Goal: Information Seeking & Learning: Learn about a topic

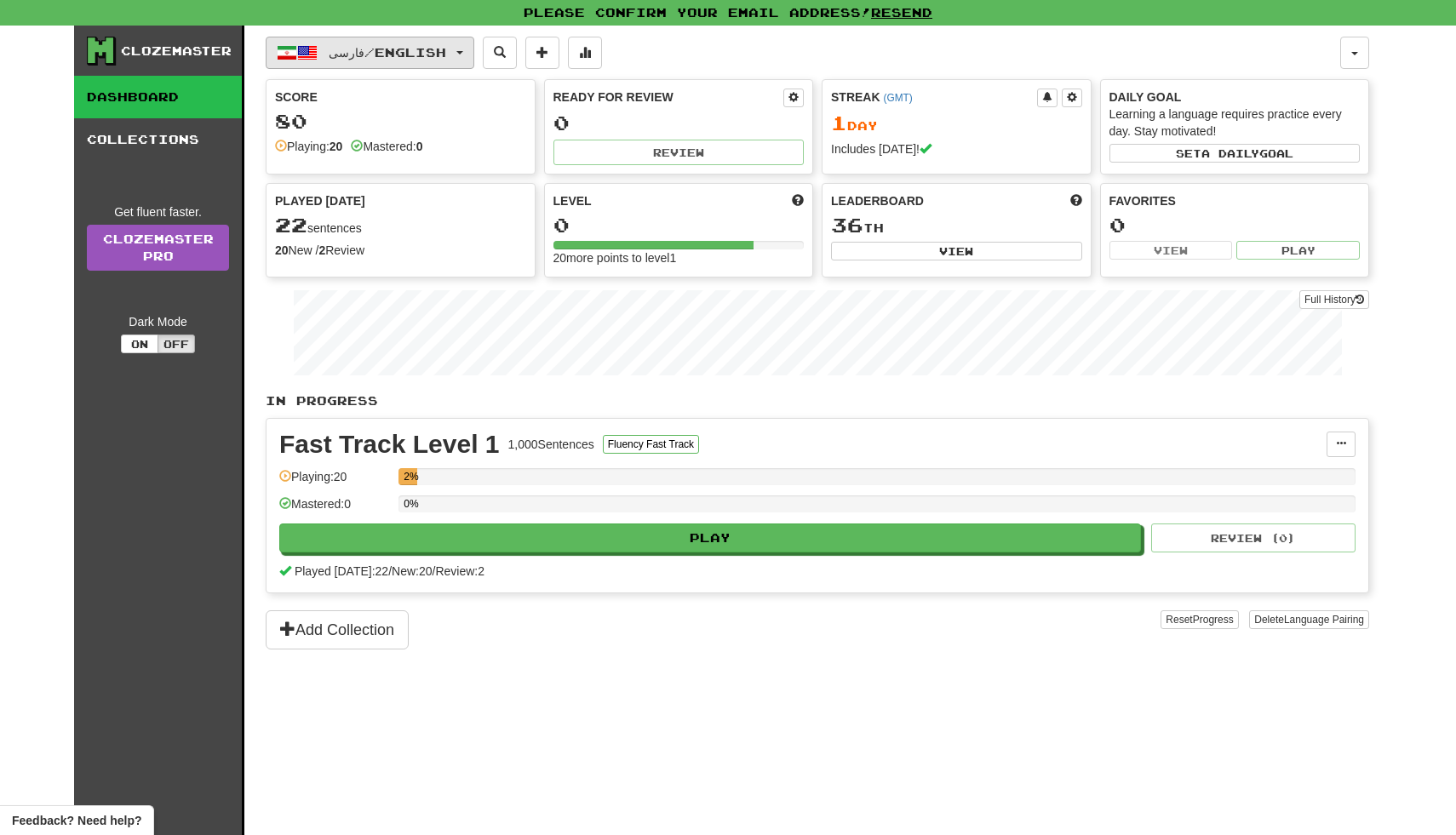
click at [460, 50] on button "فارسی / English" at bounding box center [370, 52] width 209 height 33
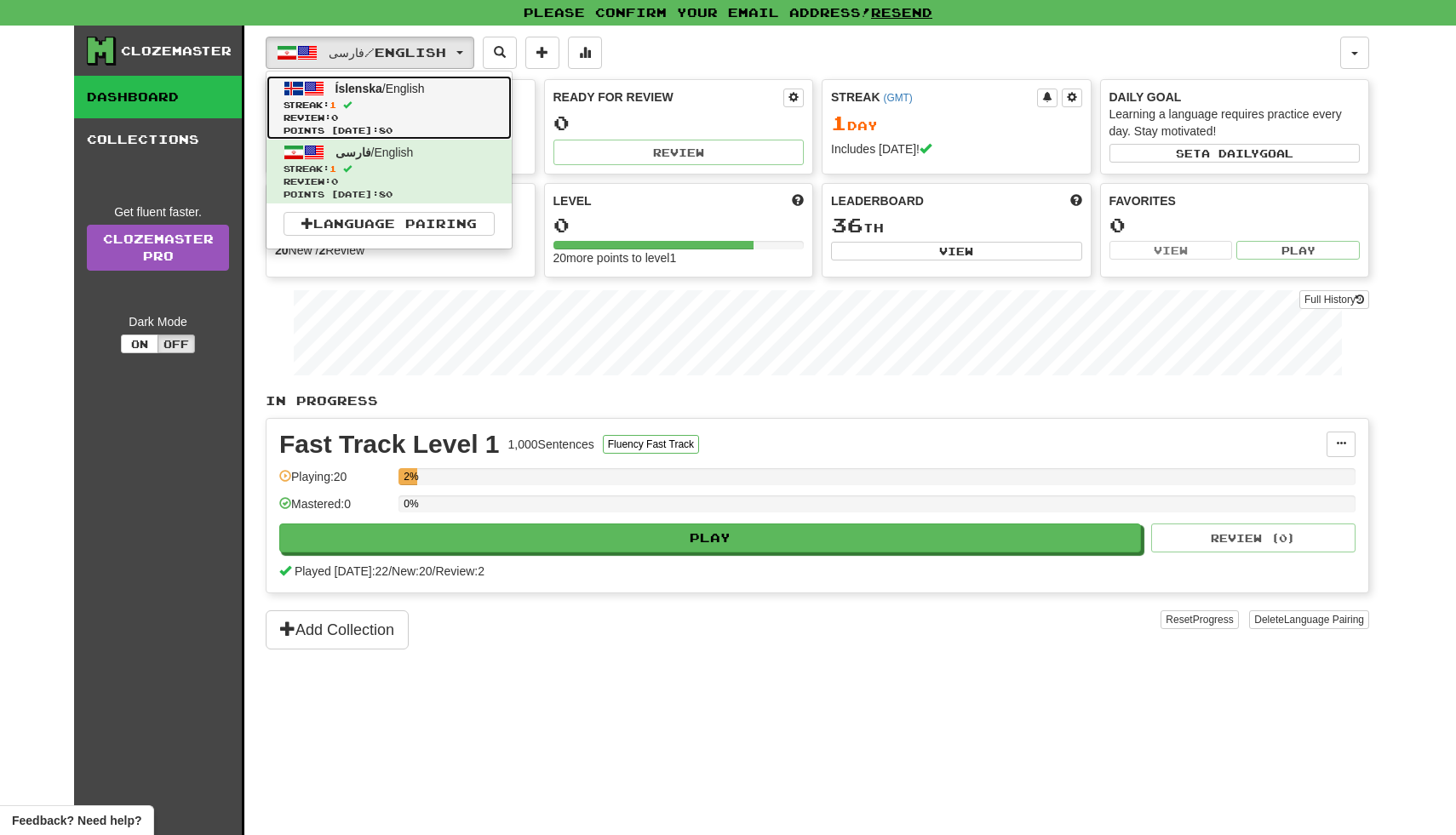
click at [430, 99] on span "Streak: 1" at bounding box center [389, 105] width 211 height 12
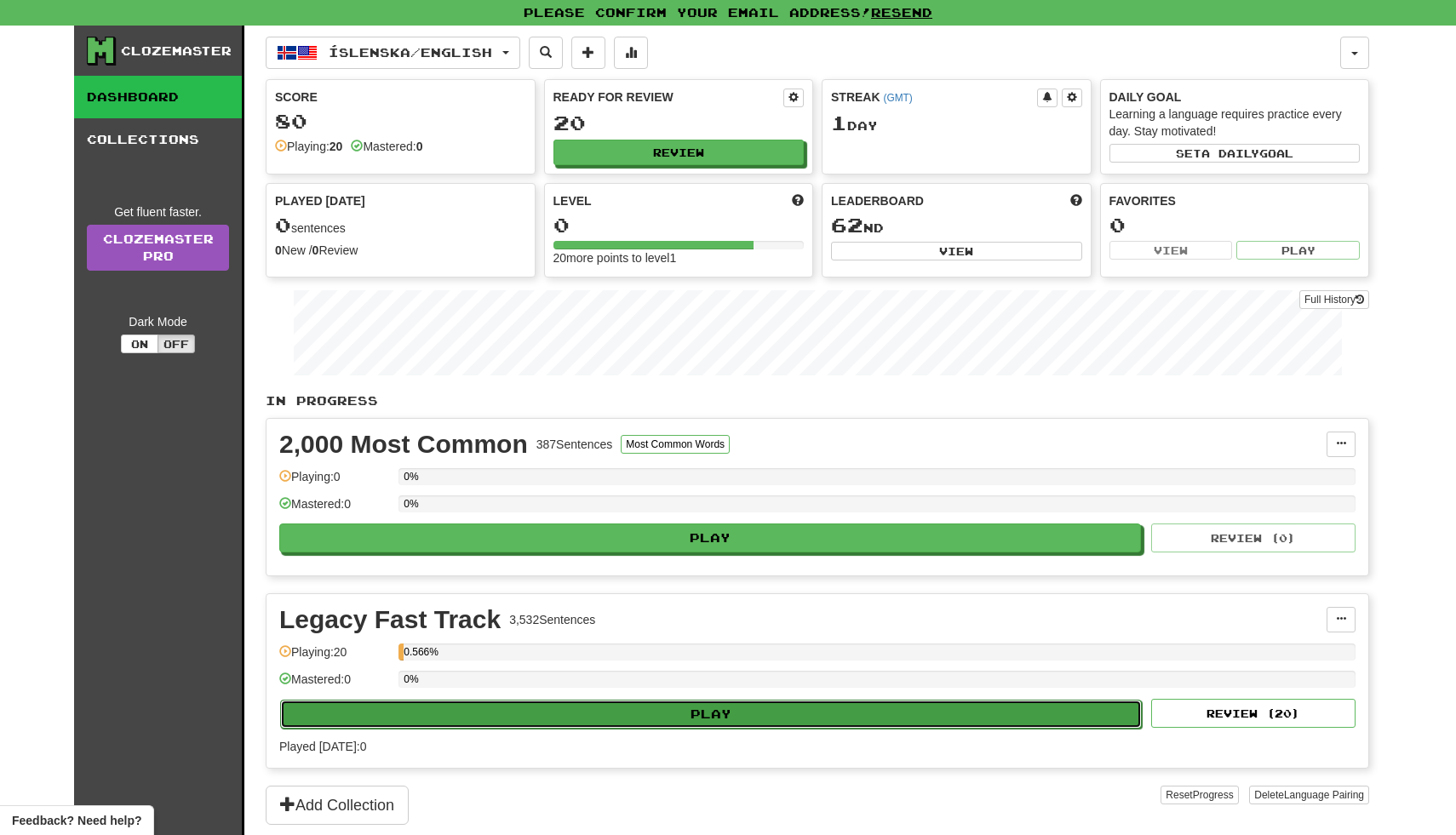
click at [464, 702] on button "Play" at bounding box center [711, 714] width 862 height 29
select select "**"
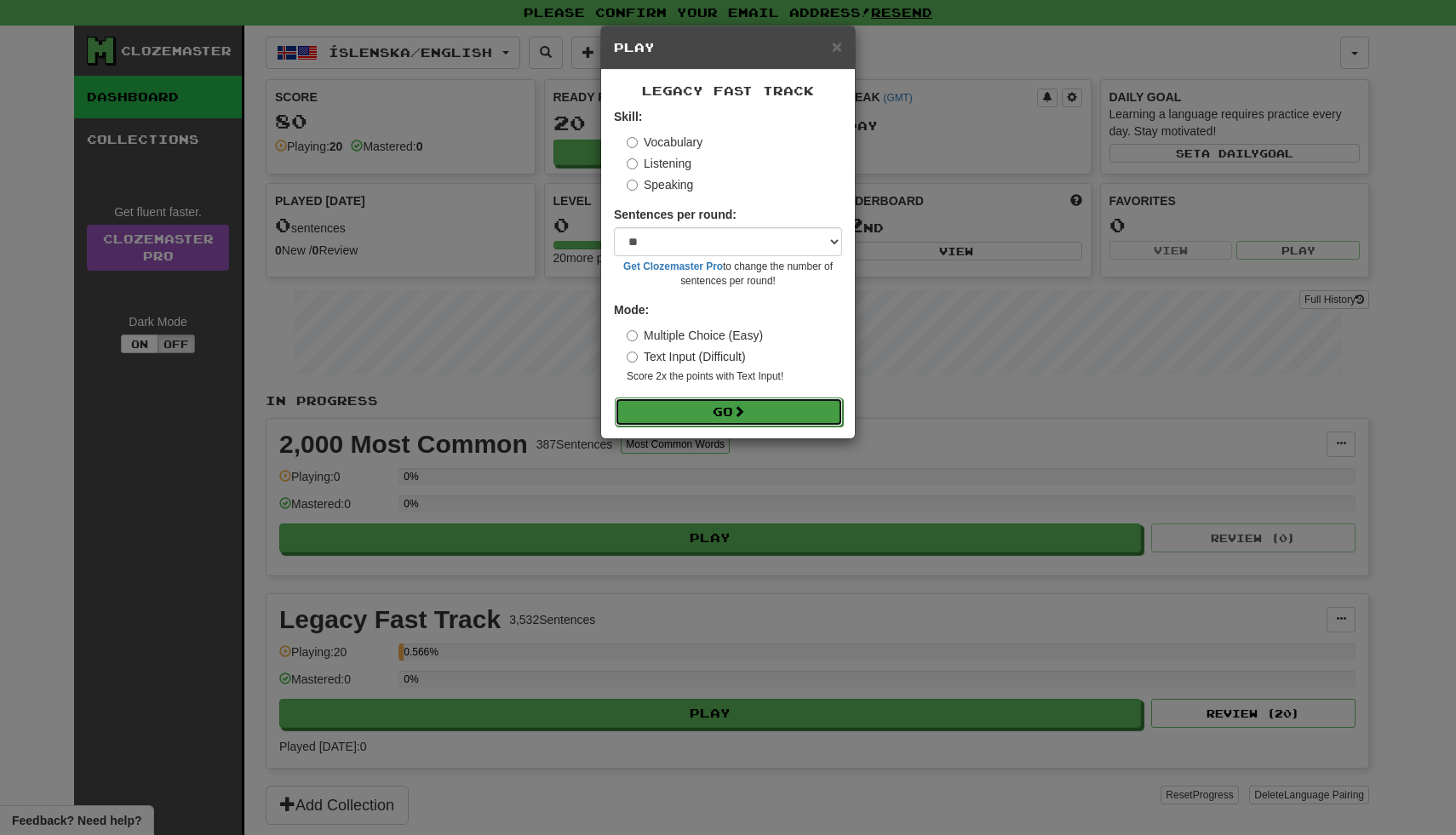
click at [667, 408] on button "Go" at bounding box center [729, 412] width 228 height 29
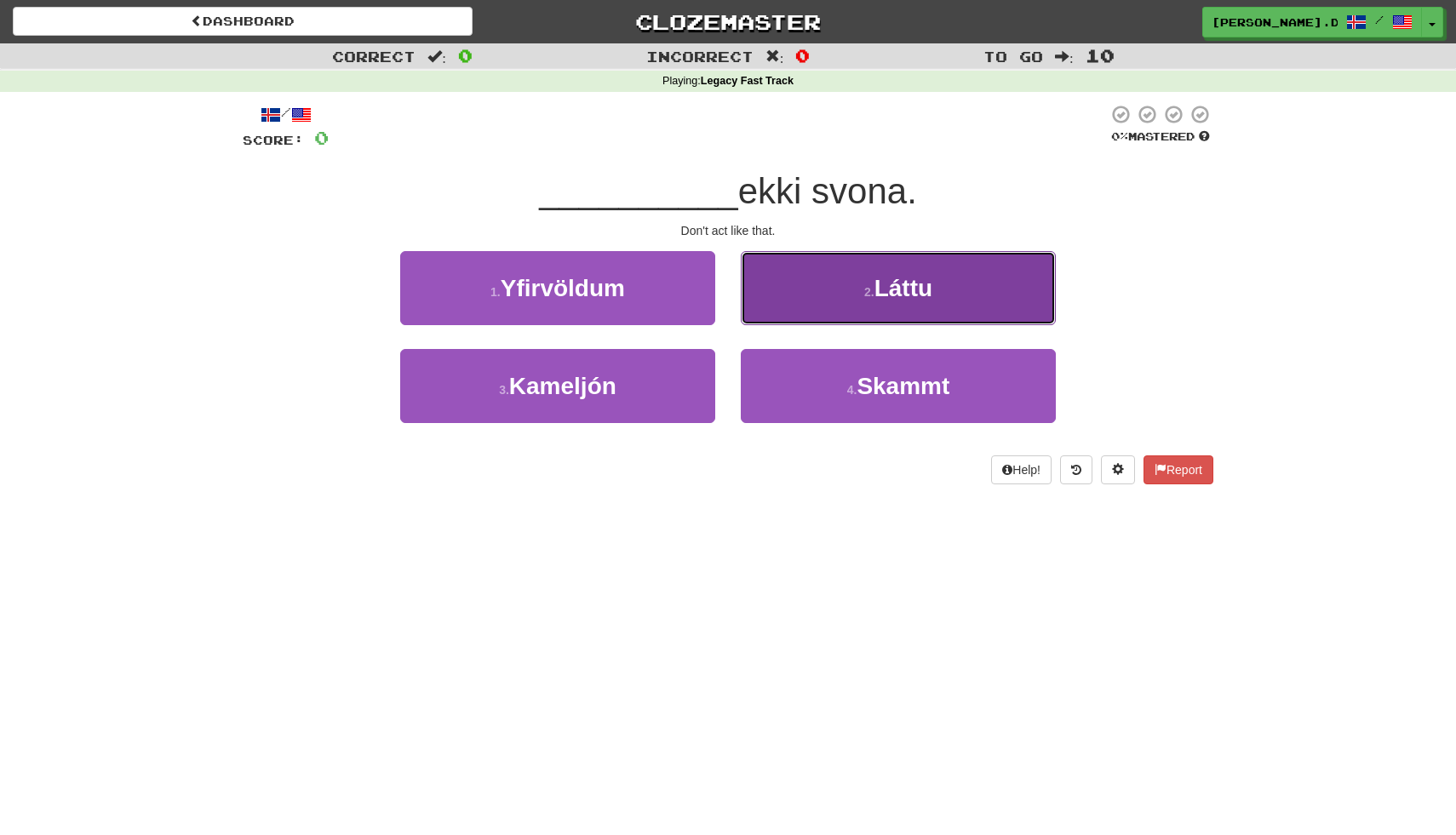
click at [849, 272] on button "2 . Láttu" at bounding box center [898, 288] width 315 height 74
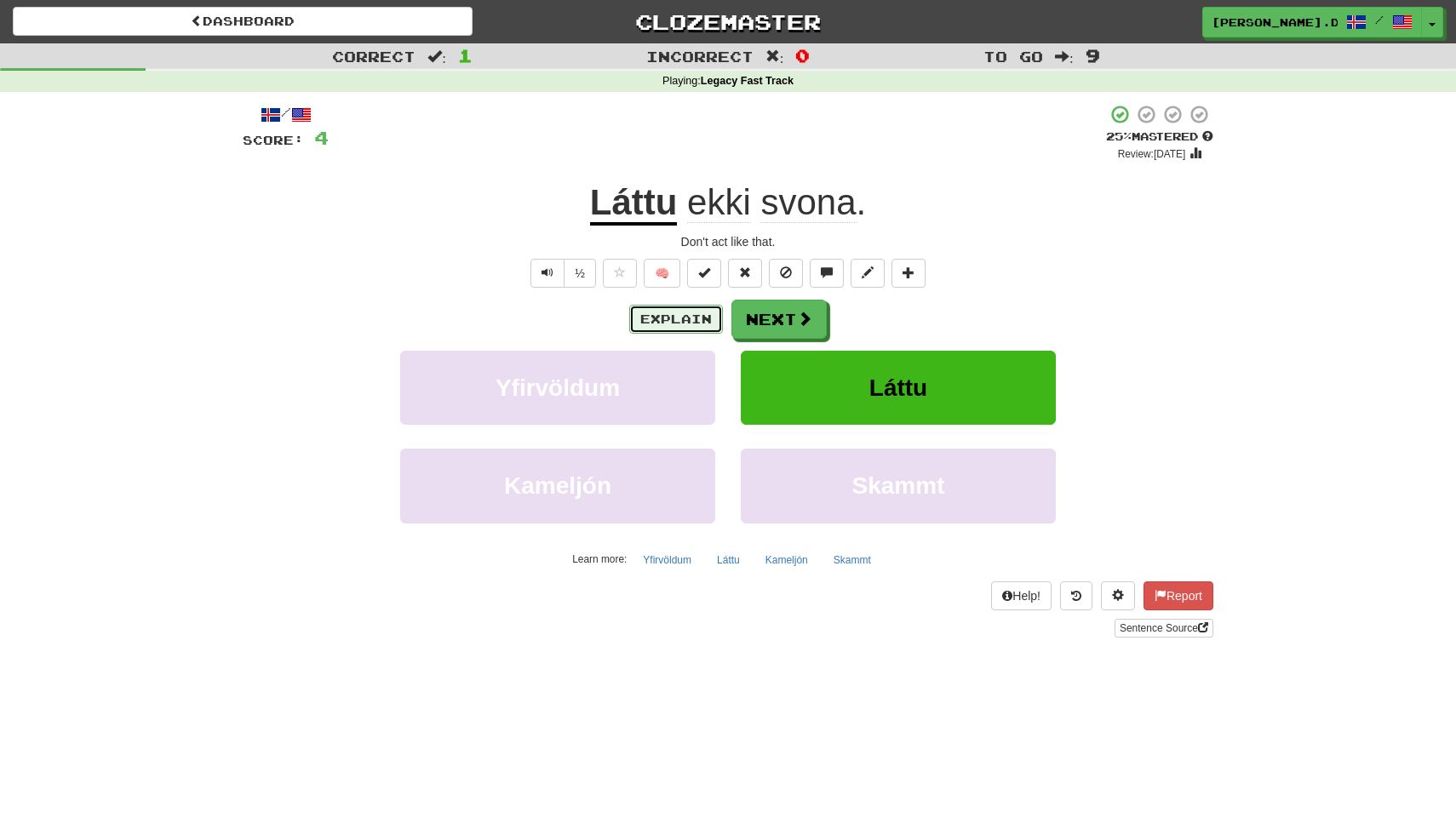
click at [687, 314] on button "Explain" at bounding box center [676, 319] width 94 height 29
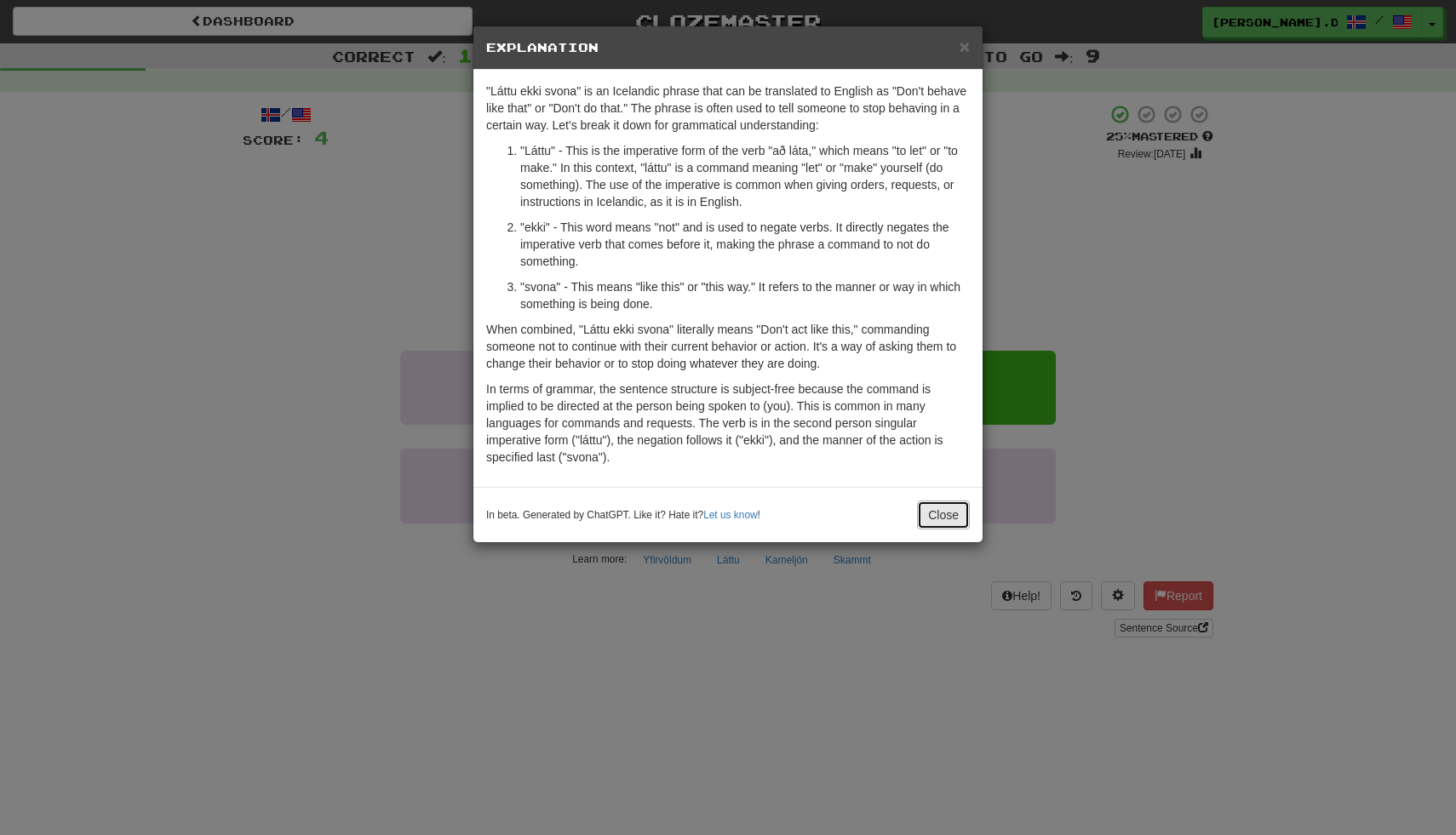
click at [939, 524] on button "Close" at bounding box center [944, 515] width 53 height 29
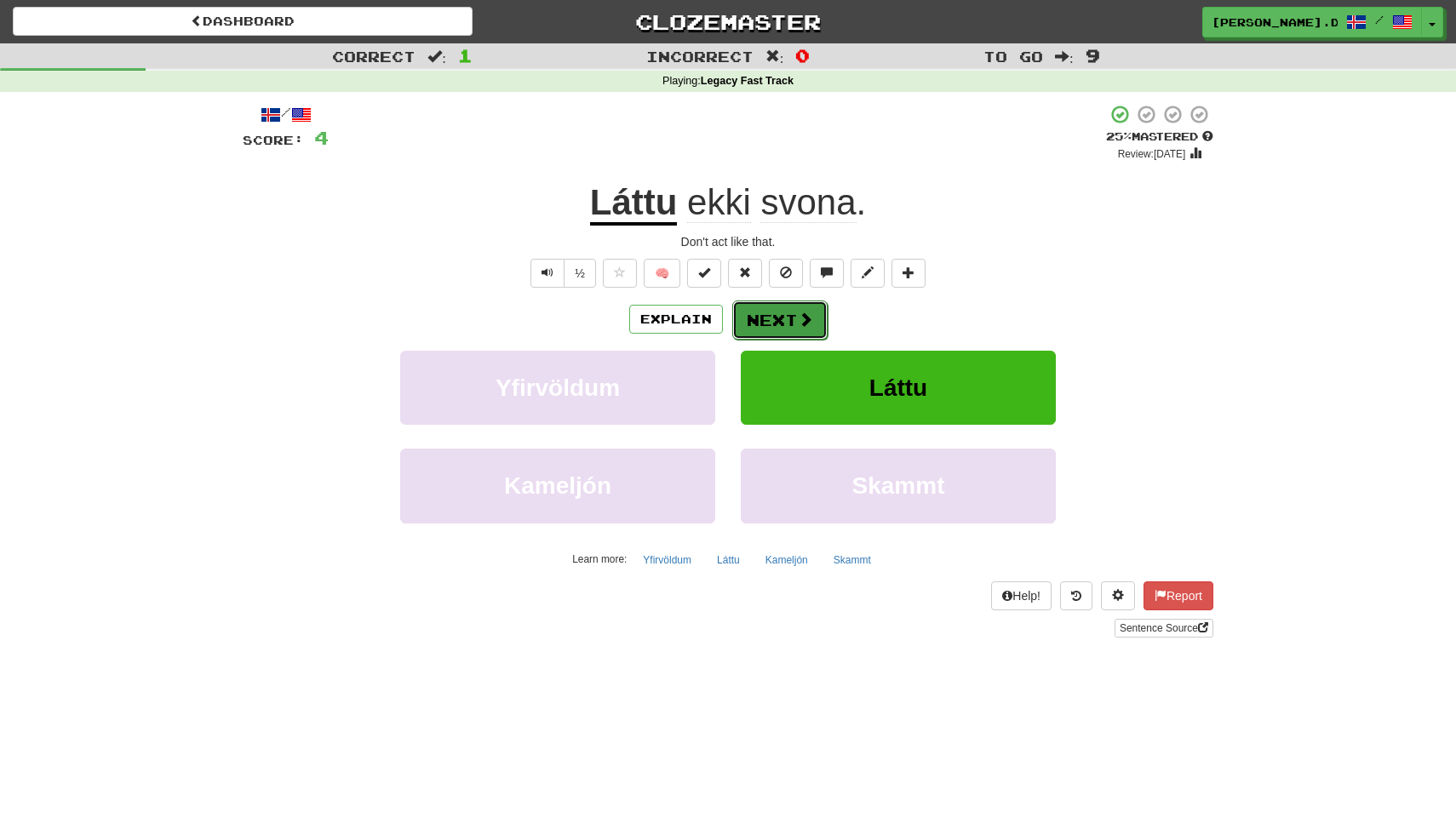
click at [796, 334] on button "Next" at bounding box center [780, 320] width 96 height 39
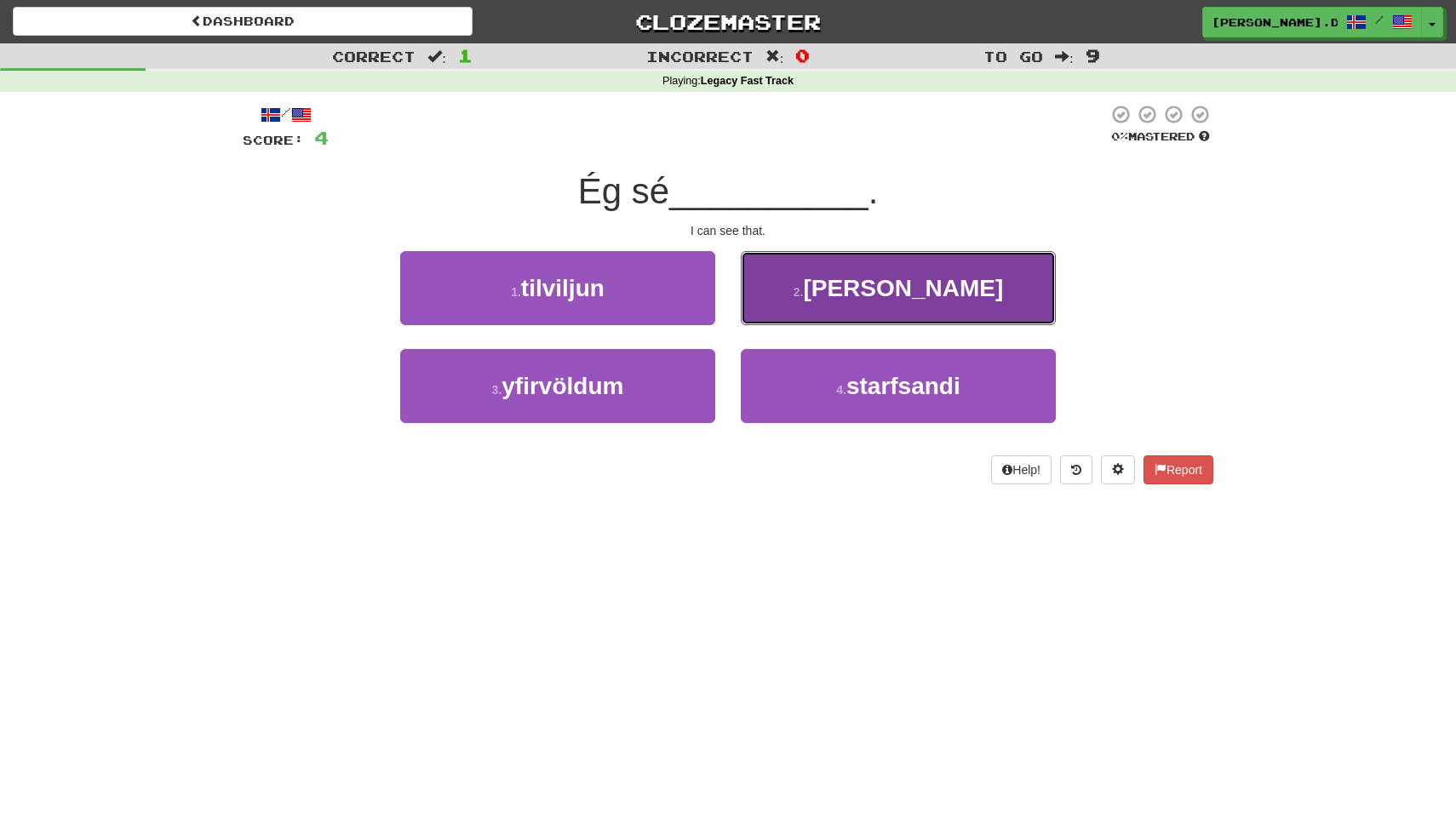
click at [812, 322] on button "2 . það" at bounding box center [898, 288] width 315 height 74
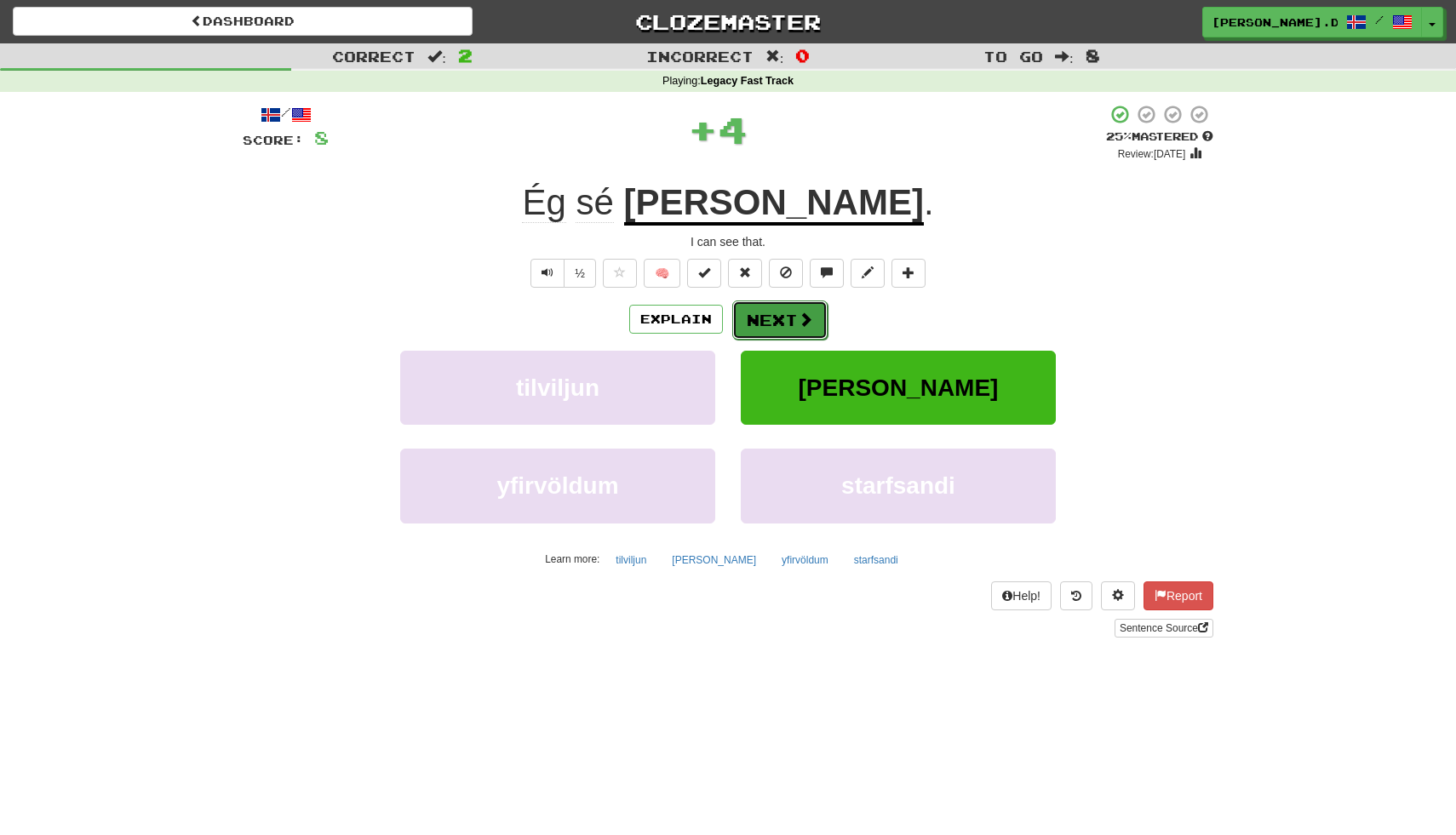
click at [808, 323] on span at bounding box center [805, 318] width 15 height 15
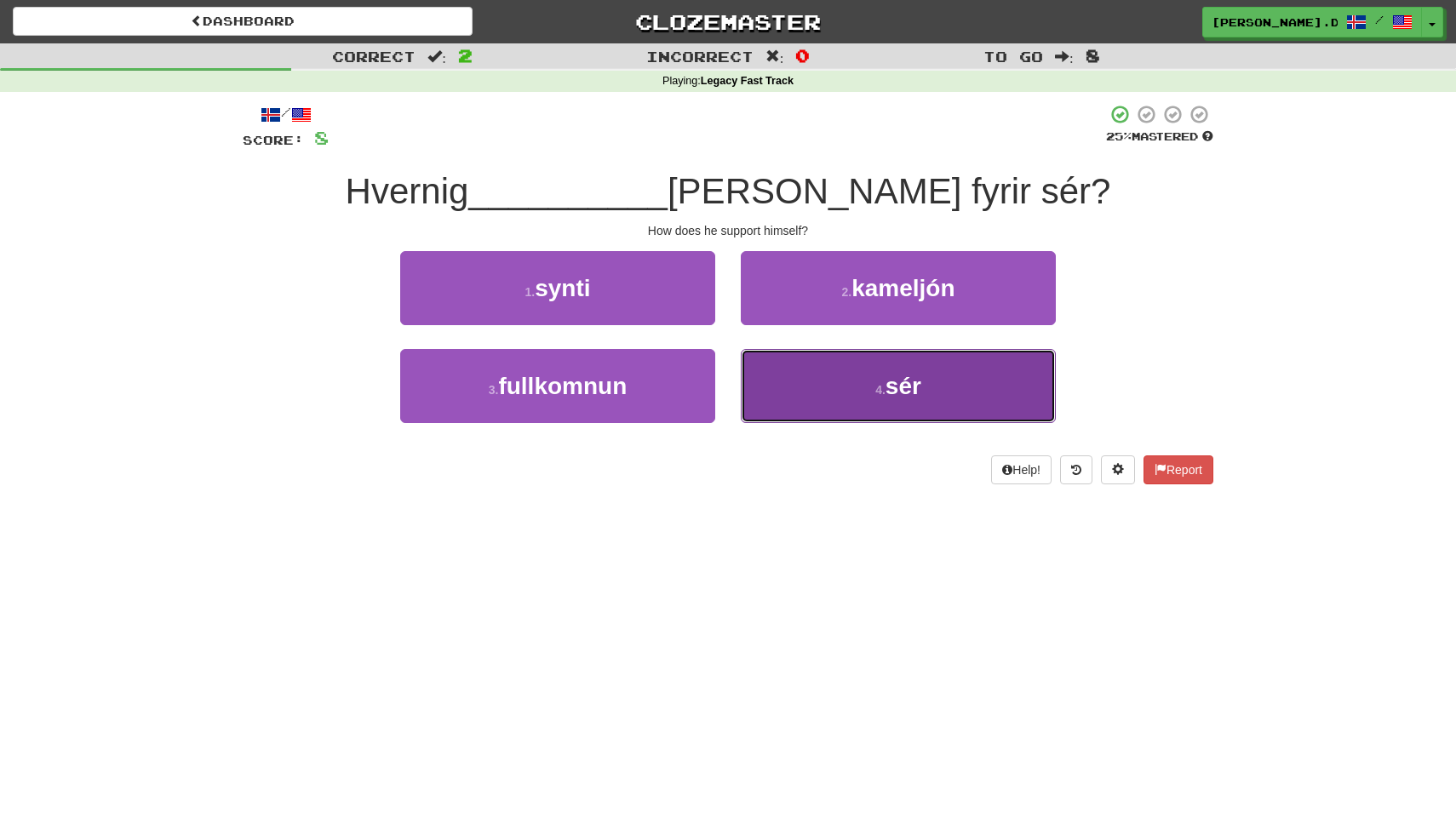
click at [819, 407] on button "4 . sér" at bounding box center [898, 387] width 315 height 74
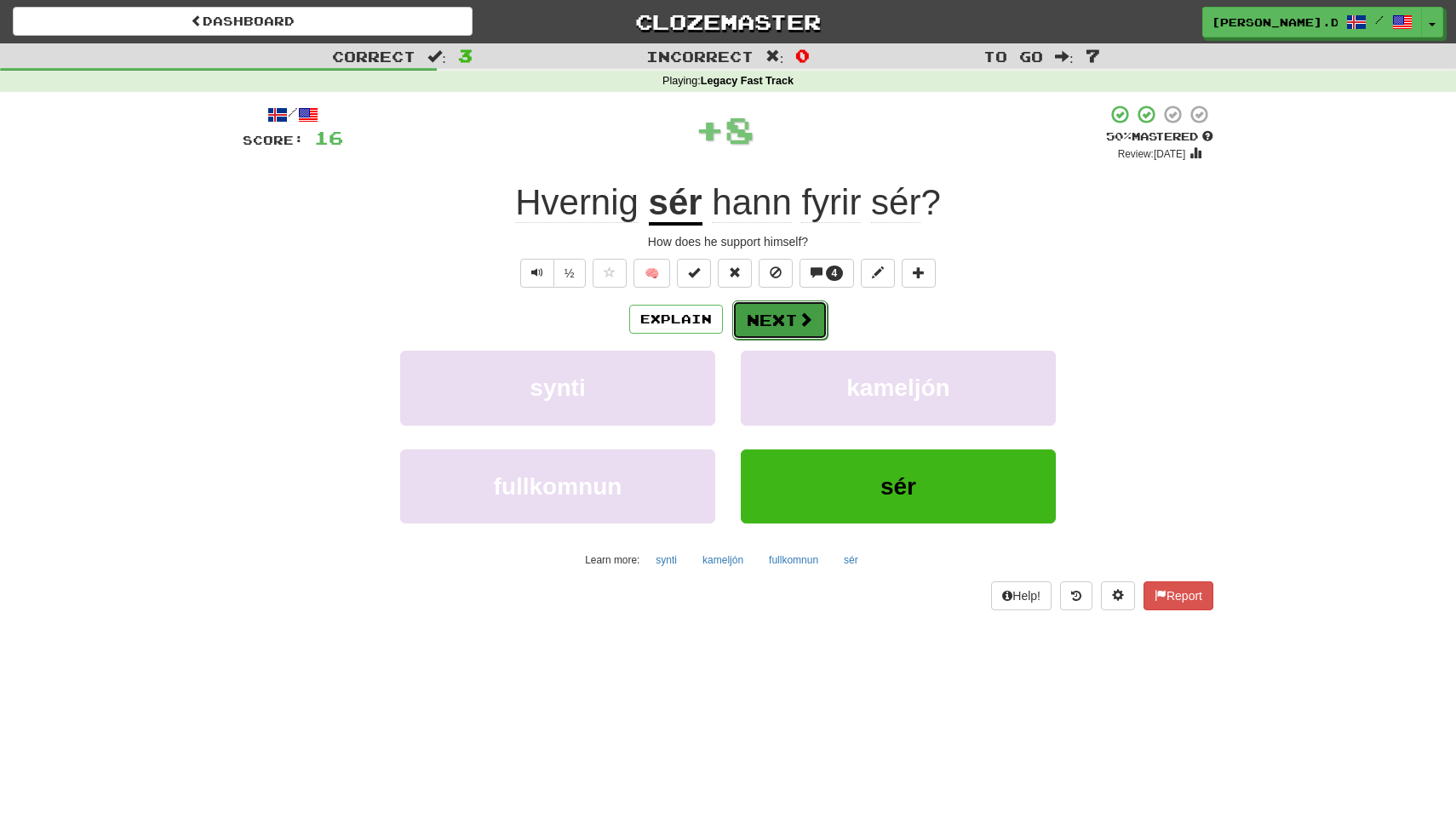
click at [786, 319] on button "Next" at bounding box center [780, 320] width 96 height 39
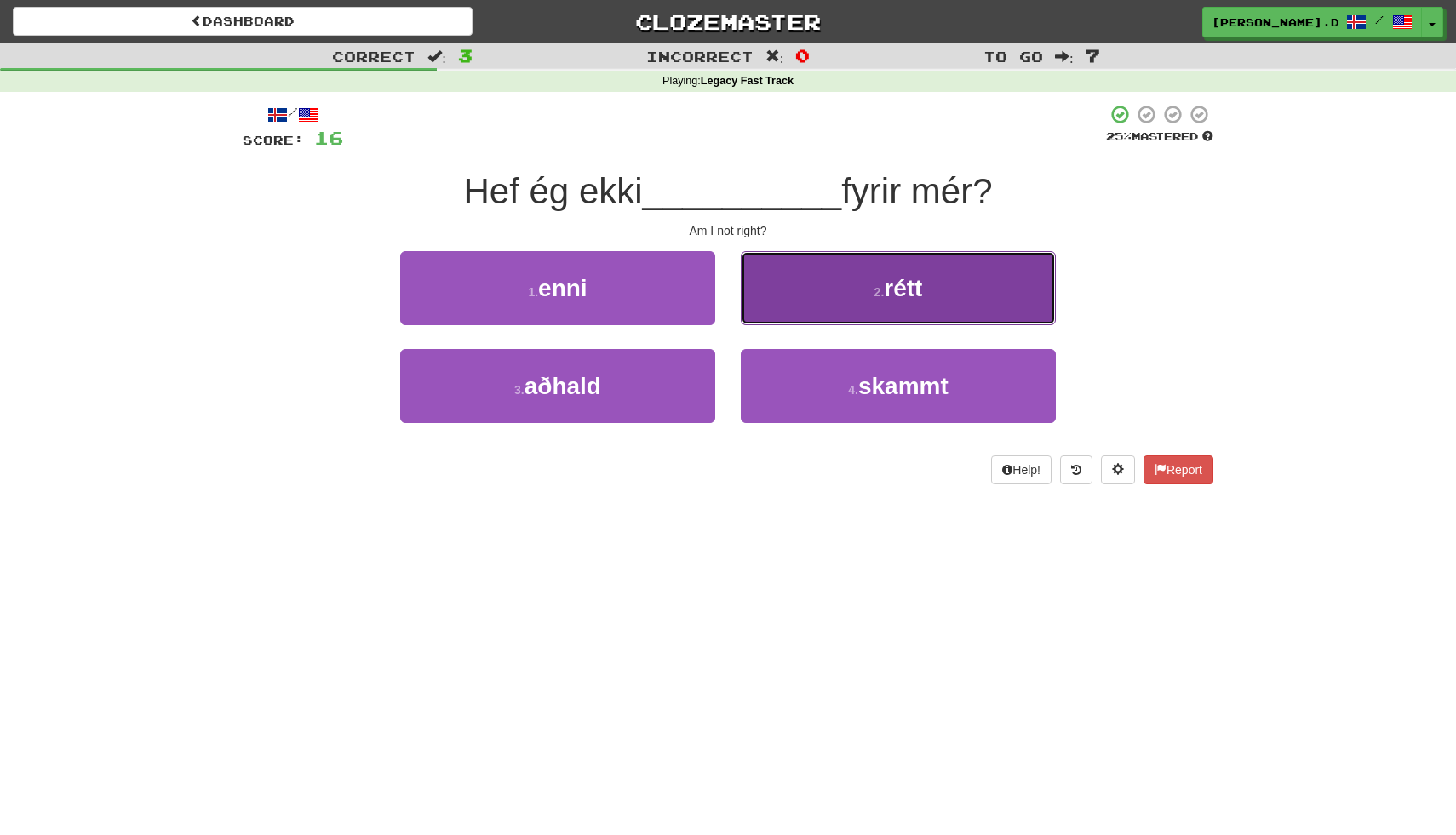
click at [803, 308] on button "2 . rétt" at bounding box center [898, 288] width 315 height 74
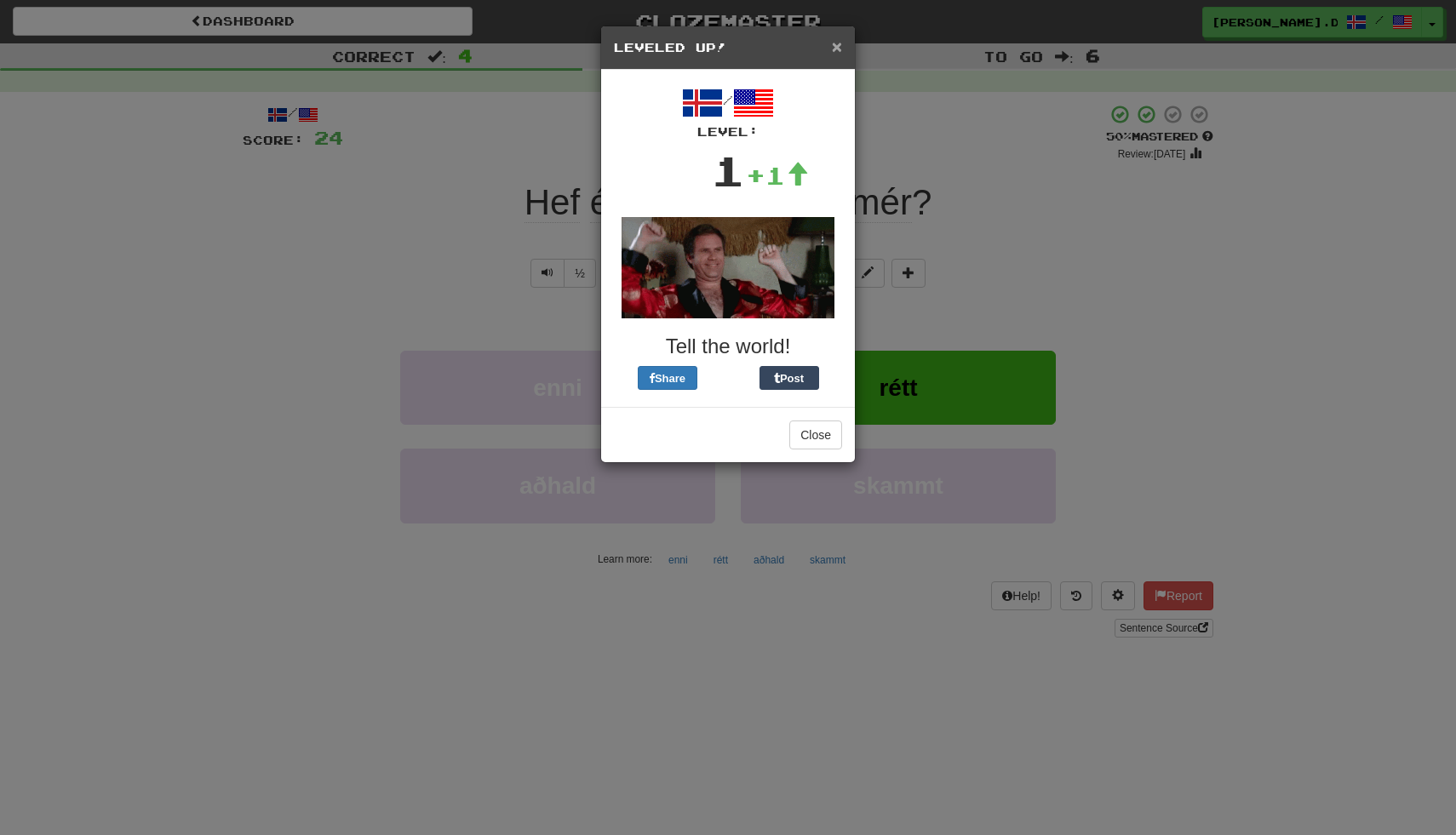
click at [838, 53] on span "×" at bounding box center [837, 46] width 11 height 19
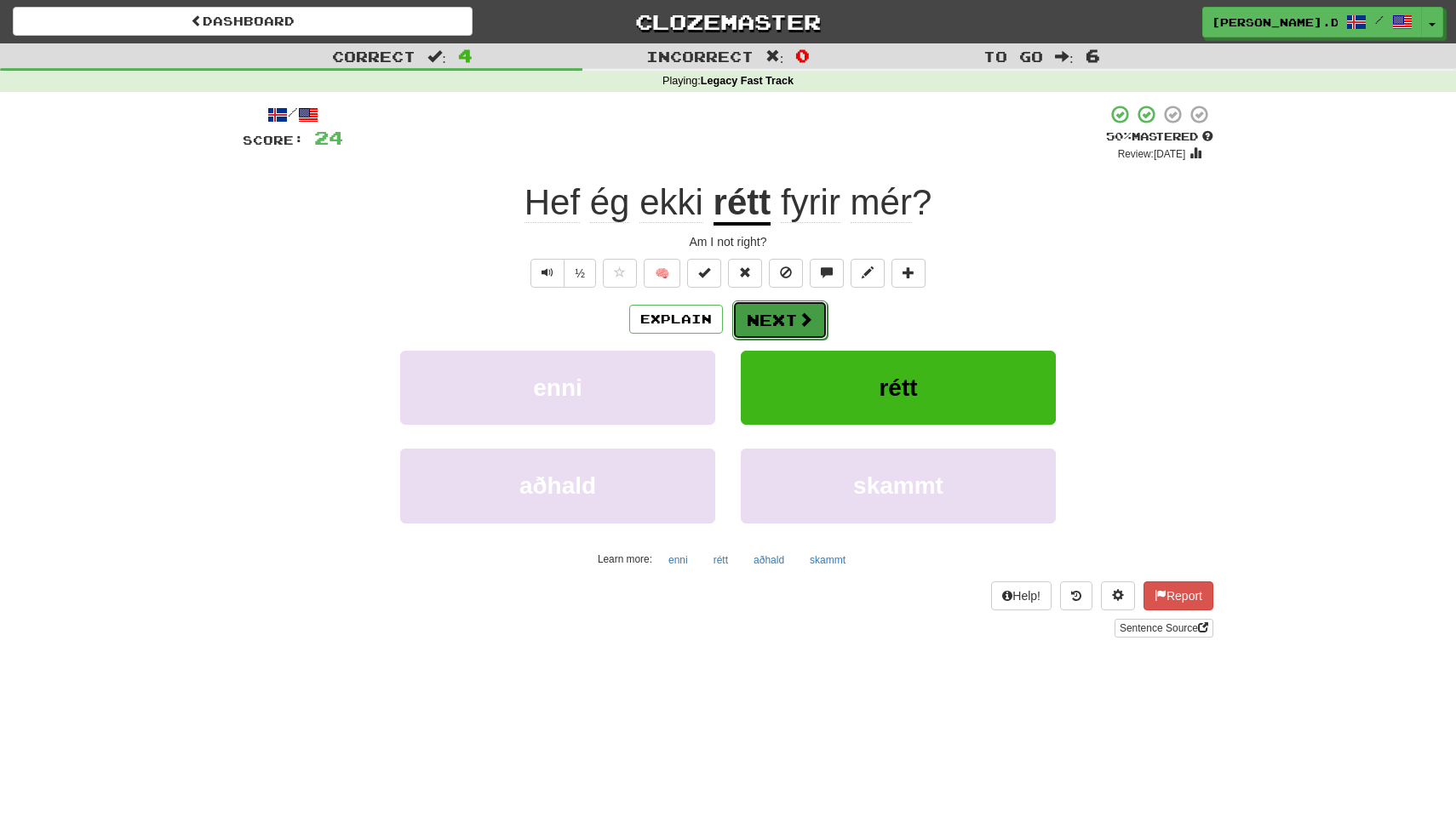
click at [779, 306] on button "Next" at bounding box center [780, 320] width 96 height 39
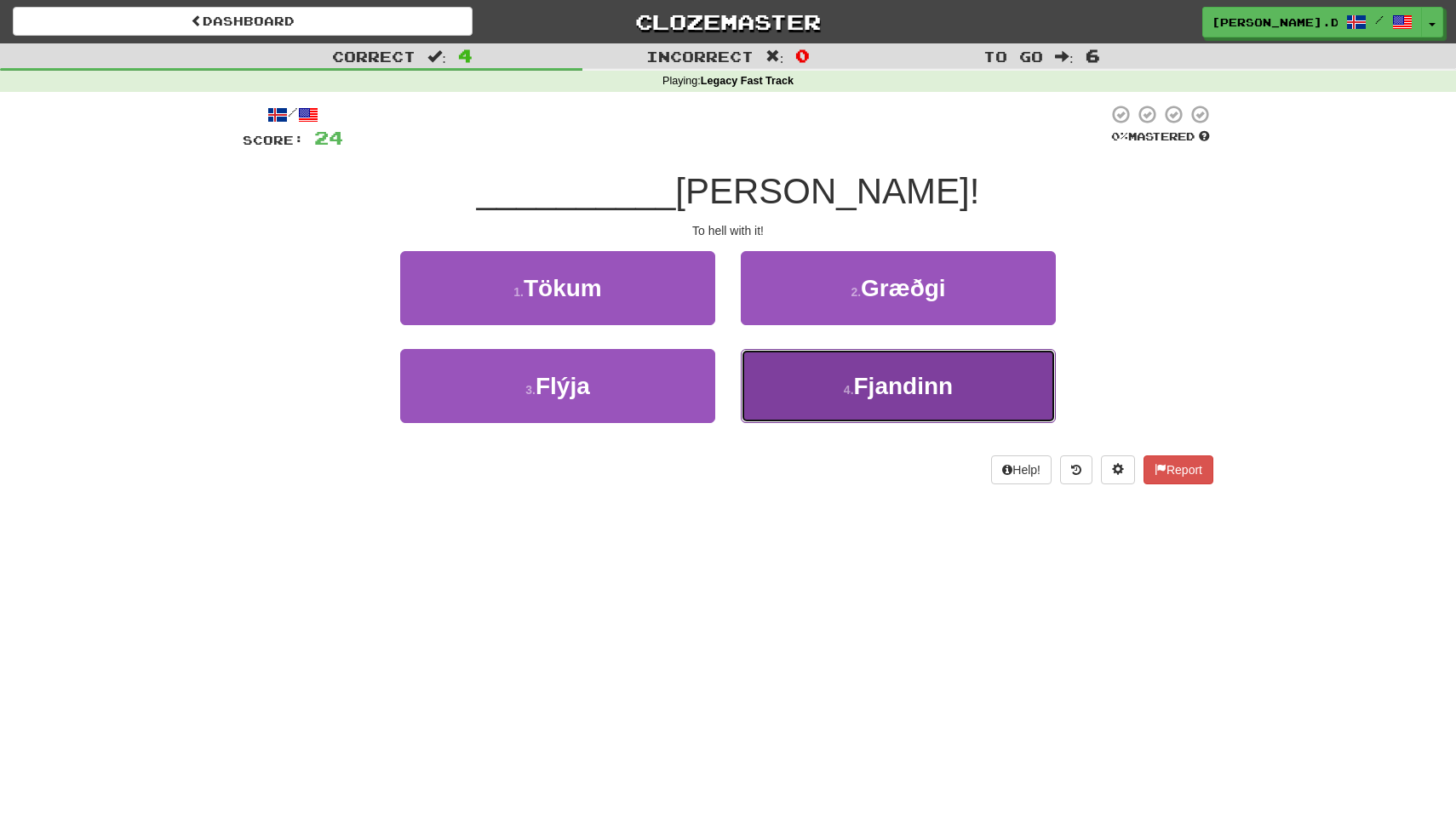
click at [793, 392] on button "4 . Fjandinn" at bounding box center [898, 387] width 315 height 74
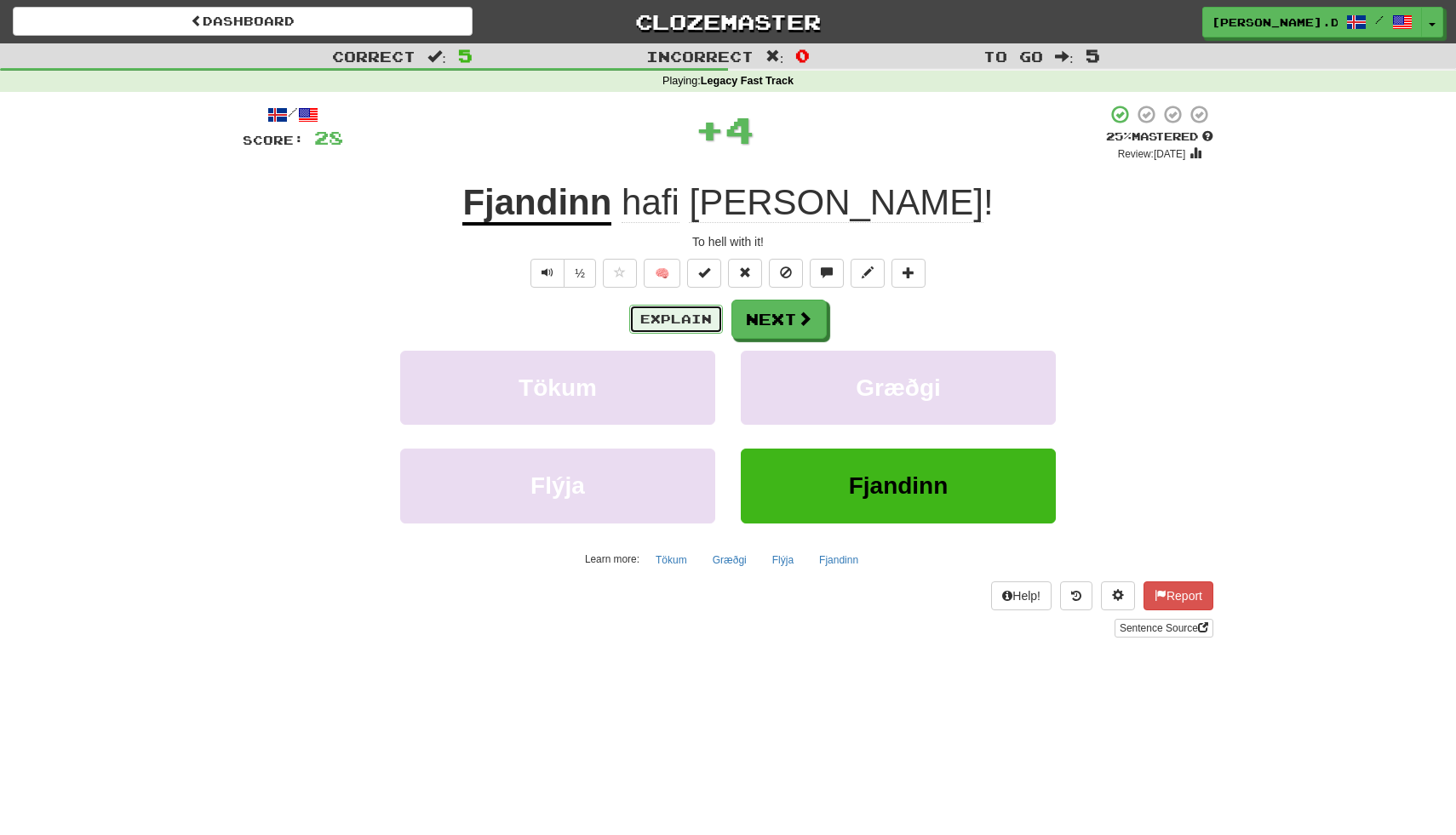
click at [701, 310] on button "Explain" at bounding box center [676, 319] width 94 height 29
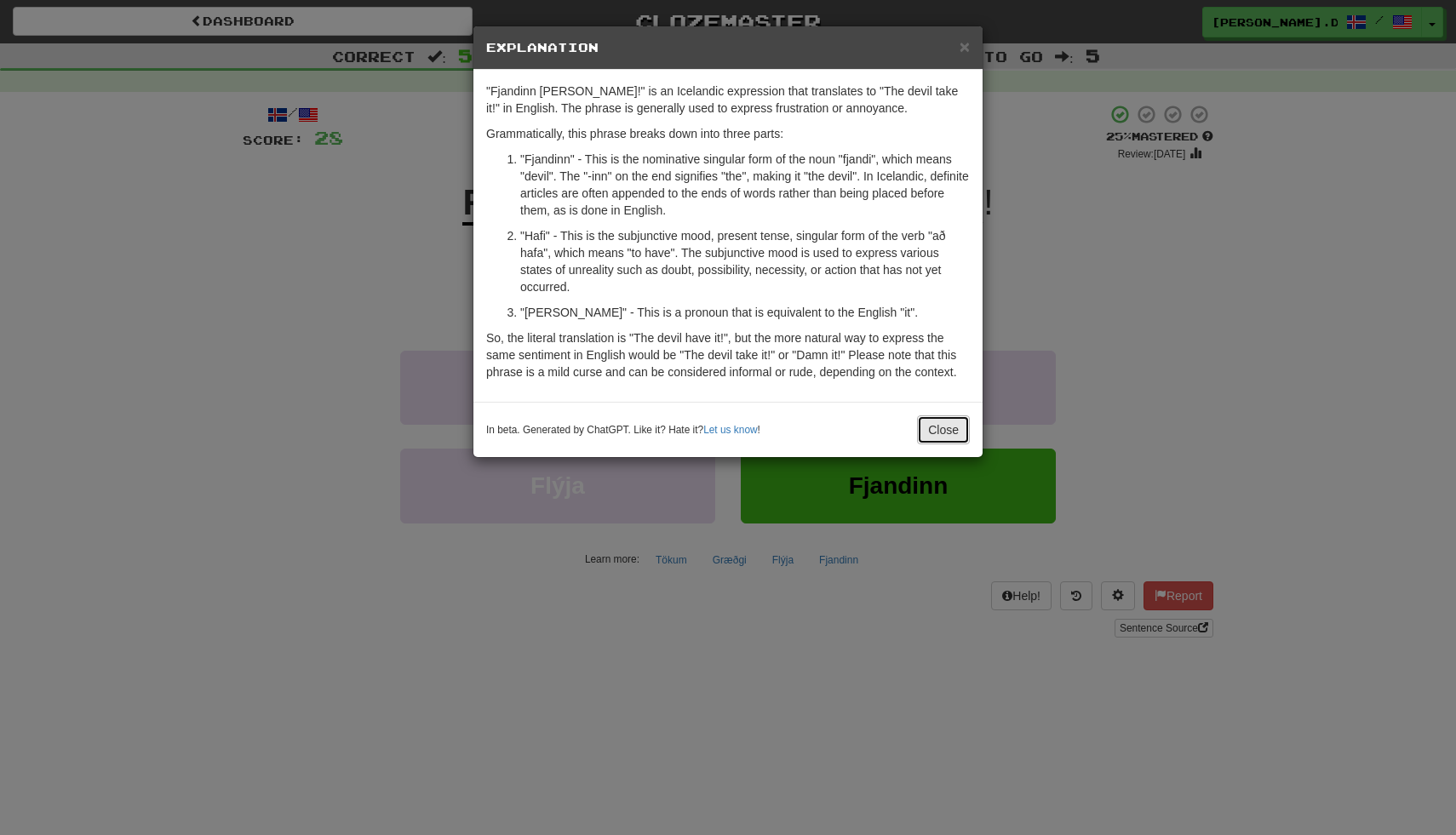
click at [947, 442] on button "Close" at bounding box center [944, 430] width 53 height 29
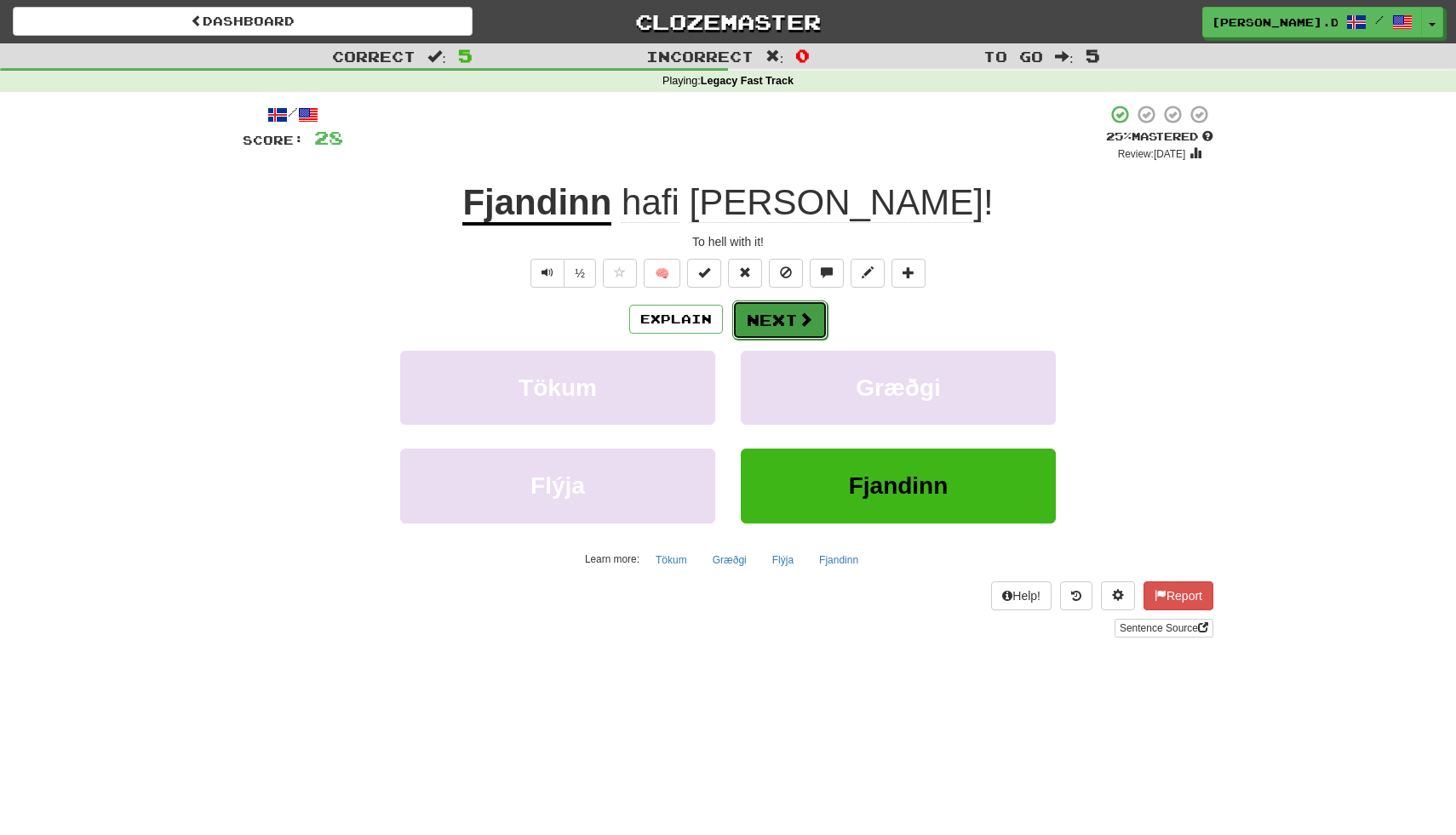
click at [808, 306] on button "Next" at bounding box center [780, 320] width 96 height 39
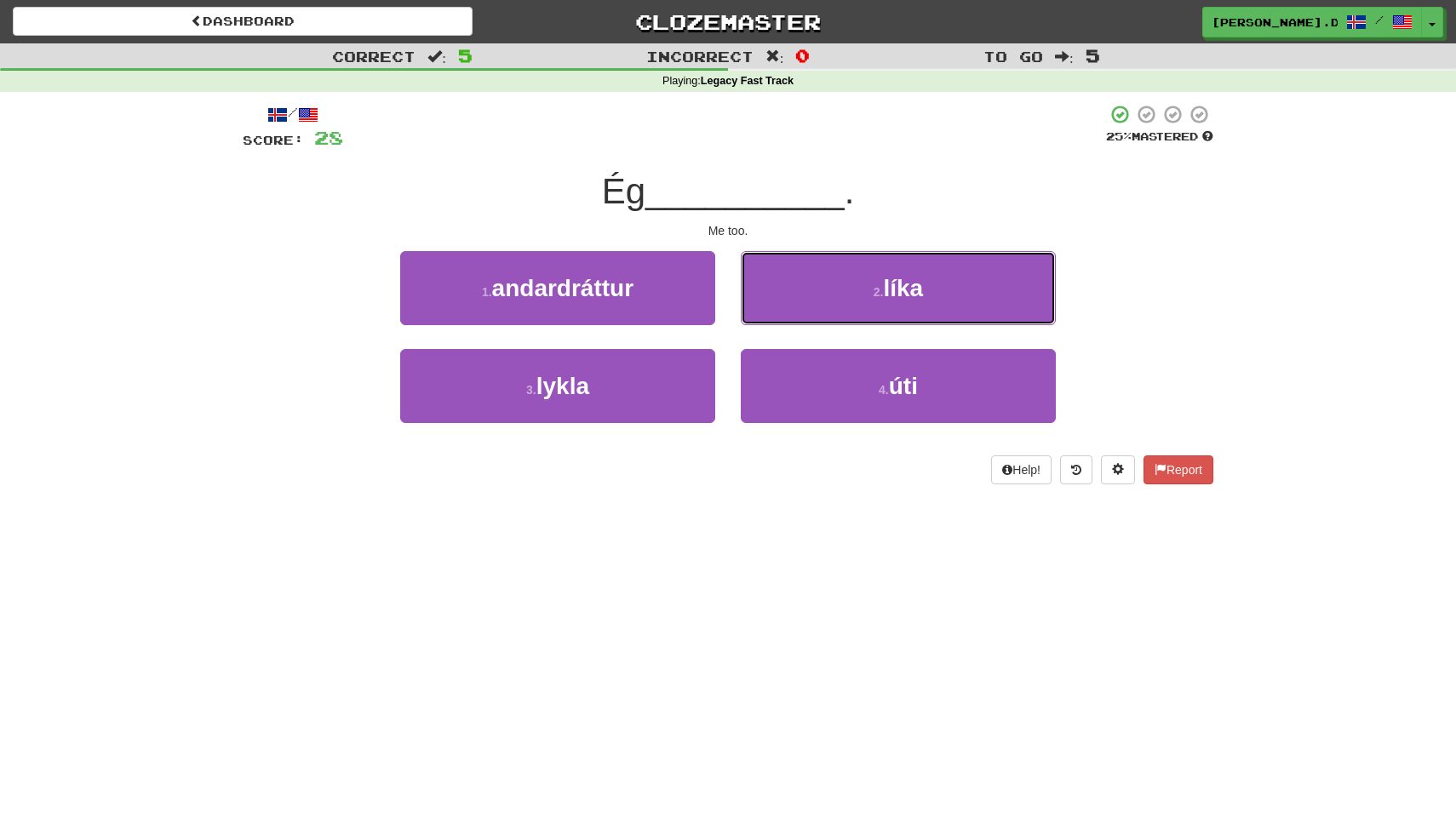
click at [808, 306] on button "2 . líka" at bounding box center [898, 288] width 315 height 74
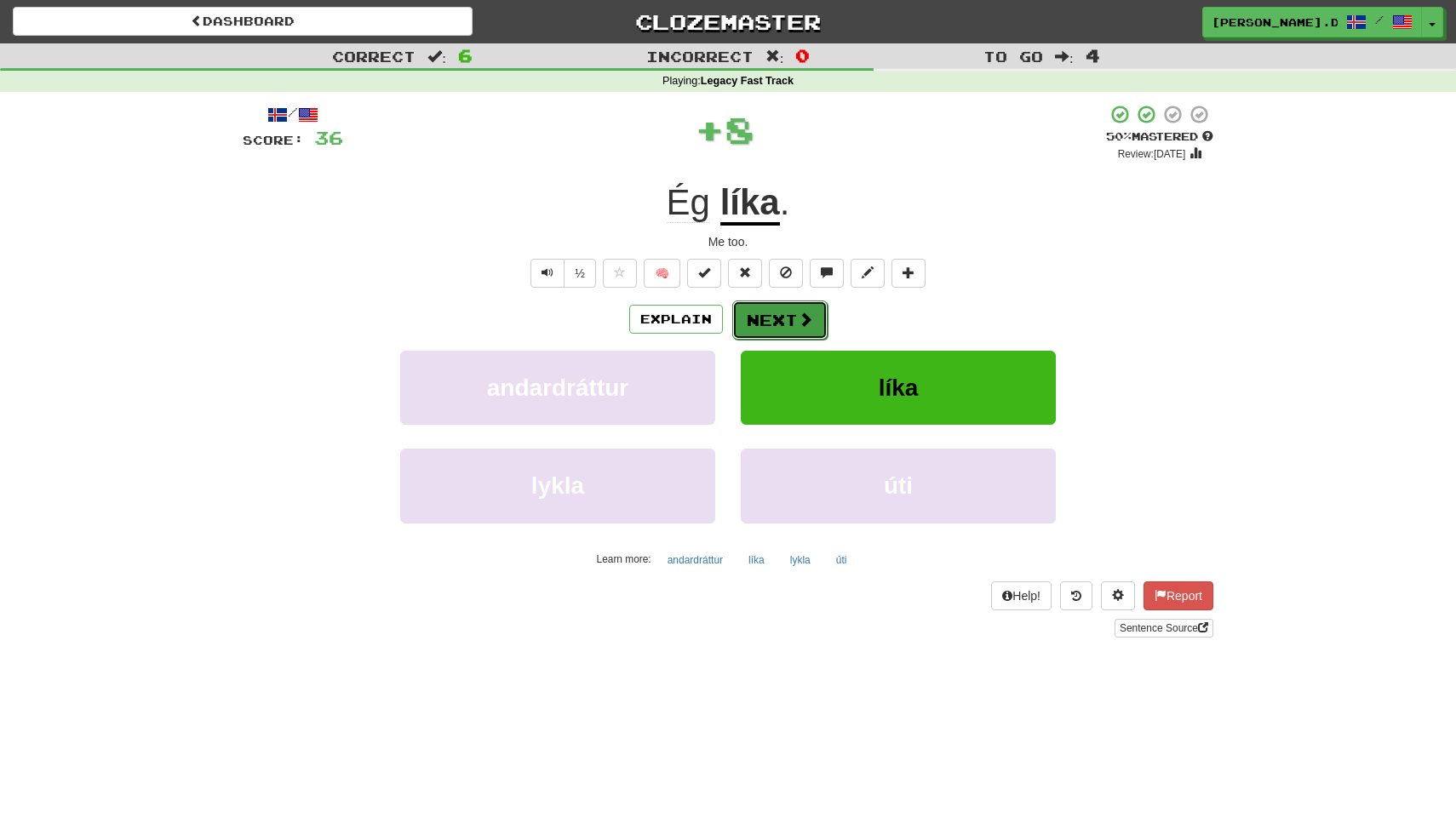
click at [801, 310] on button "Next" at bounding box center [780, 320] width 96 height 39
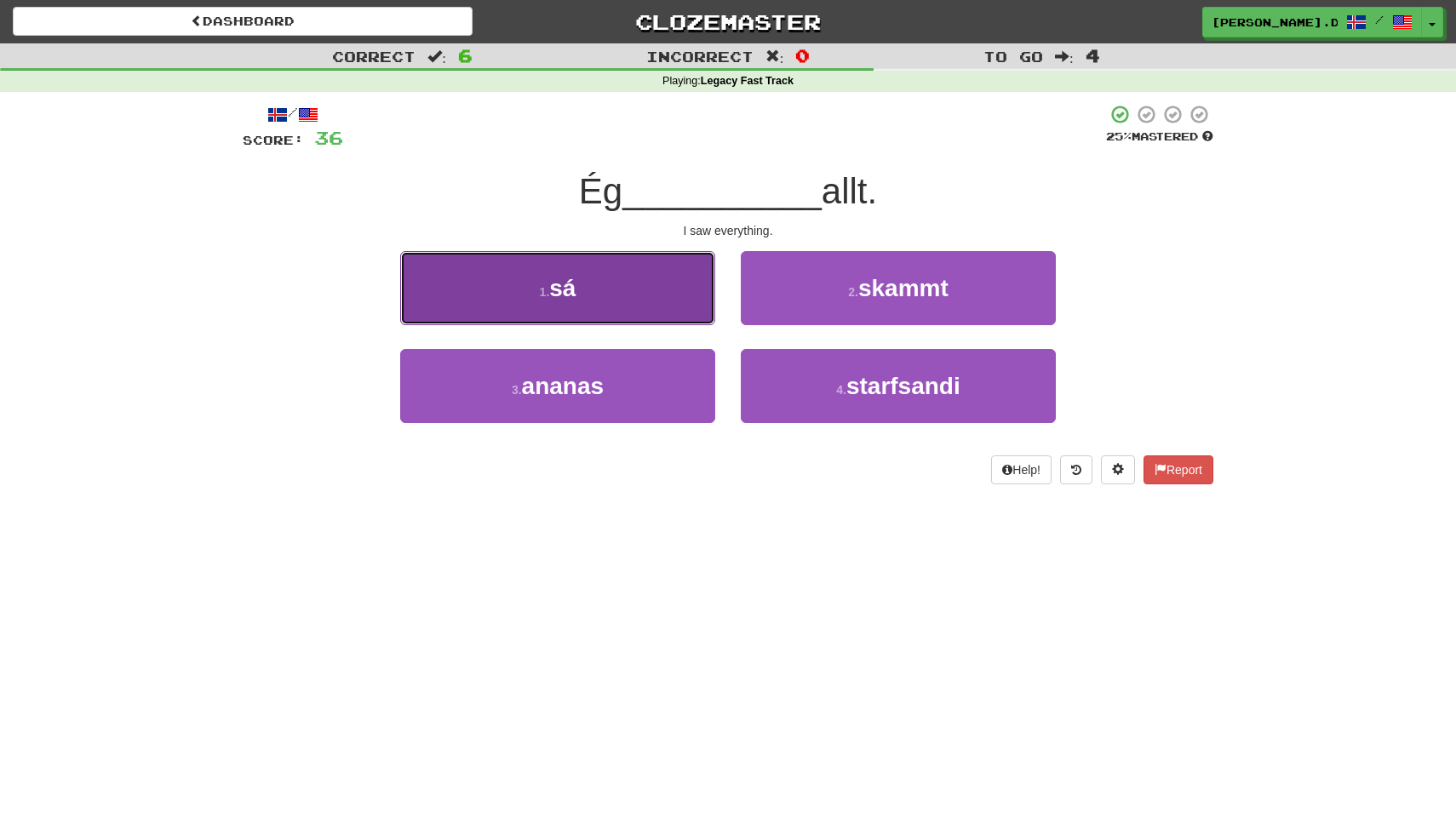
click at [667, 290] on button "1 . sá" at bounding box center [557, 288] width 315 height 74
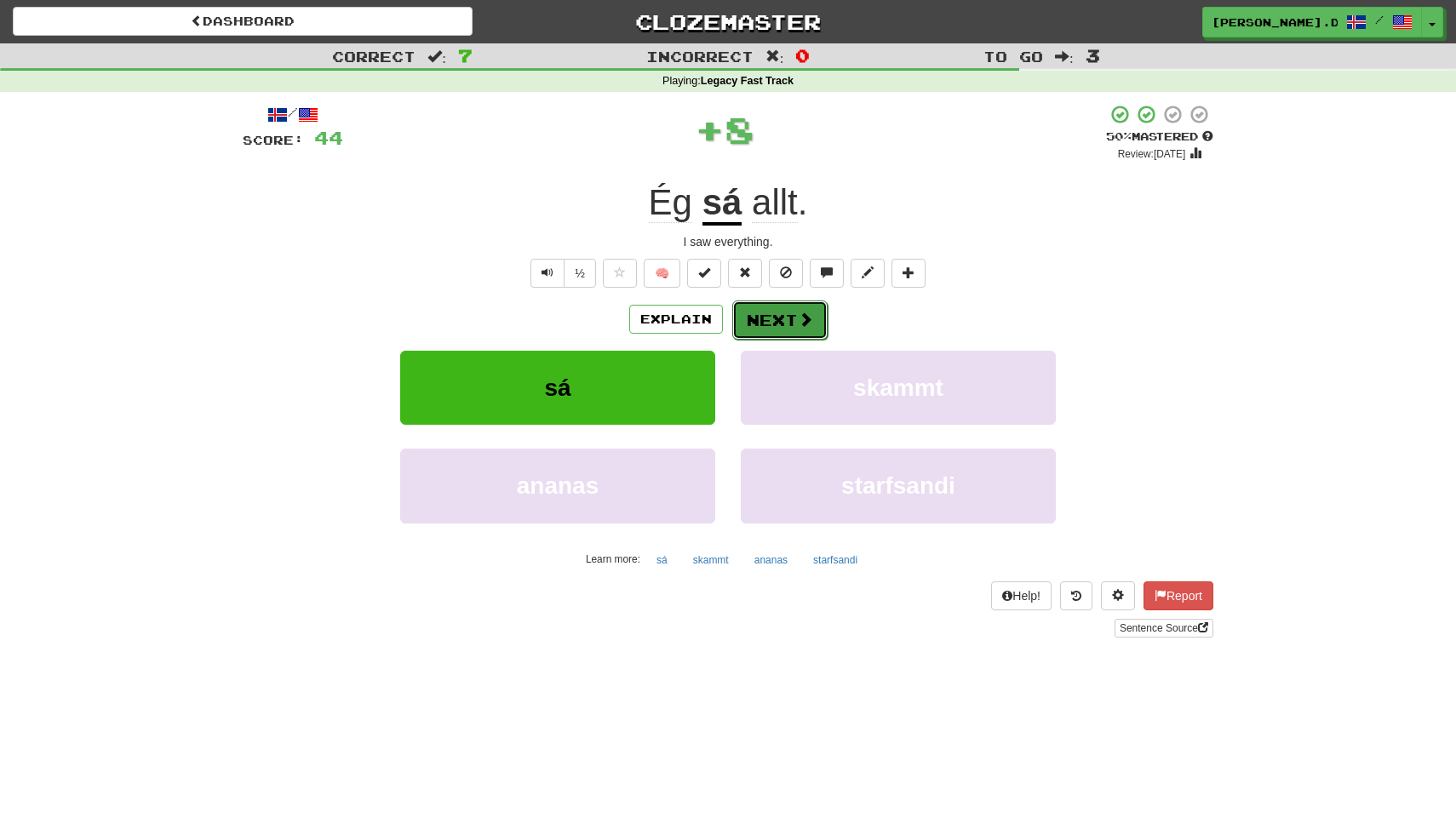
click at [768, 333] on button "Next" at bounding box center [780, 320] width 96 height 39
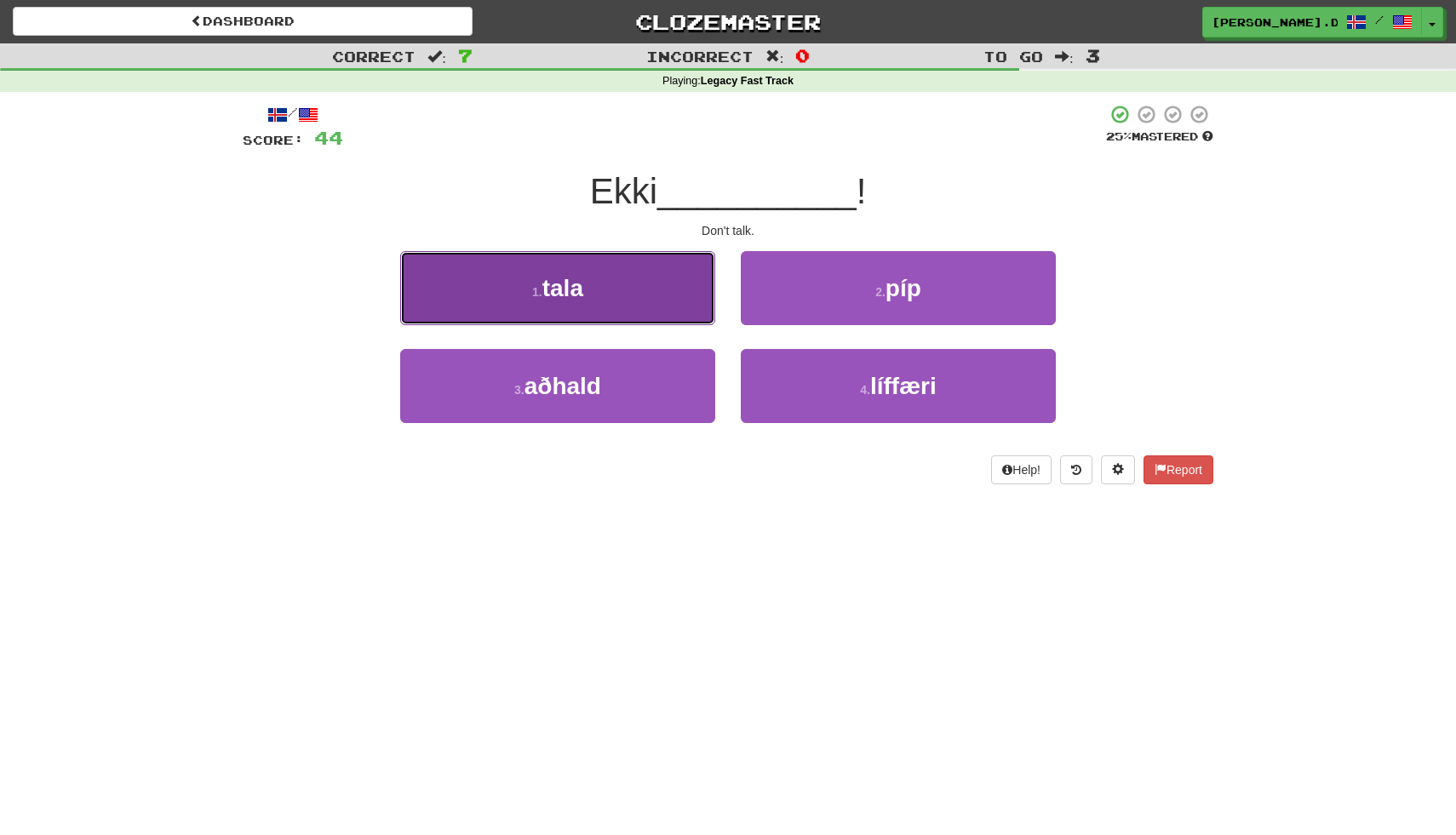
click at [686, 298] on button "1 . tala" at bounding box center [557, 288] width 315 height 74
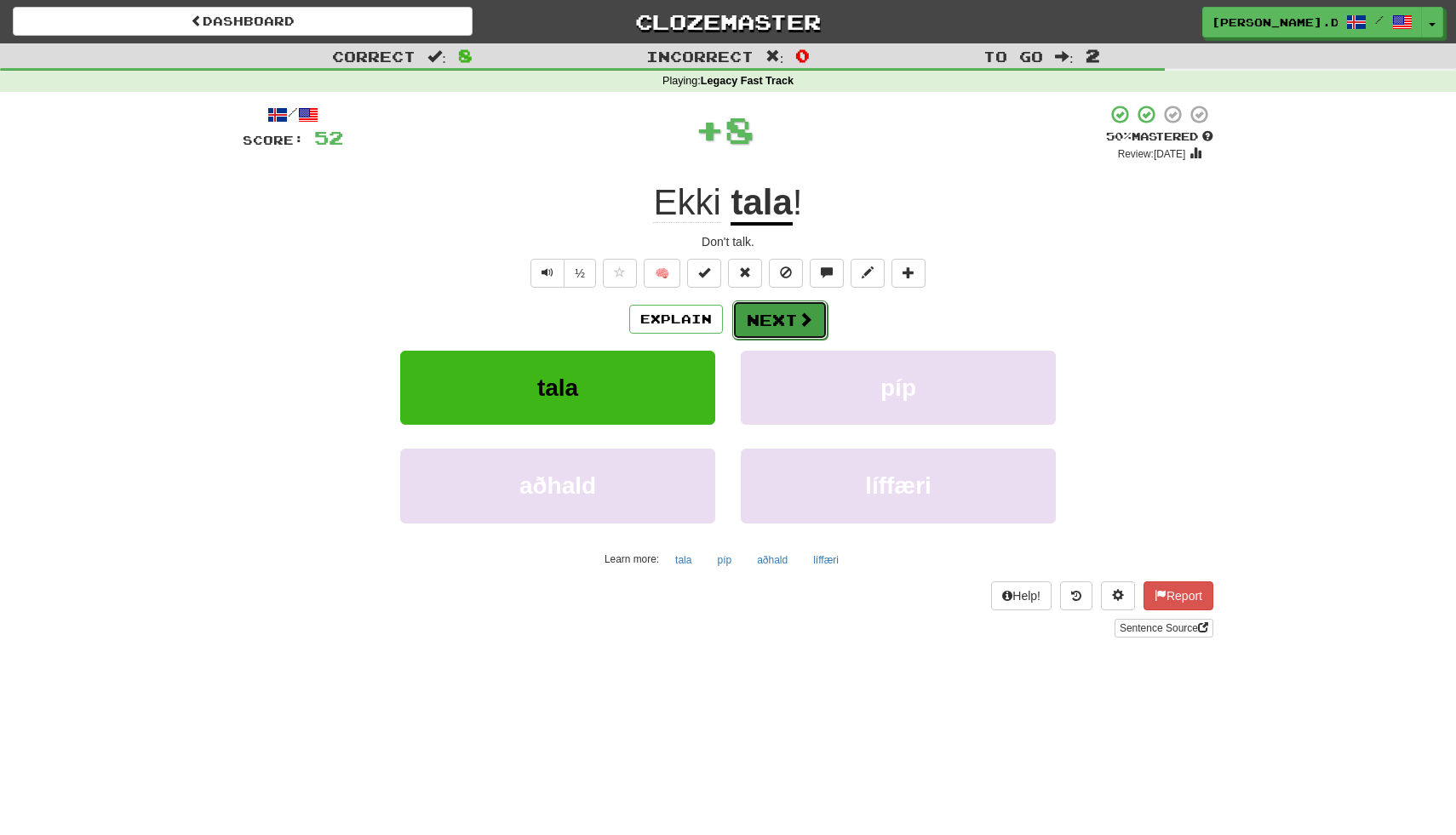
click at [763, 318] on button "Next" at bounding box center [780, 320] width 96 height 39
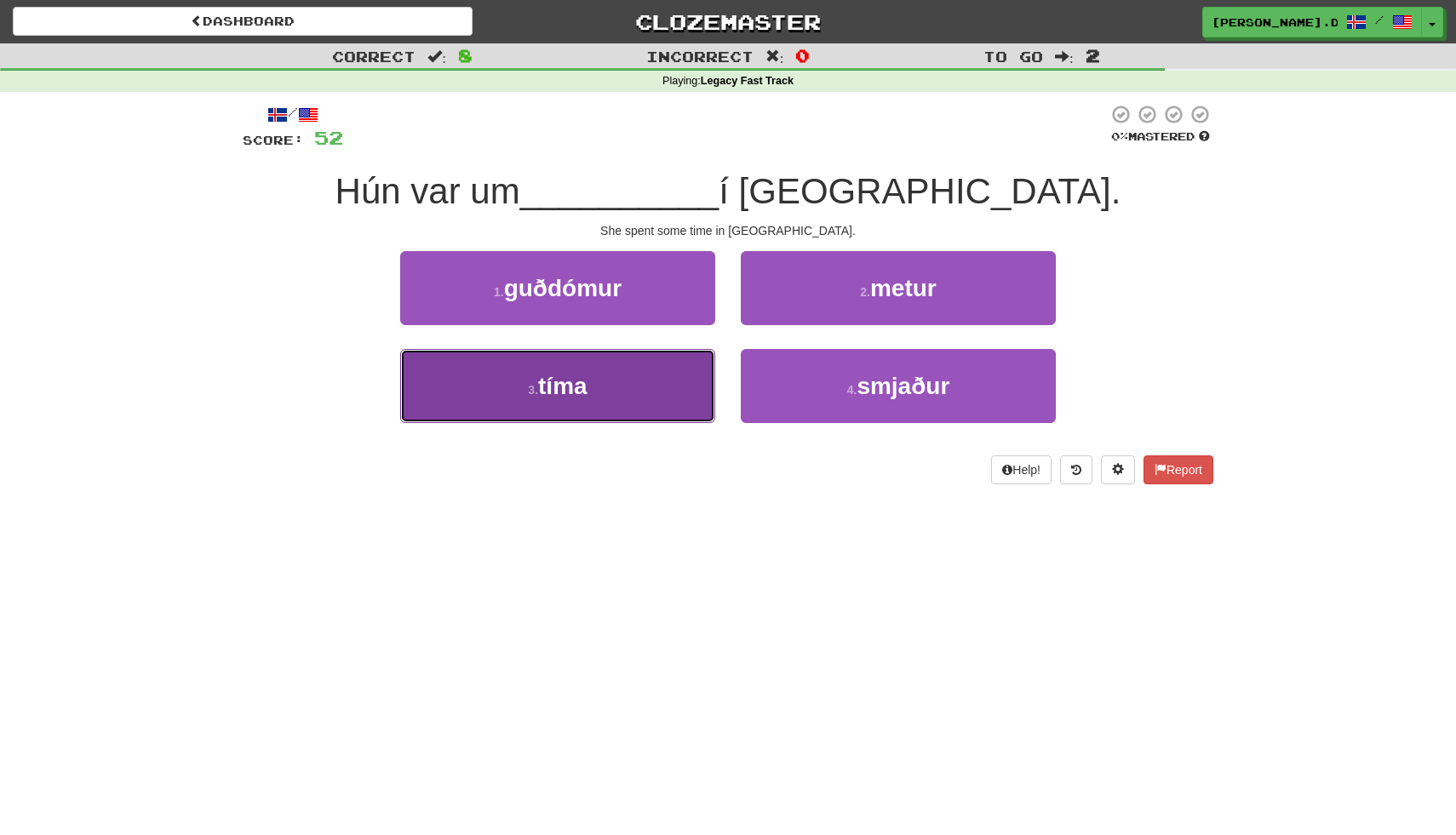
click at [665, 372] on button "3 . tíma" at bounding box center [557, 387] width 315 height 74
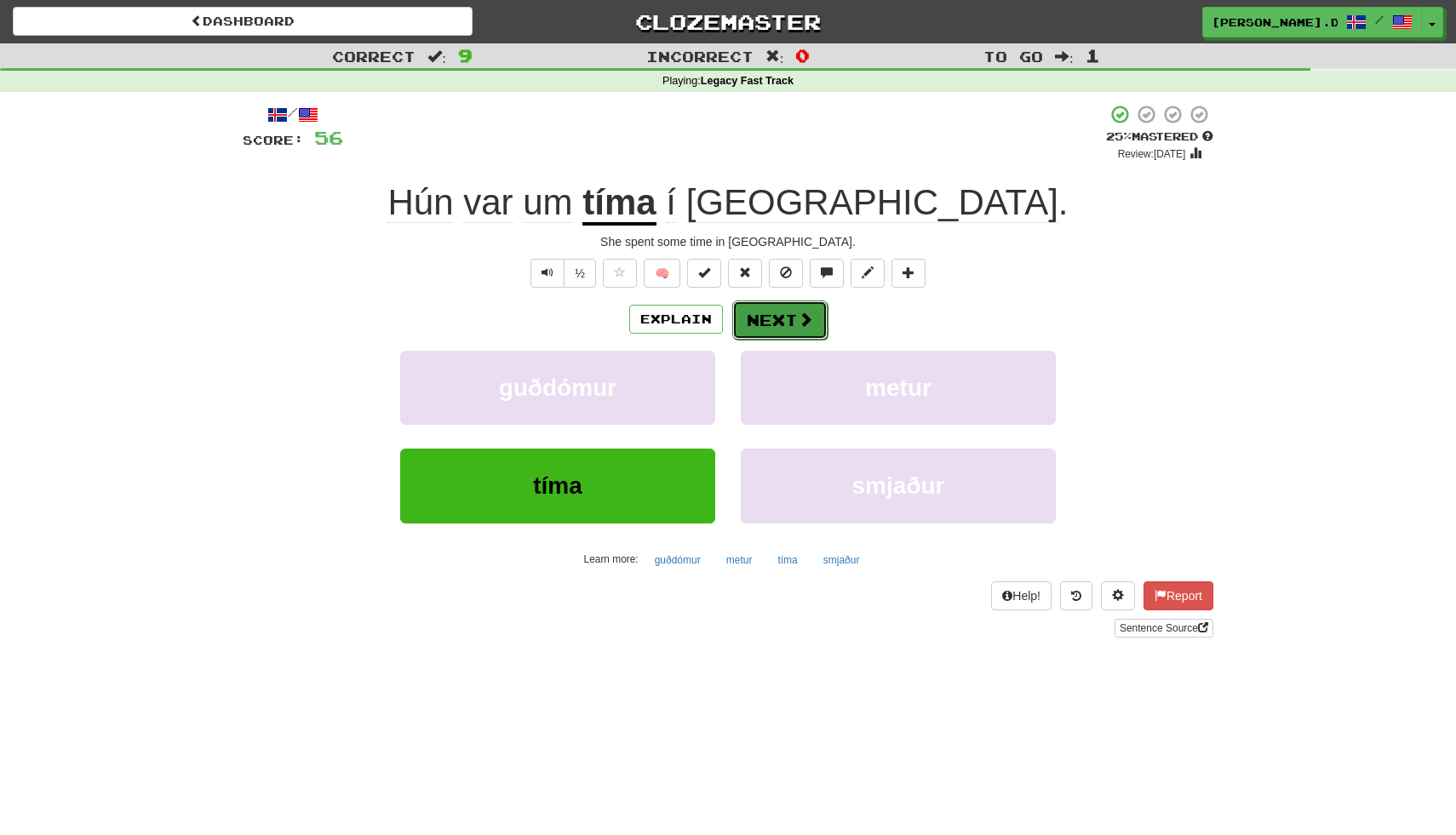
click at [782, 326] on button "Next" at bounding box center [780, 320] width 96 height 39
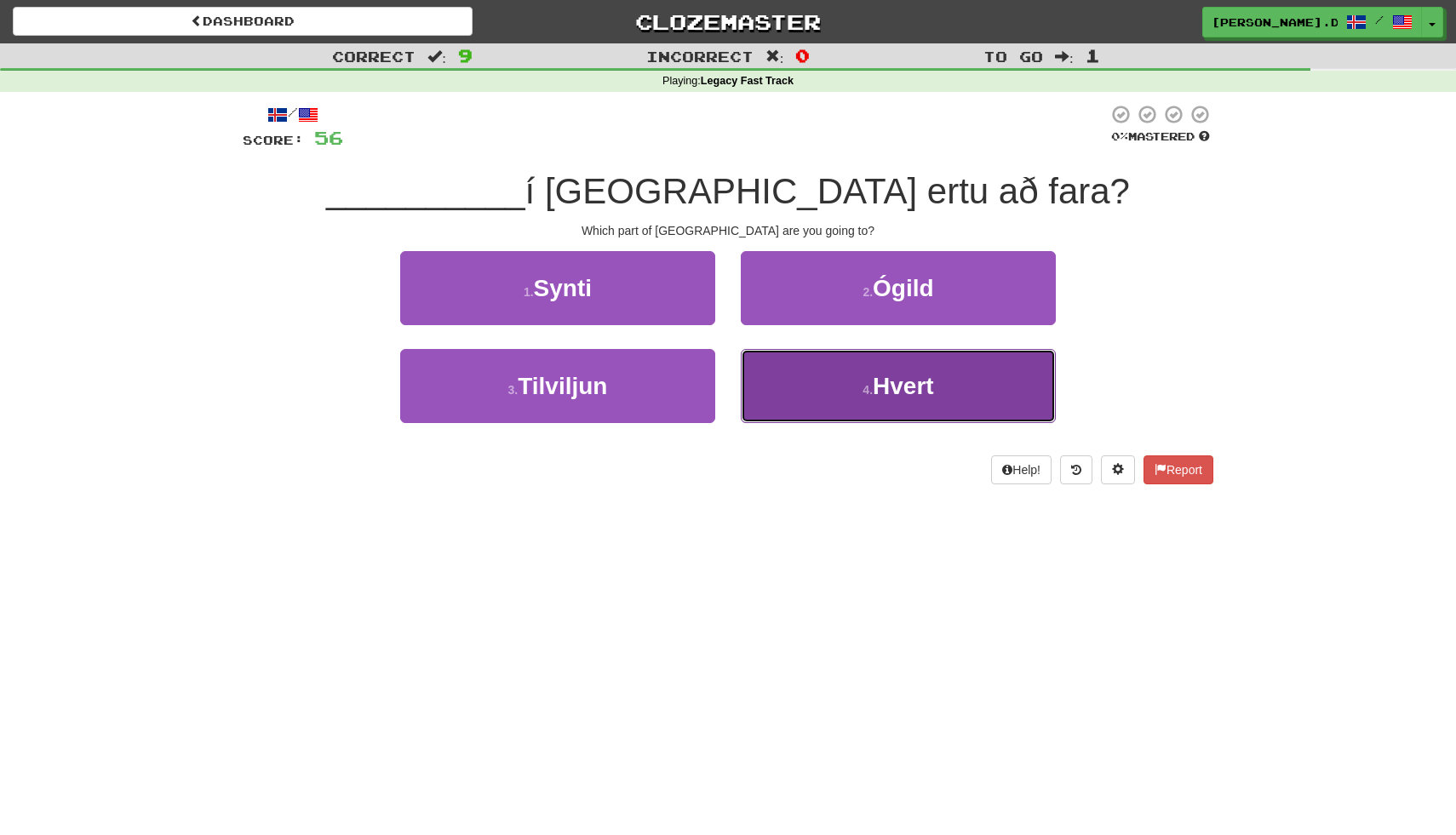
click at [831, 372] on button "4 . Hvert" at bounding box center [898, 387] width 315 height 74
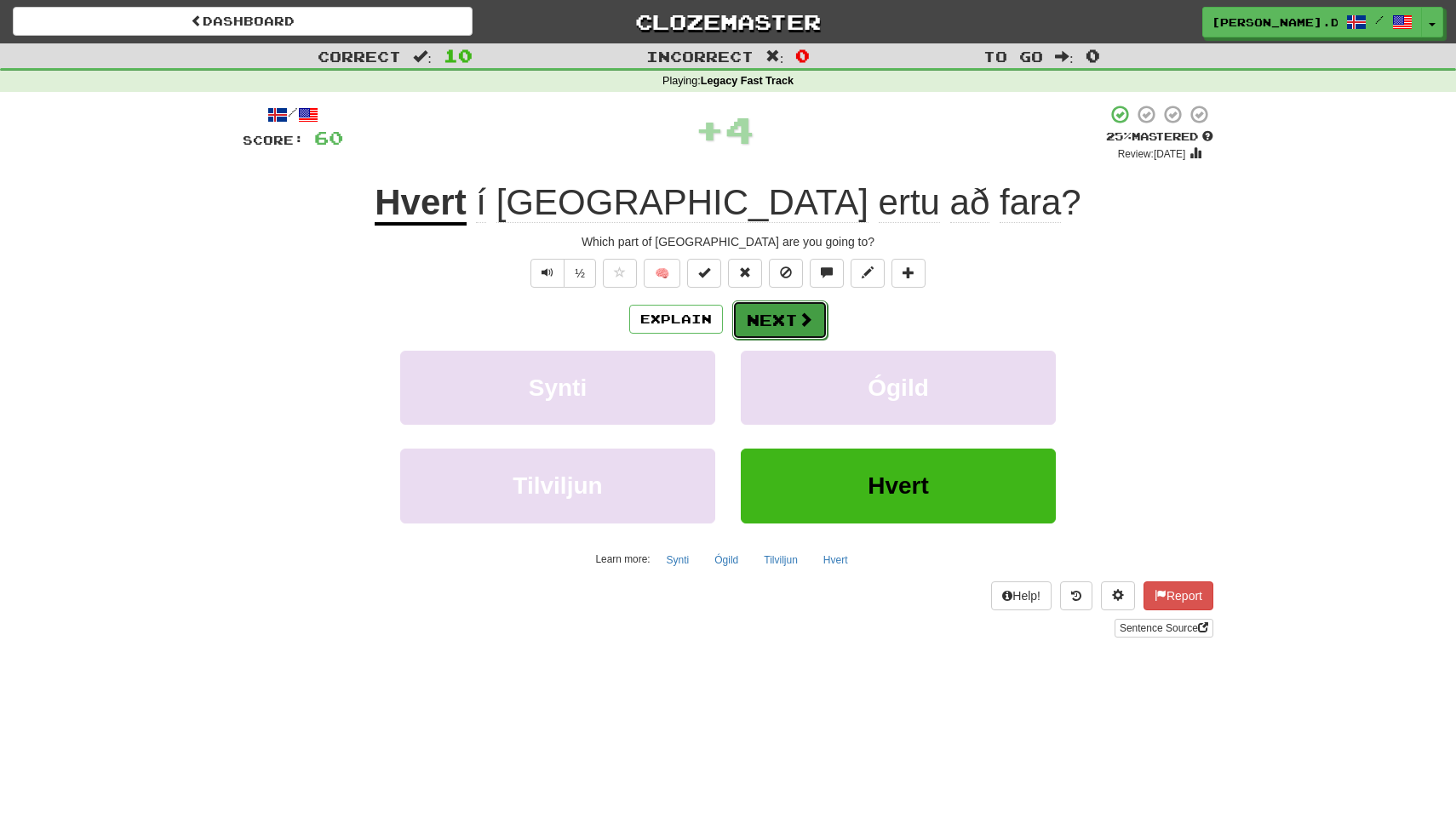
click at [799, 313] on span at bounding box center [805, 318] width 15 height 15
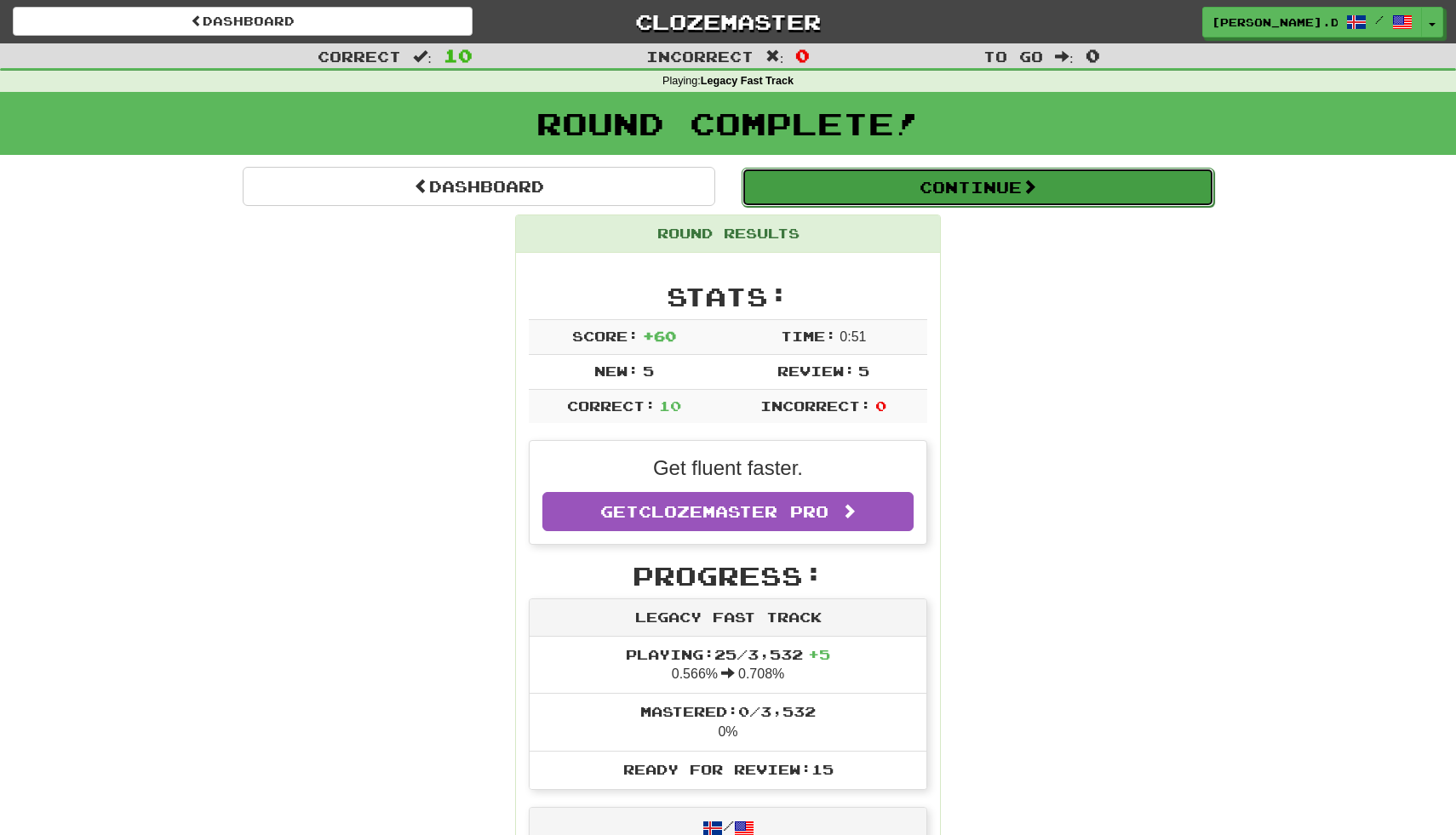
click at [873, 184] on button "Continue" at bounding box center [977, 188] width 472 height 39
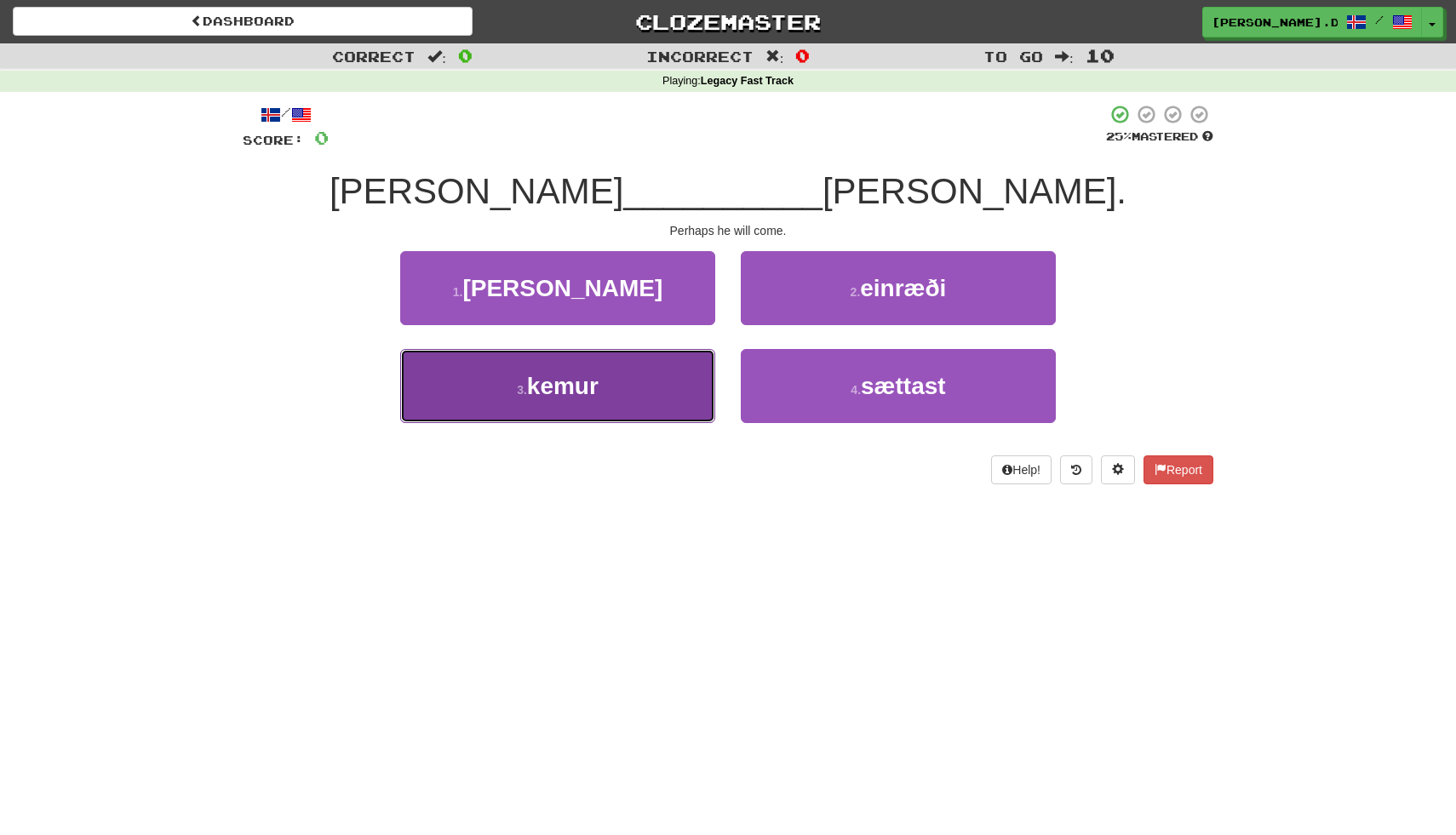
click at [657, 369] on button "3 . kemur" at bounding box center [557, 387] width 315 height 74
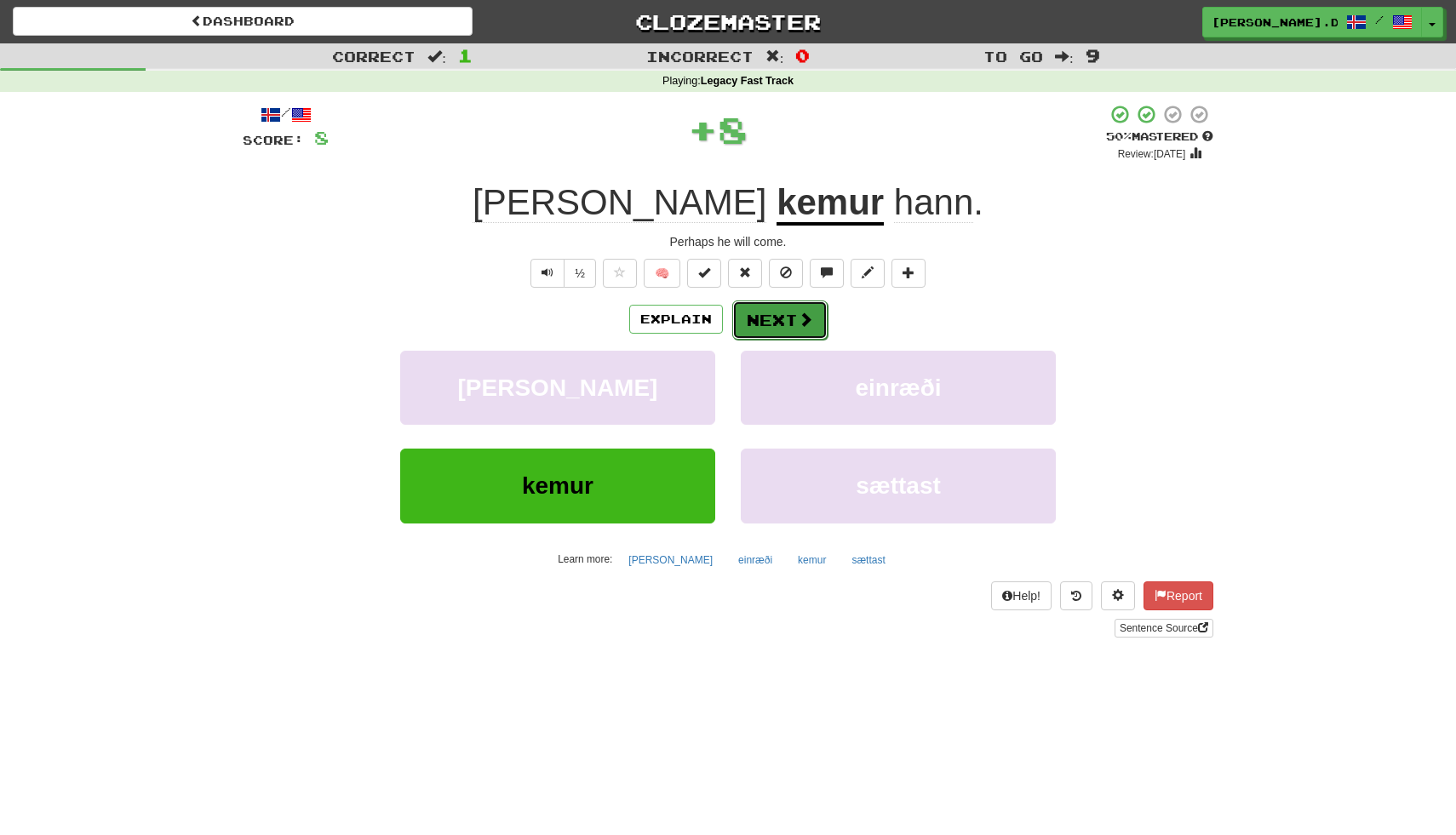
click at [804, 318] on span at bounding box center [805, 318] width 15 height 15
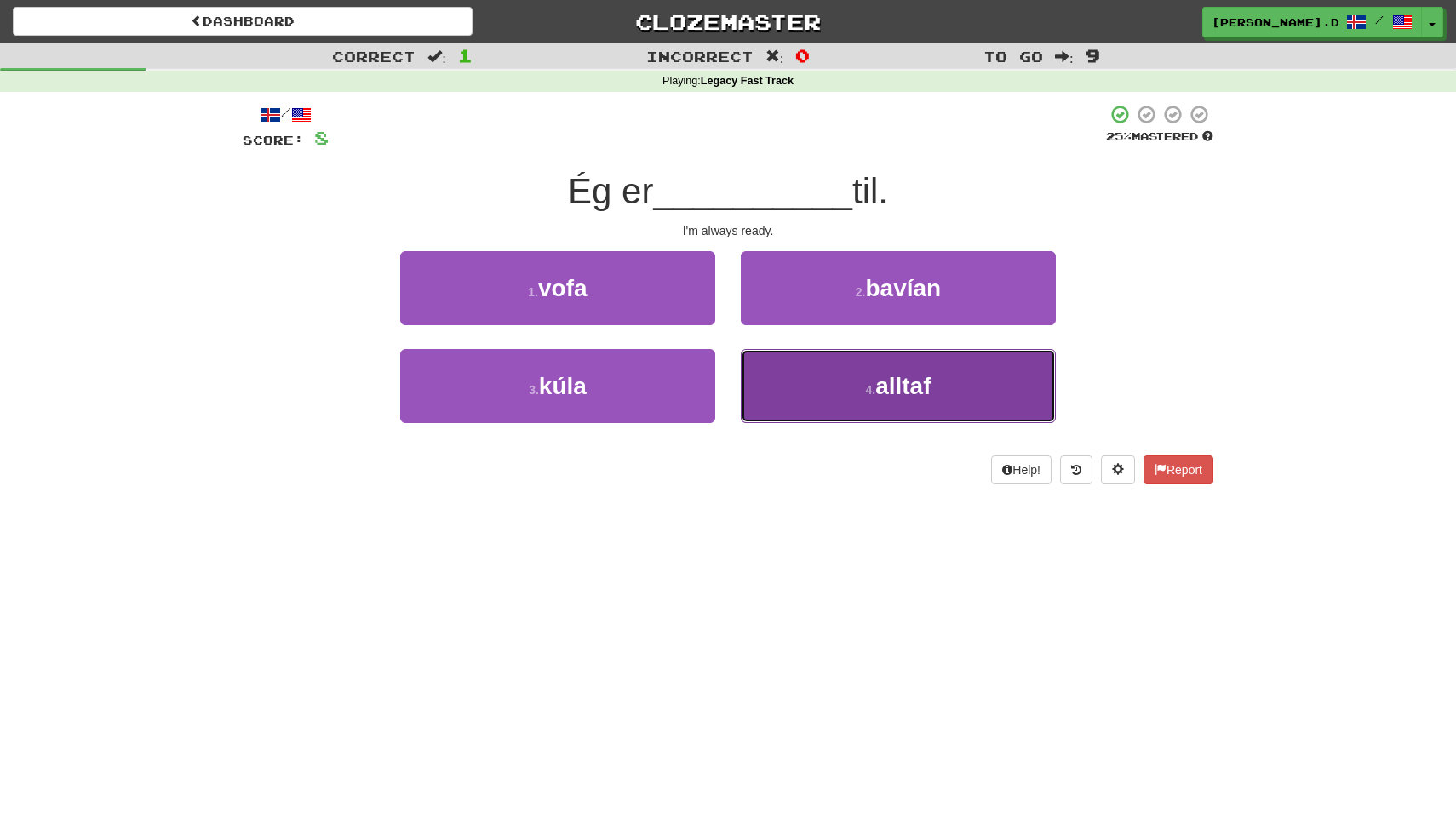
click at [789, 393] on button "4 . alltaf" at bounding box center [898, 387] width 315 height 74
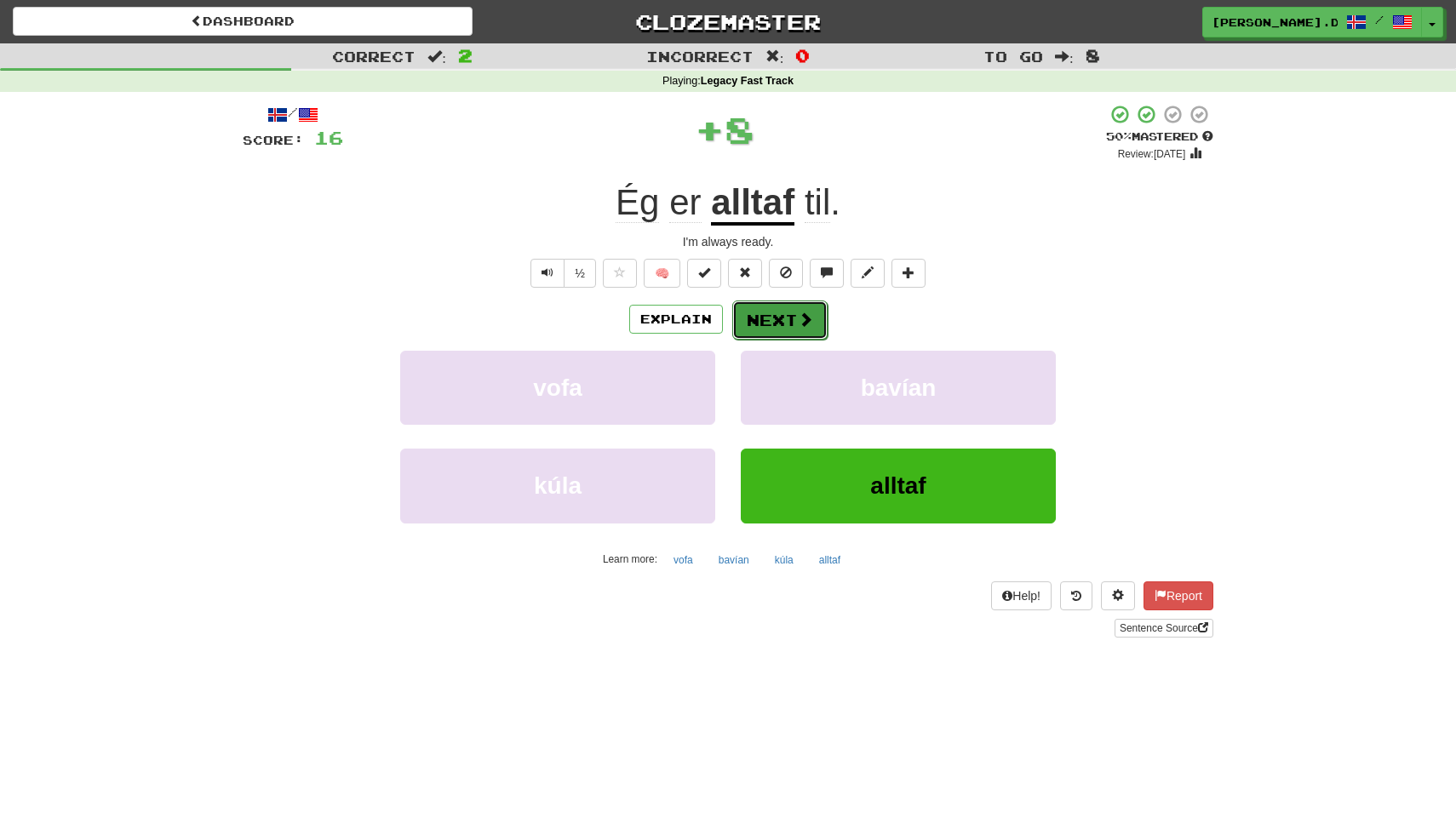
click at [781, 318] on button "Next" at bounding box center [780, 320] width 96 height 39
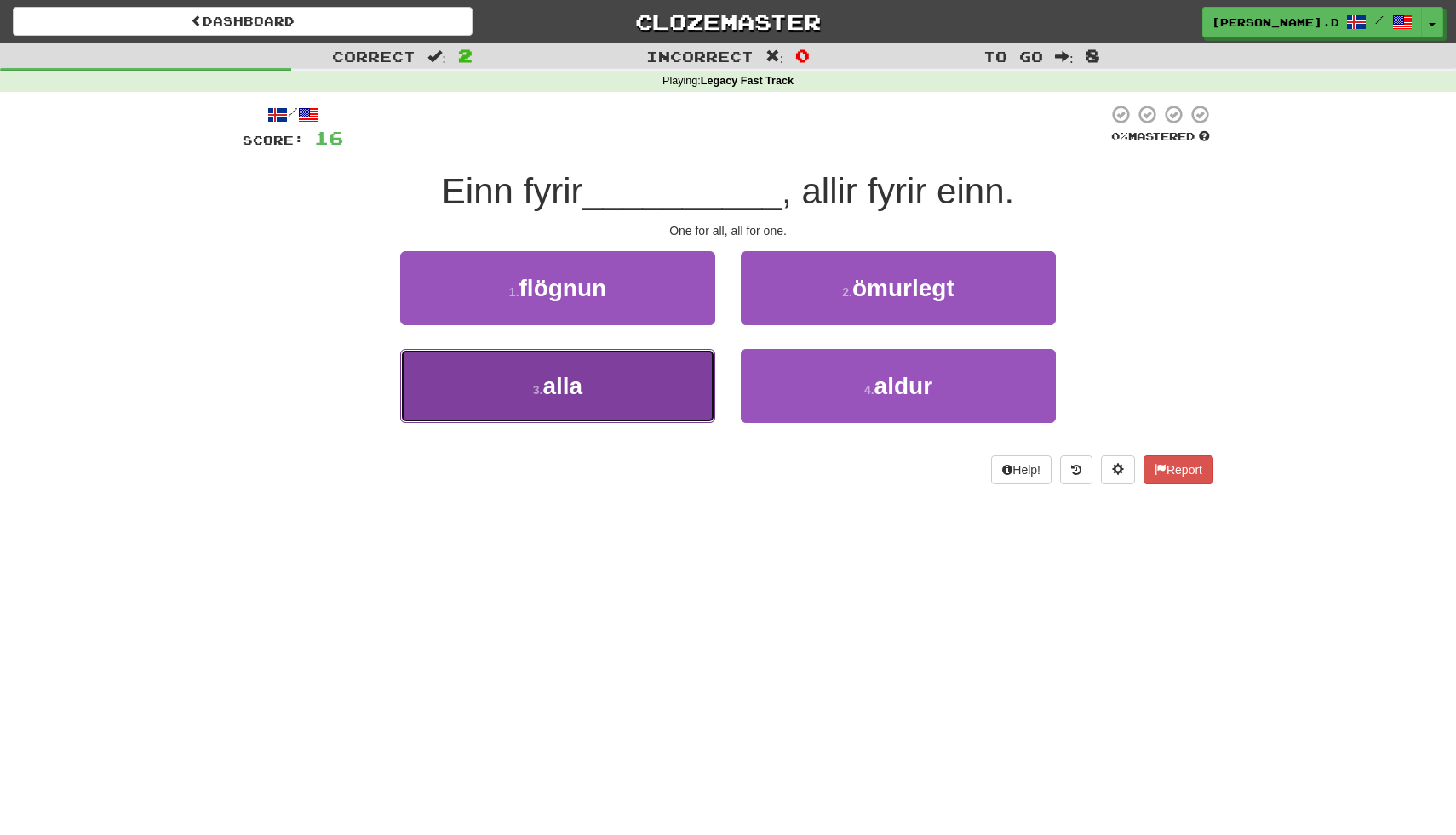
click at [673, 380] on button "3 . alla" at bounding box center [557, 387] width 315 height 74
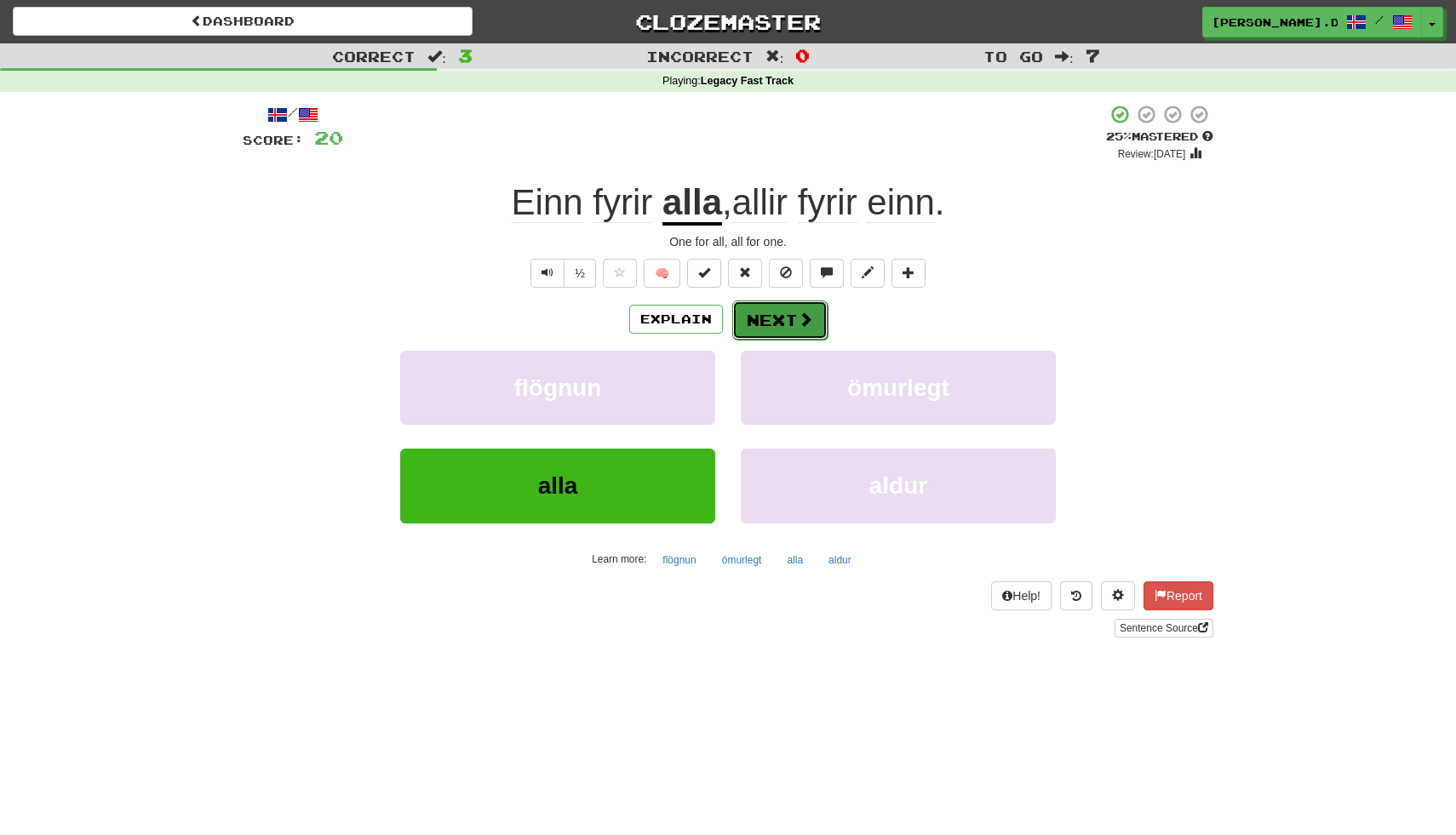
click at [774, 325] on button "Next" at bounding box center [780, 320] width 96 height 39
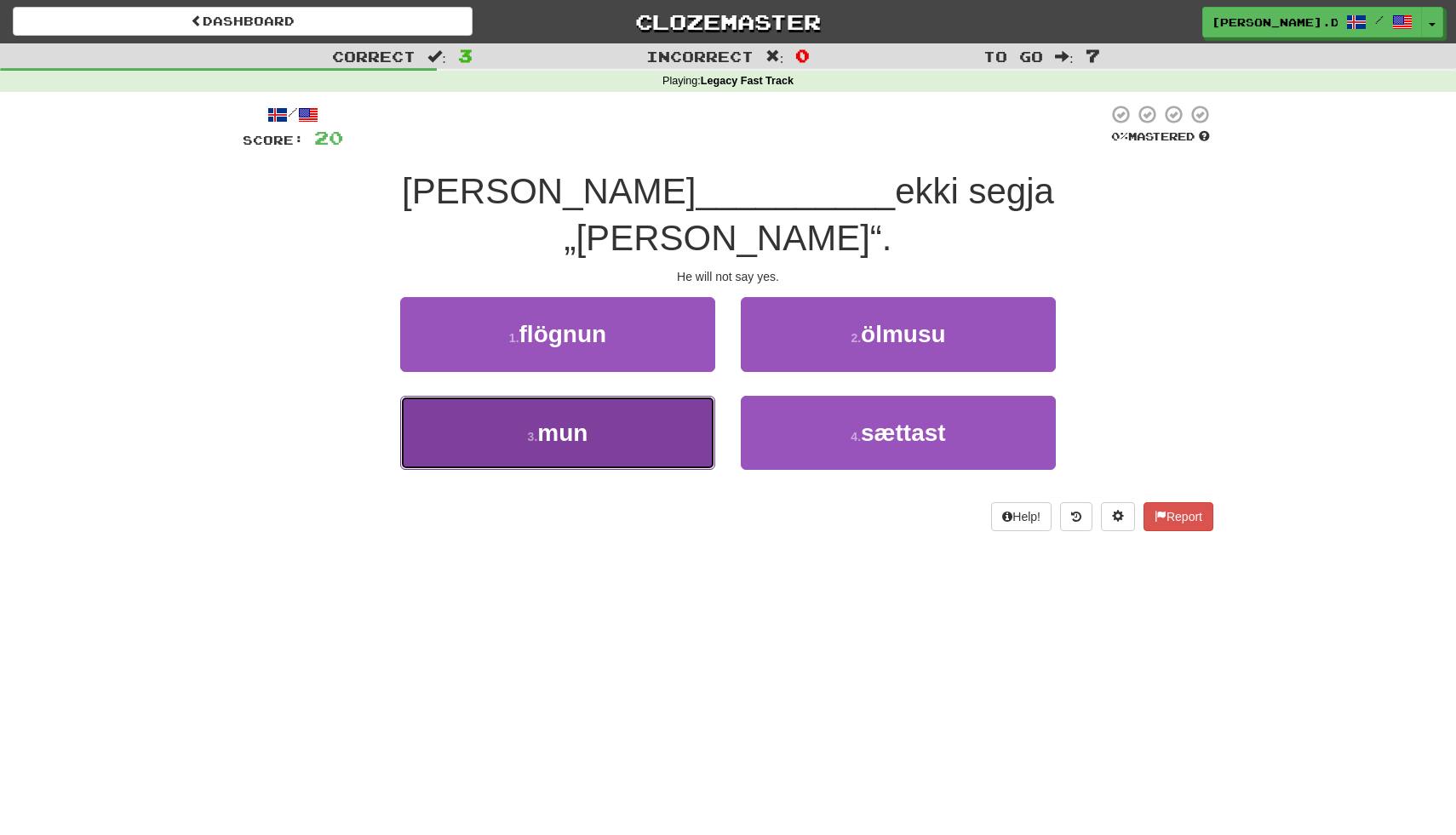
click at [669, 396] on button "3 . mun" at bounding box center [557, 433] width 315 height 74
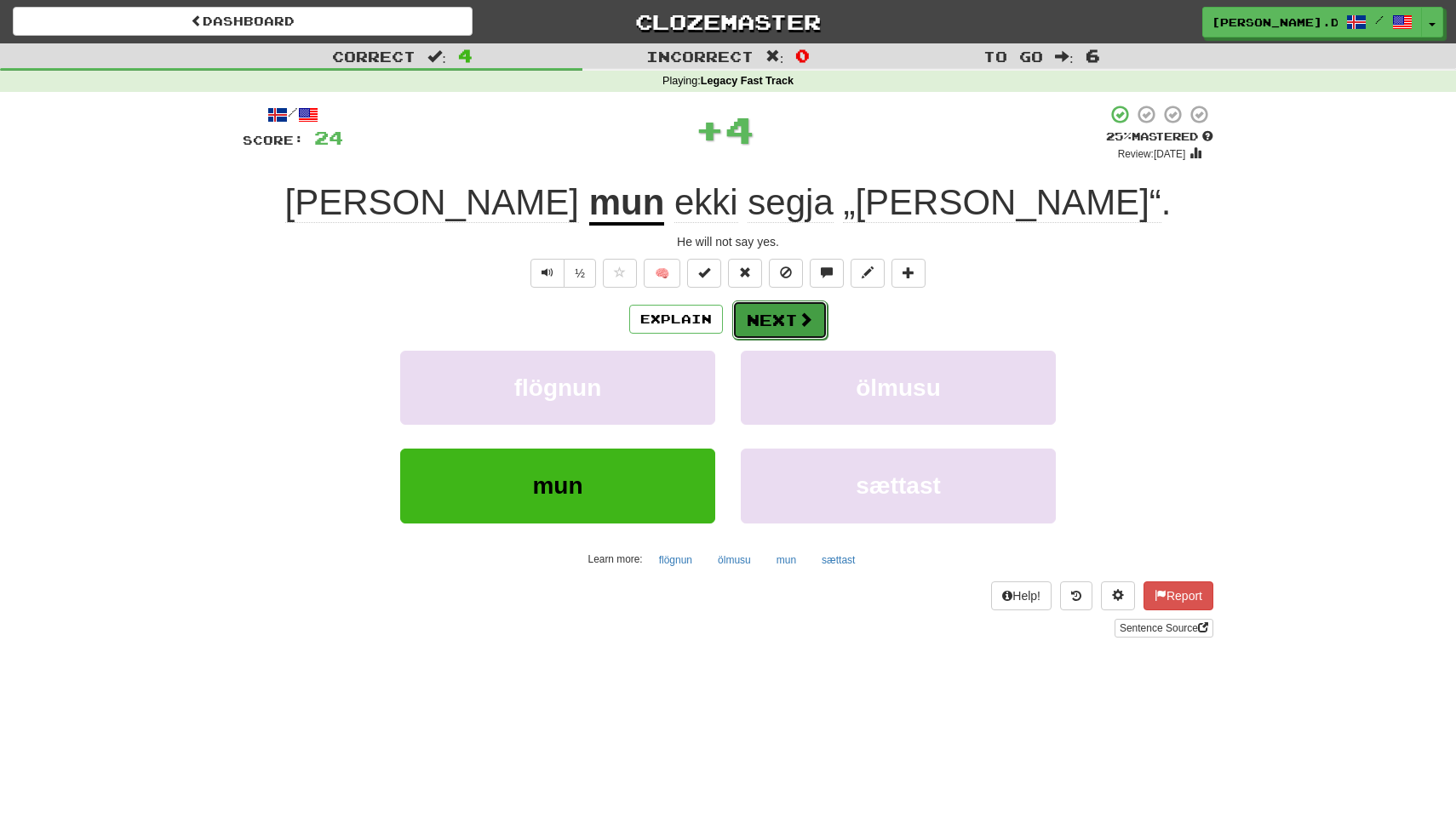
click at [781, 328] on button "Next" at bounding box center [780, 320] width 96 height 39
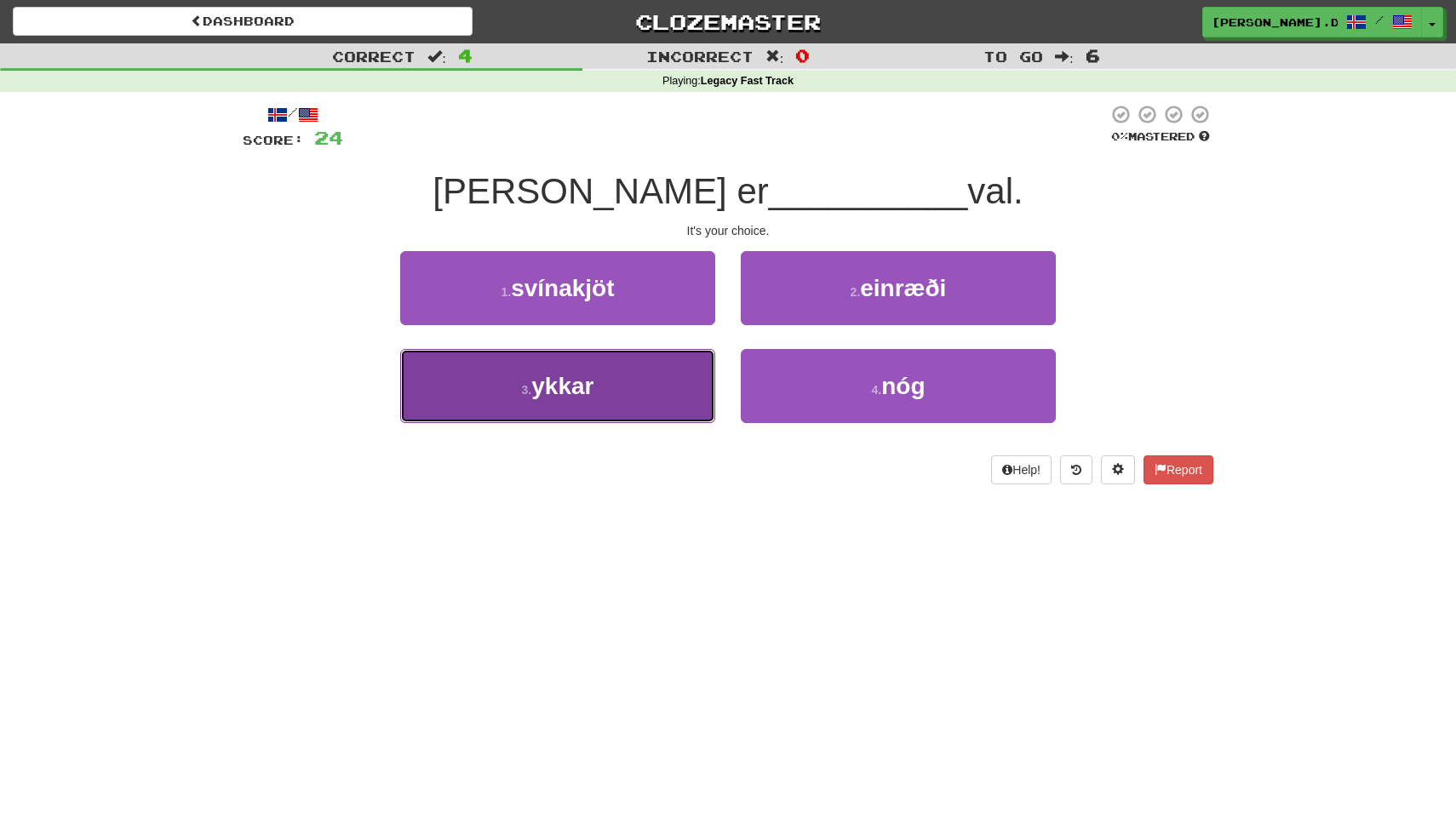
click at [680, 372] on button "3 . ykkar" at bounding box center [557, 387] width 315 height 74
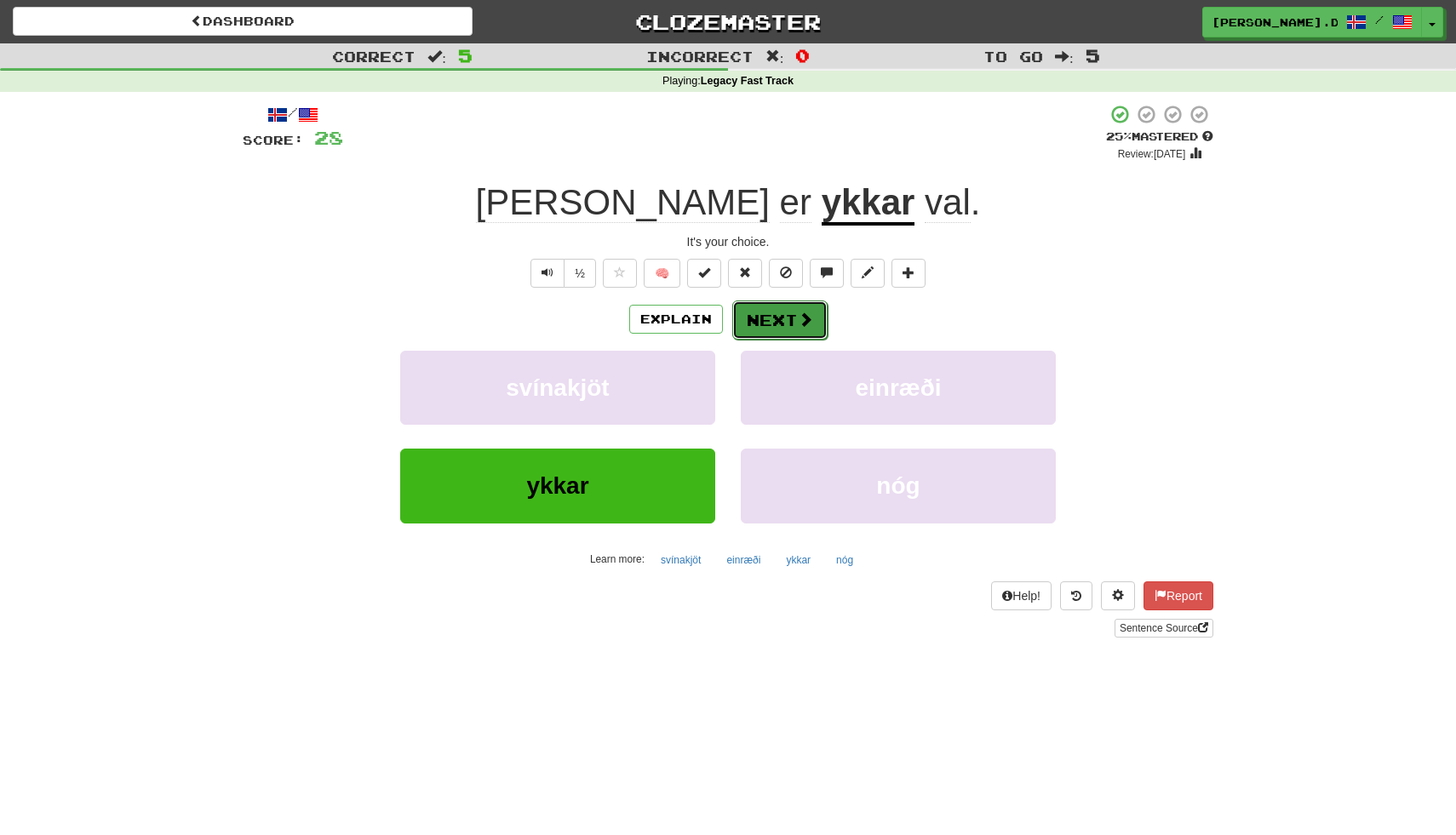
click at [788, 319] on button "Next" at bounding box center [780, 320] width 96 height 39
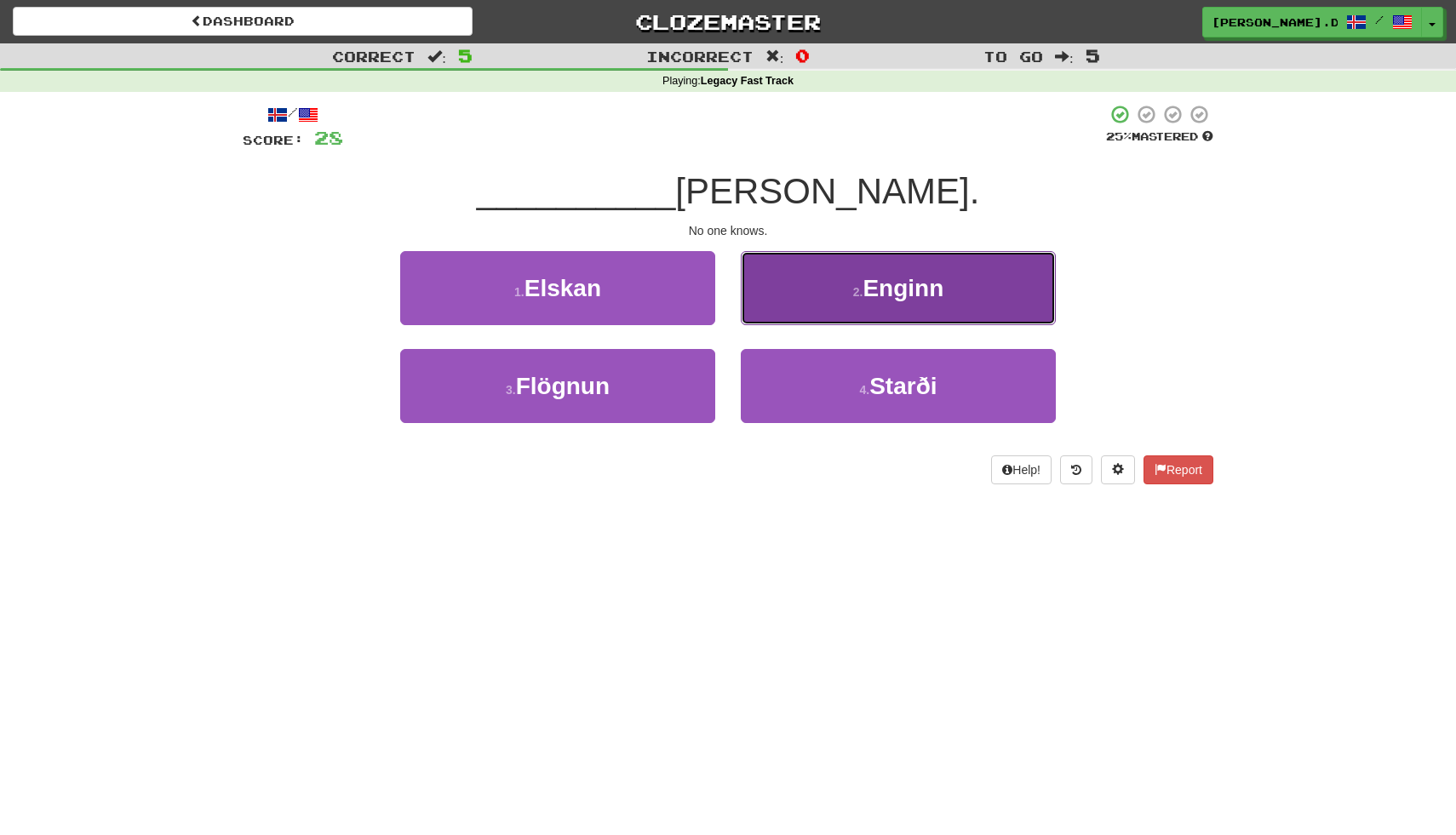
click at [794, 308] on button "2 . Enginn" at bounding box center [898, 288] width 315 height 74
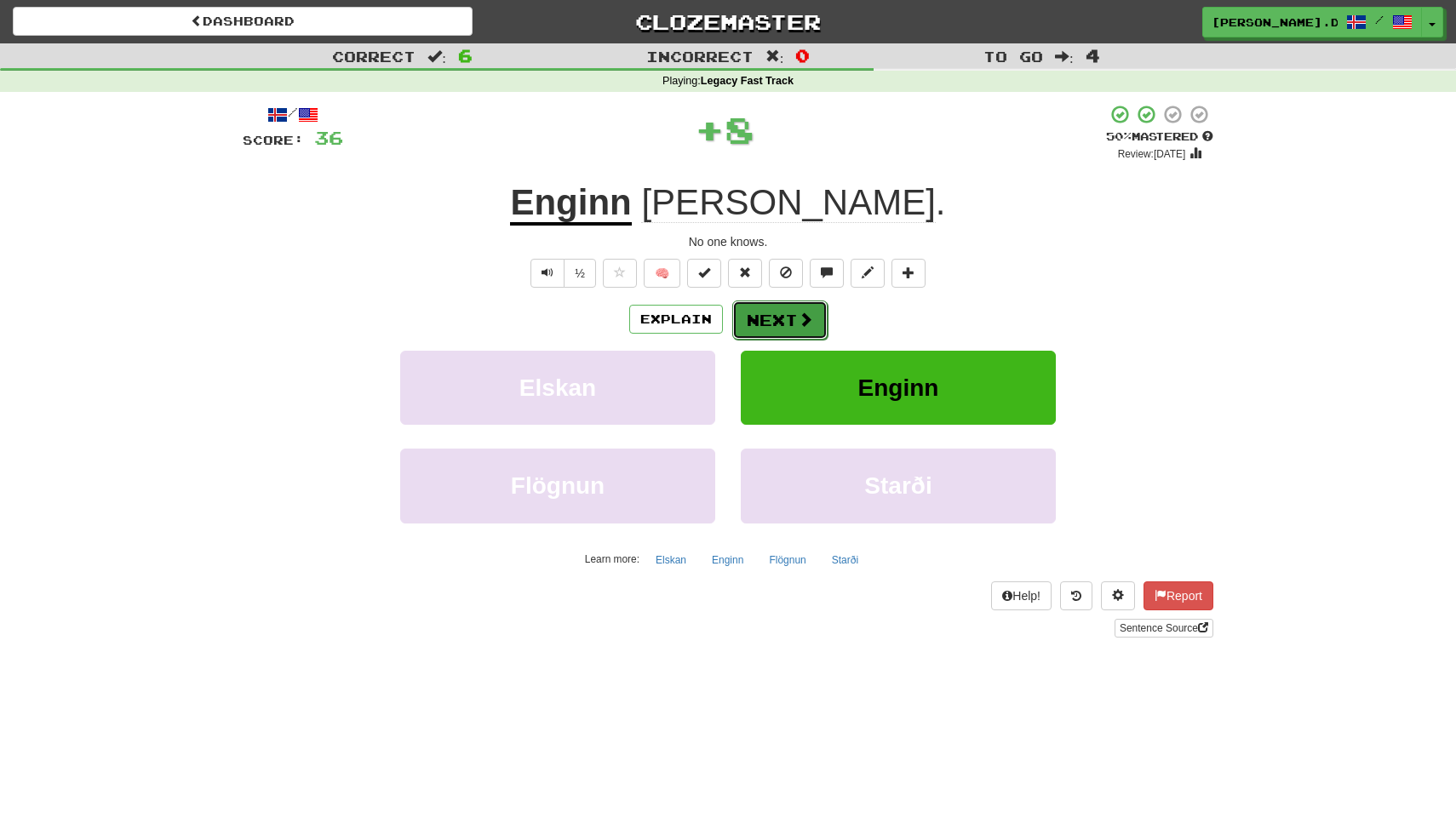
click at [785, 320] on button "Next" at bounding box center [780, 320] width 96 height 39
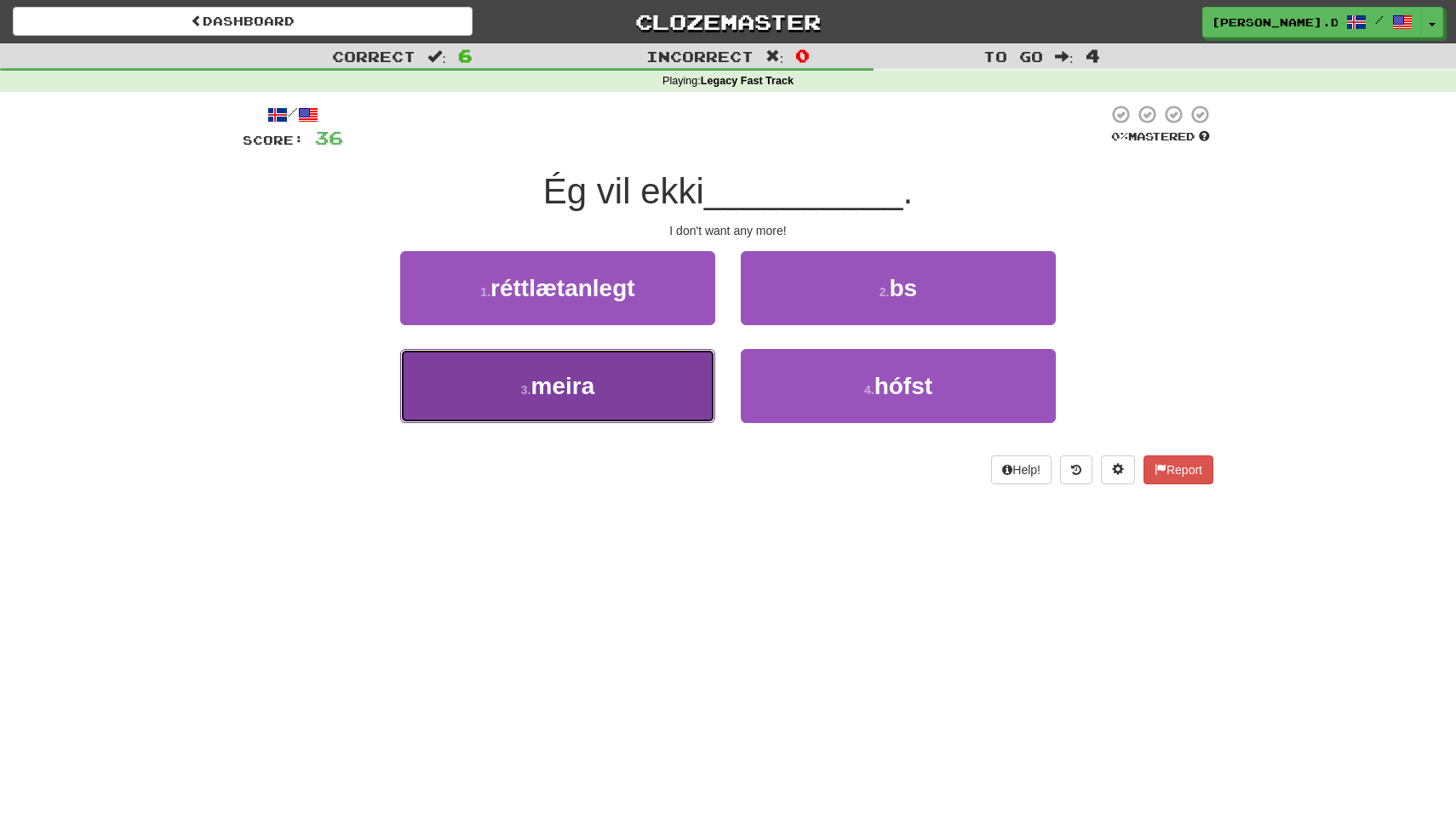
click at [678, 386] on button "3 . meira" at bounding box center [557, 387] width 315 height 74
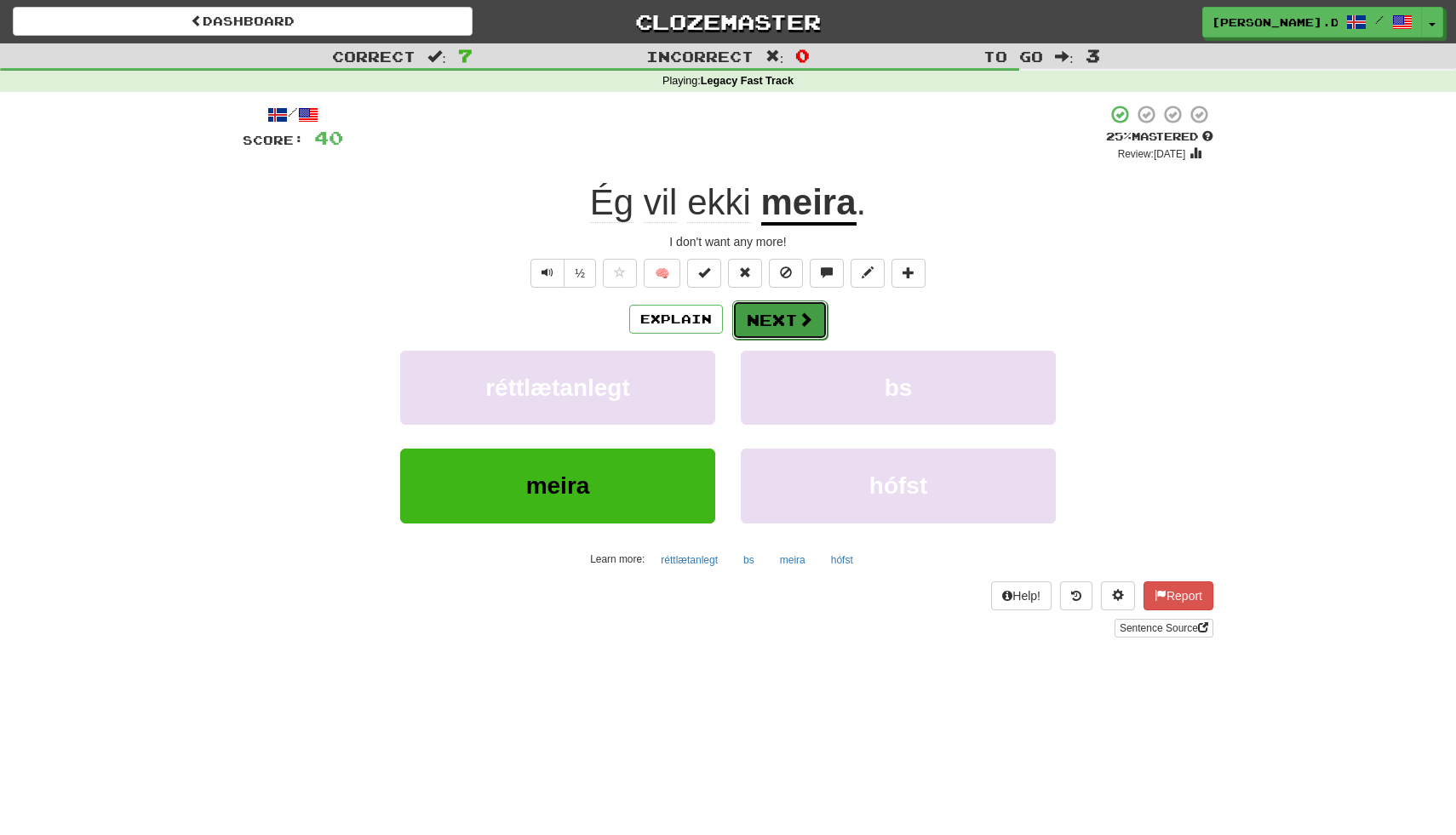
click at [772, 324] on button "Next" at bounding box center [780, 320] width 96 height 39
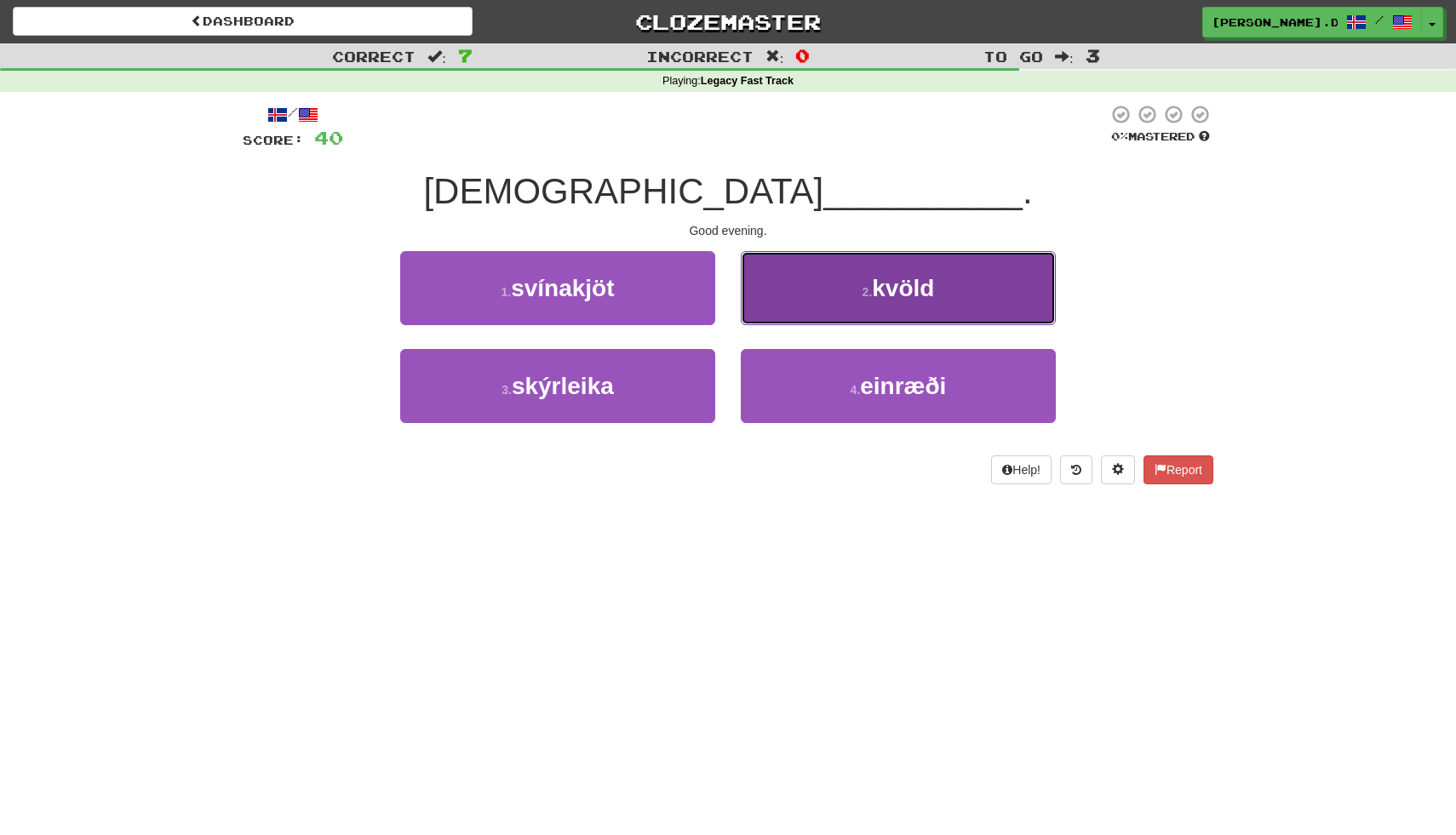
click at [785, 315] on button "2 . kvöld" at bounding box center [898, 288] width 315 height 74
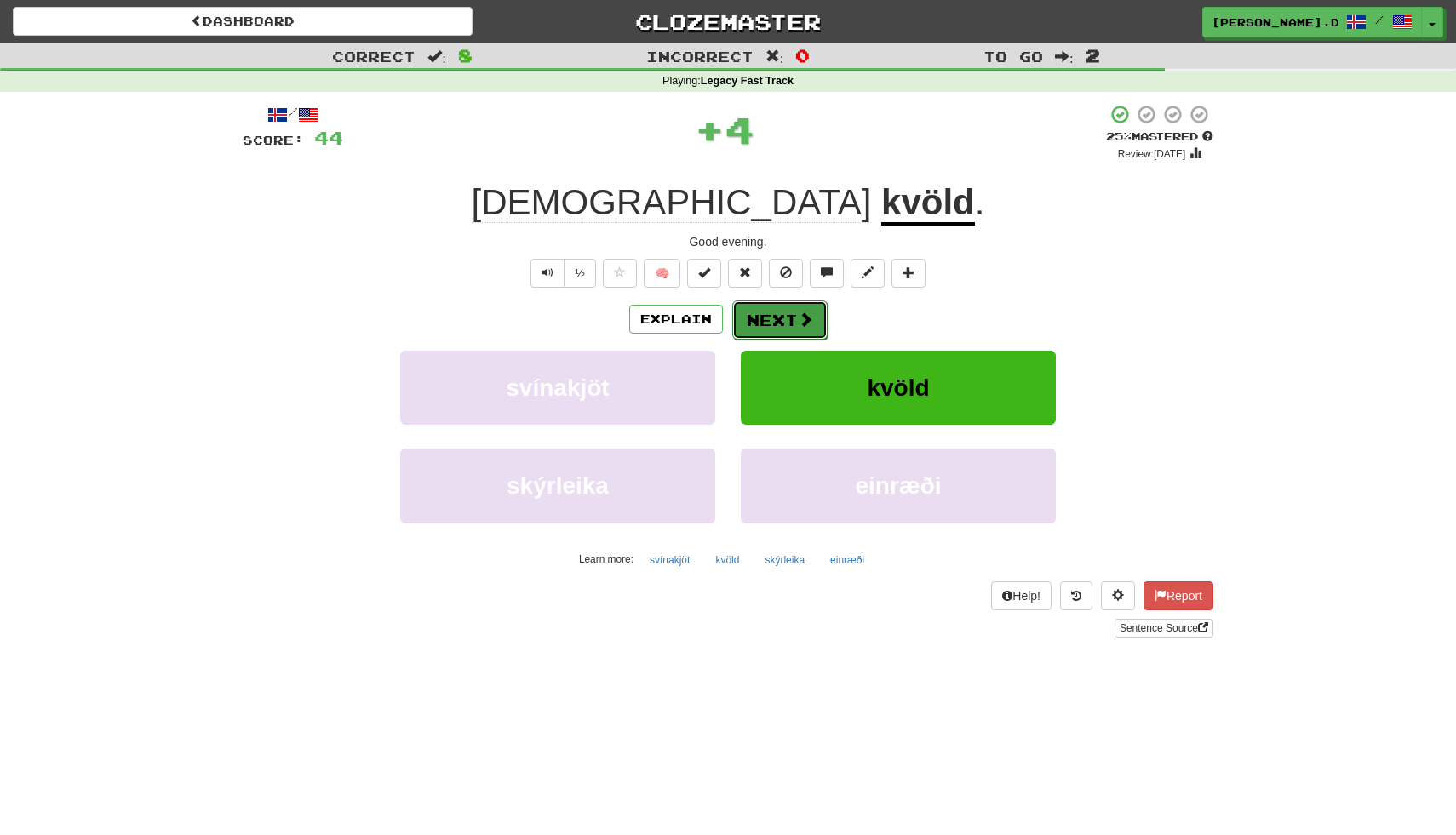
click at [782, 316] on button "Next" at bounding box center [780, 320] width 96 height 39
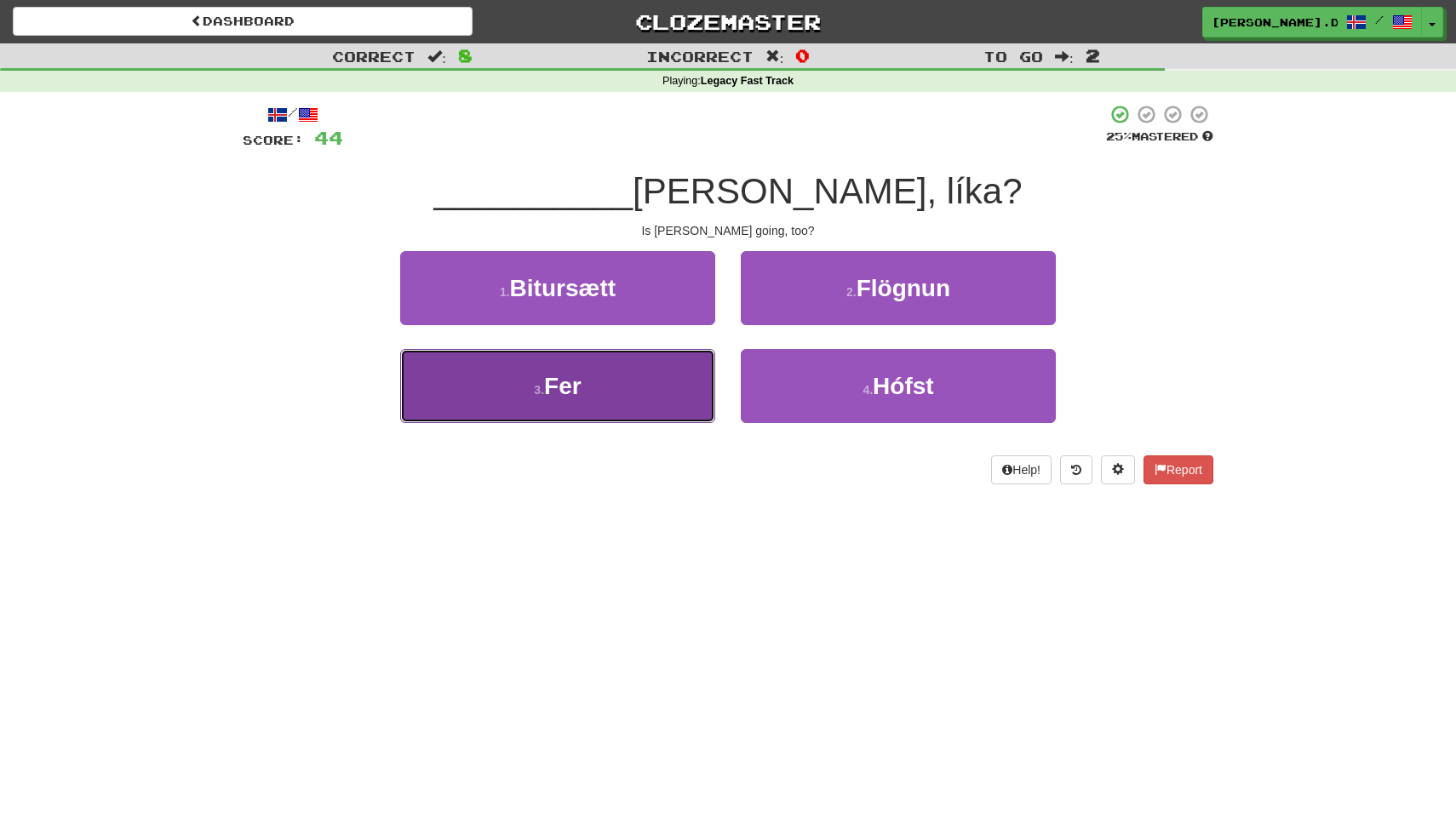
click at [678, 372] on button "3 . Fer" at bounding box center [557, 387] width 315 height 74
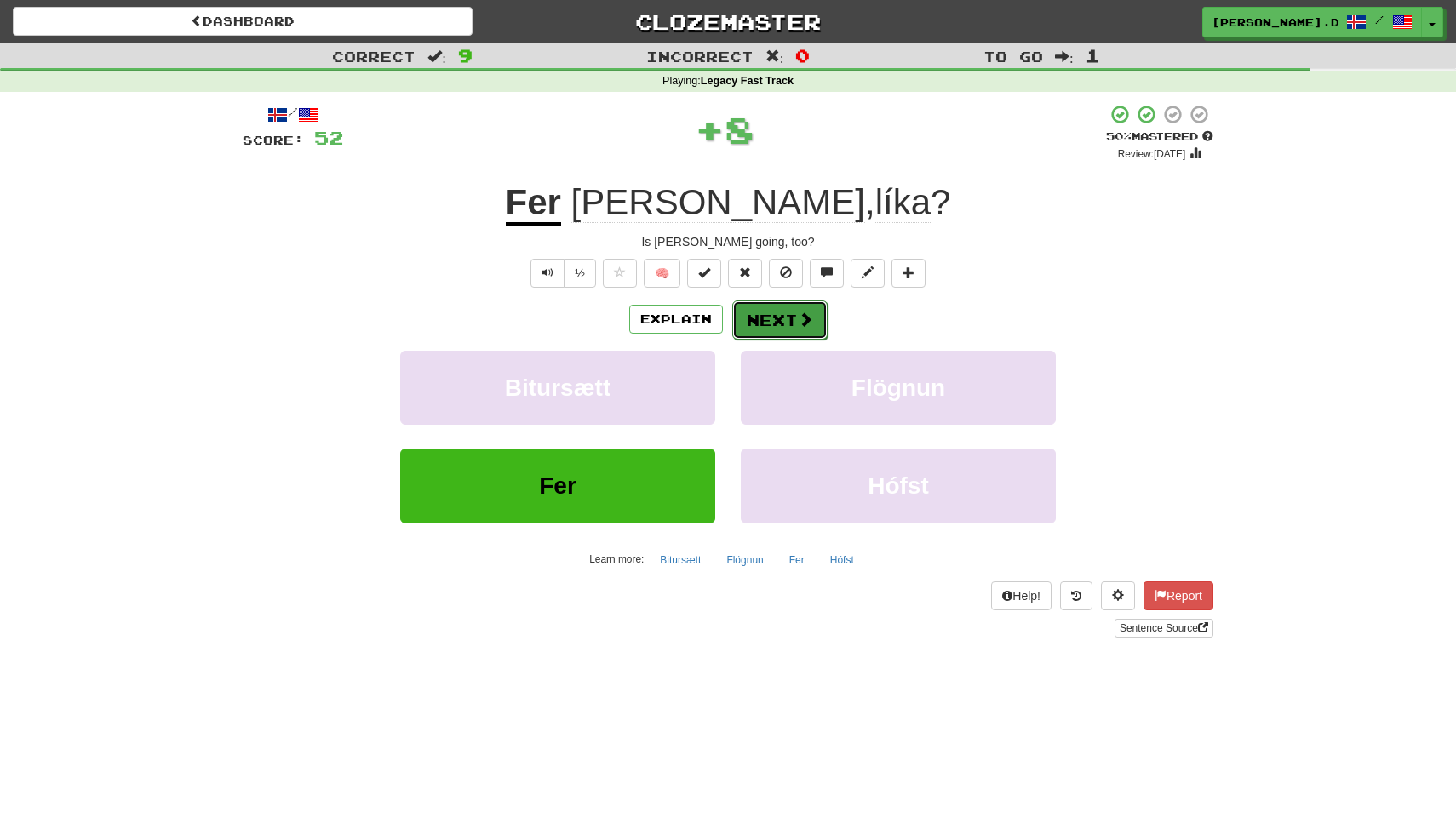
click at [782, 332] on button "Next" at bounding box center [780, 320] width 96 height 39
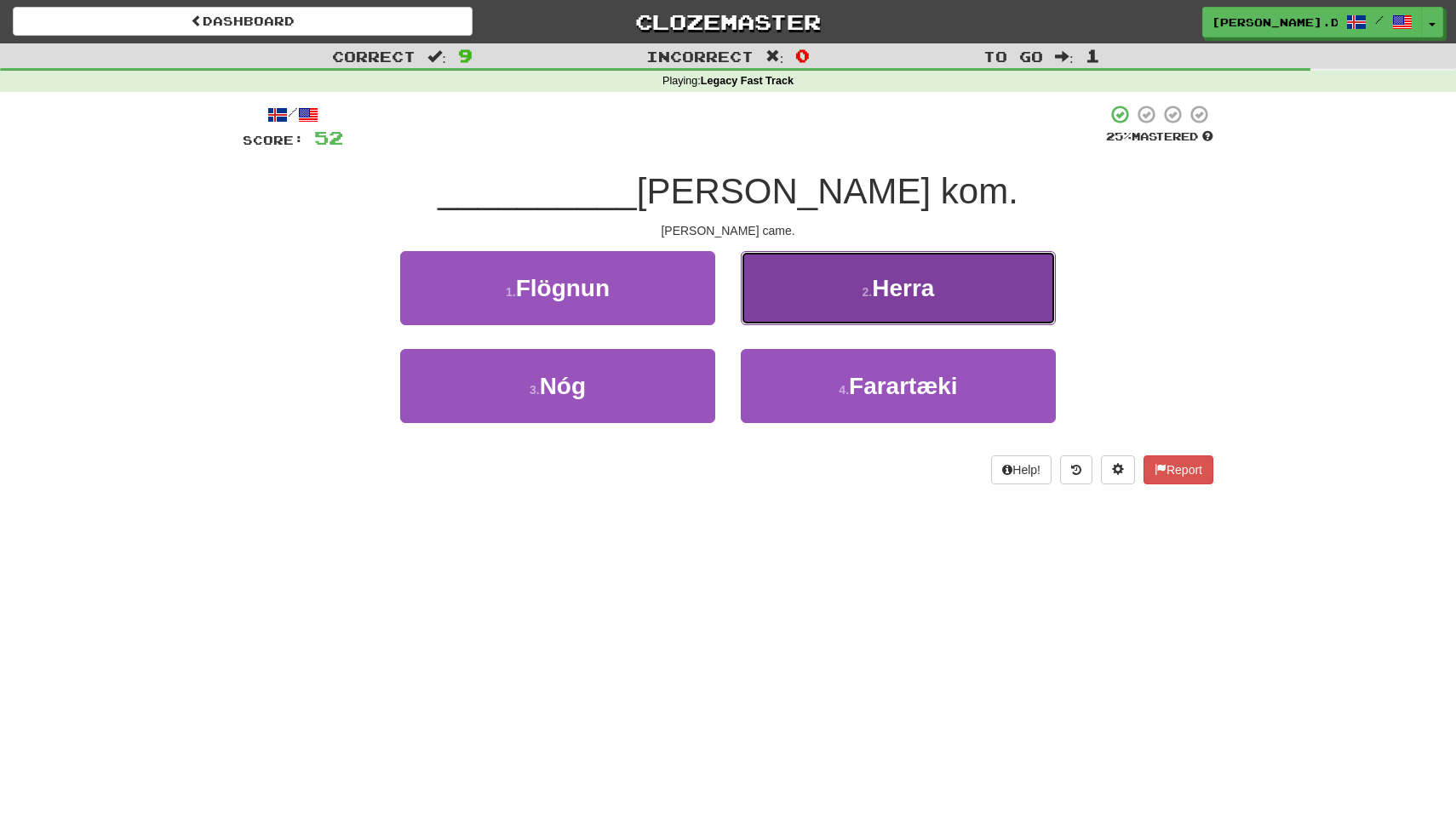
click at [809, 310] on button "2 . Herra" at bounding box center [898, 288] width 315 height 74
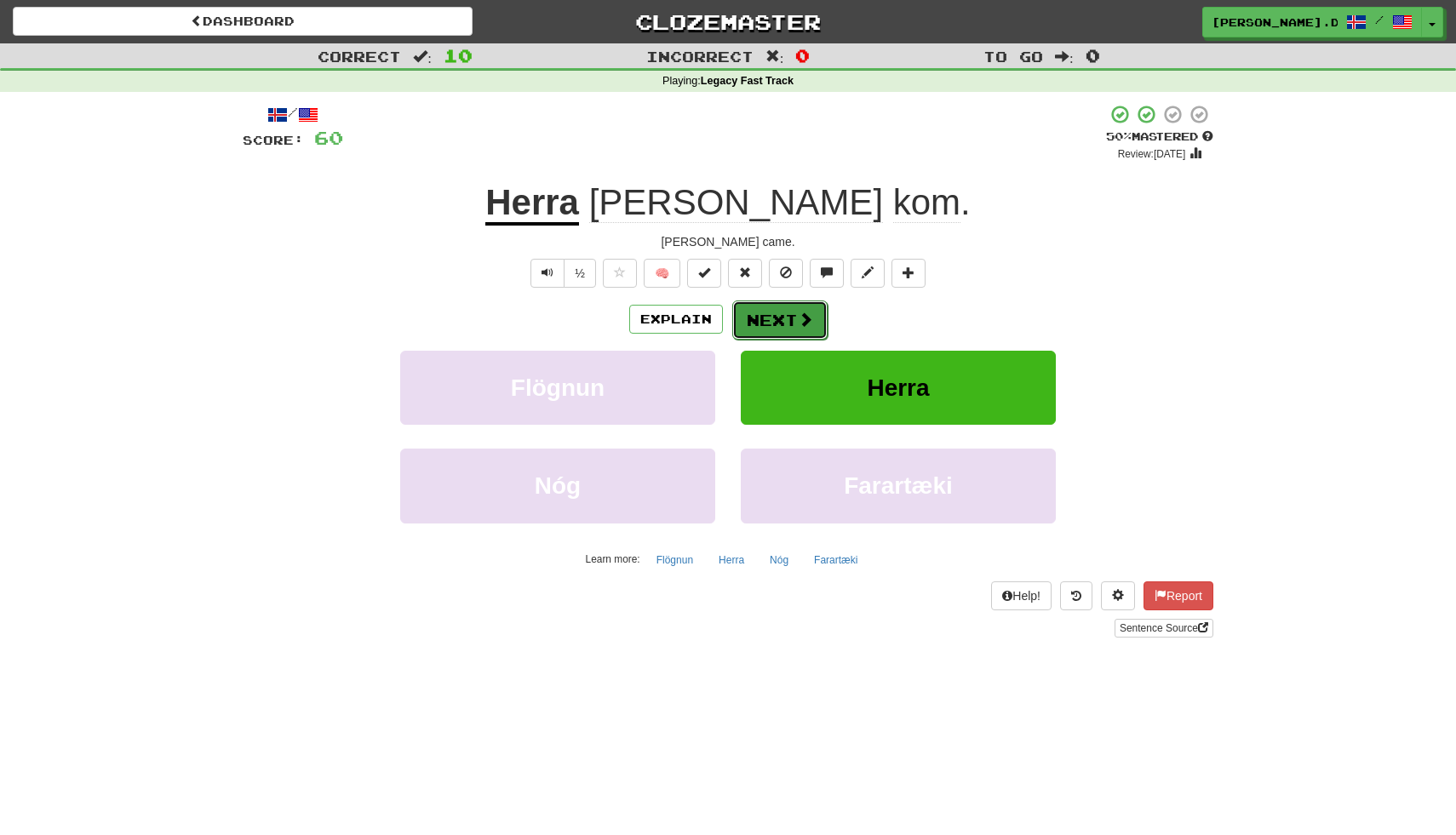
click at [787, 318] on button "Next" at bounding box center [780, 320] width 96 height 39
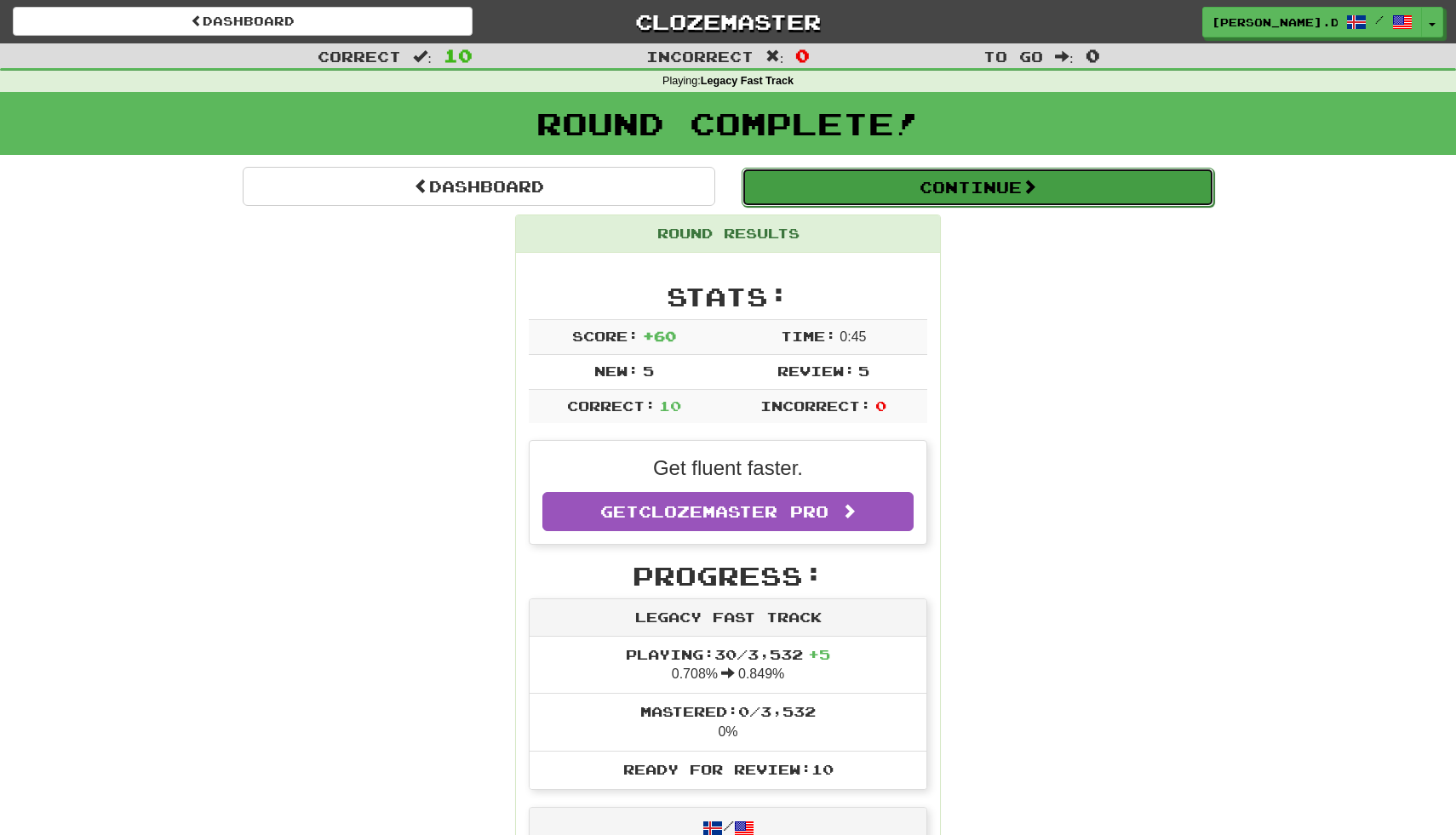
click at [933, 182] on button "Continue" at bounding box center [977, 188] width 472 height 39
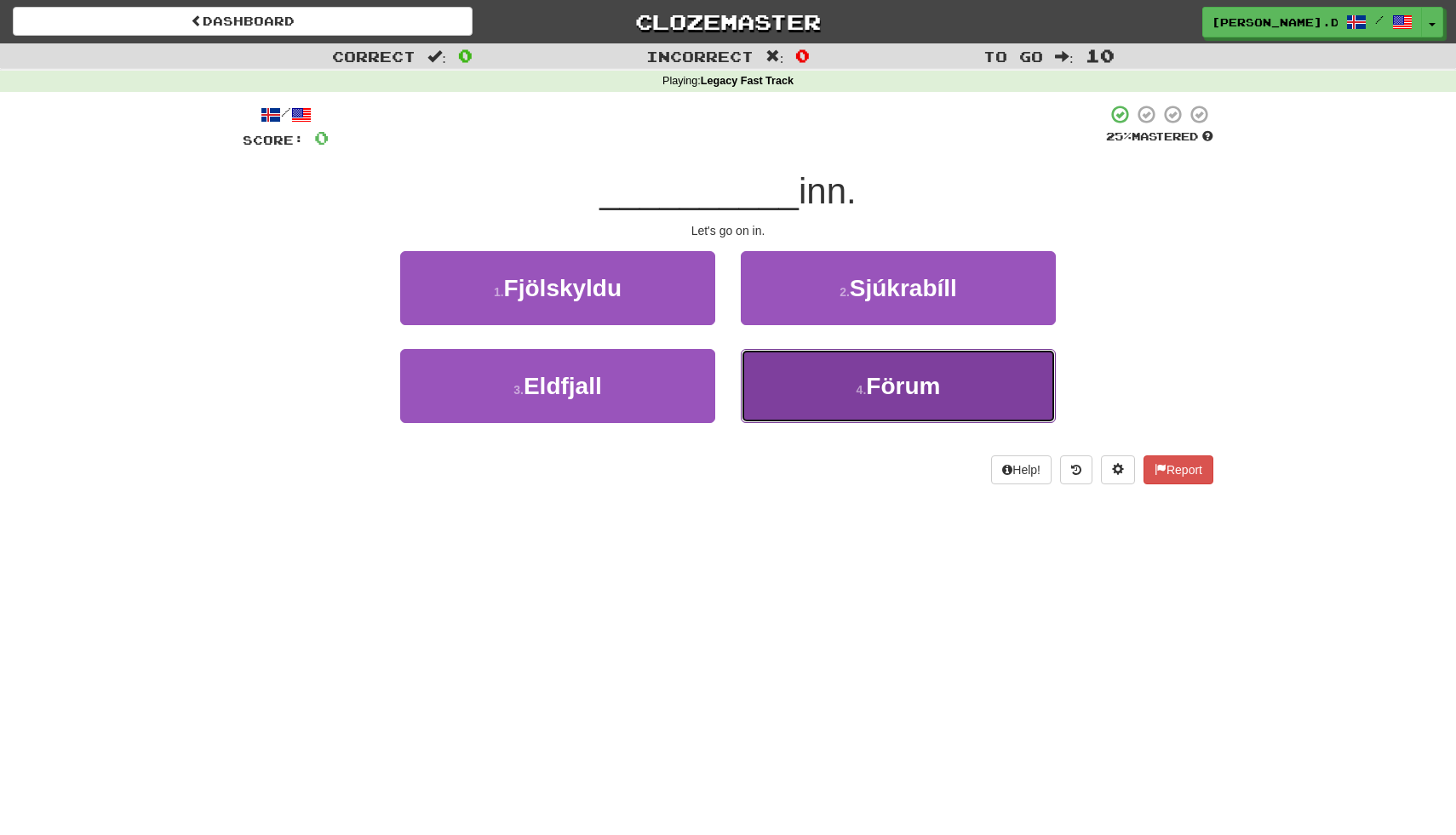
click at [776, 371] on button "4 . Förum" at bounding box center [898, 387] width 315 height 74
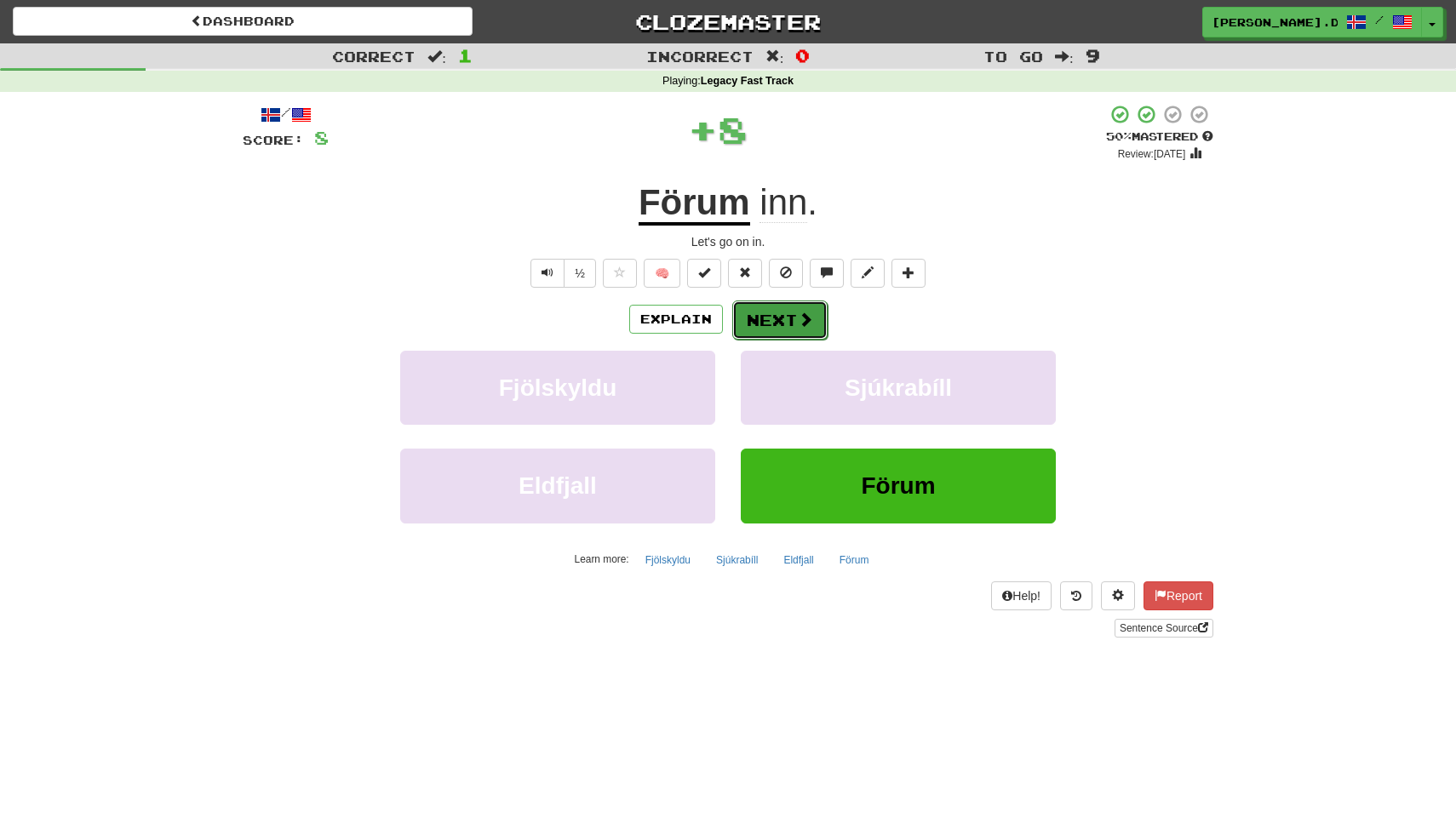
click at [783, 313] on button "Next" at bounding box center [780, 320] width 96 height 39
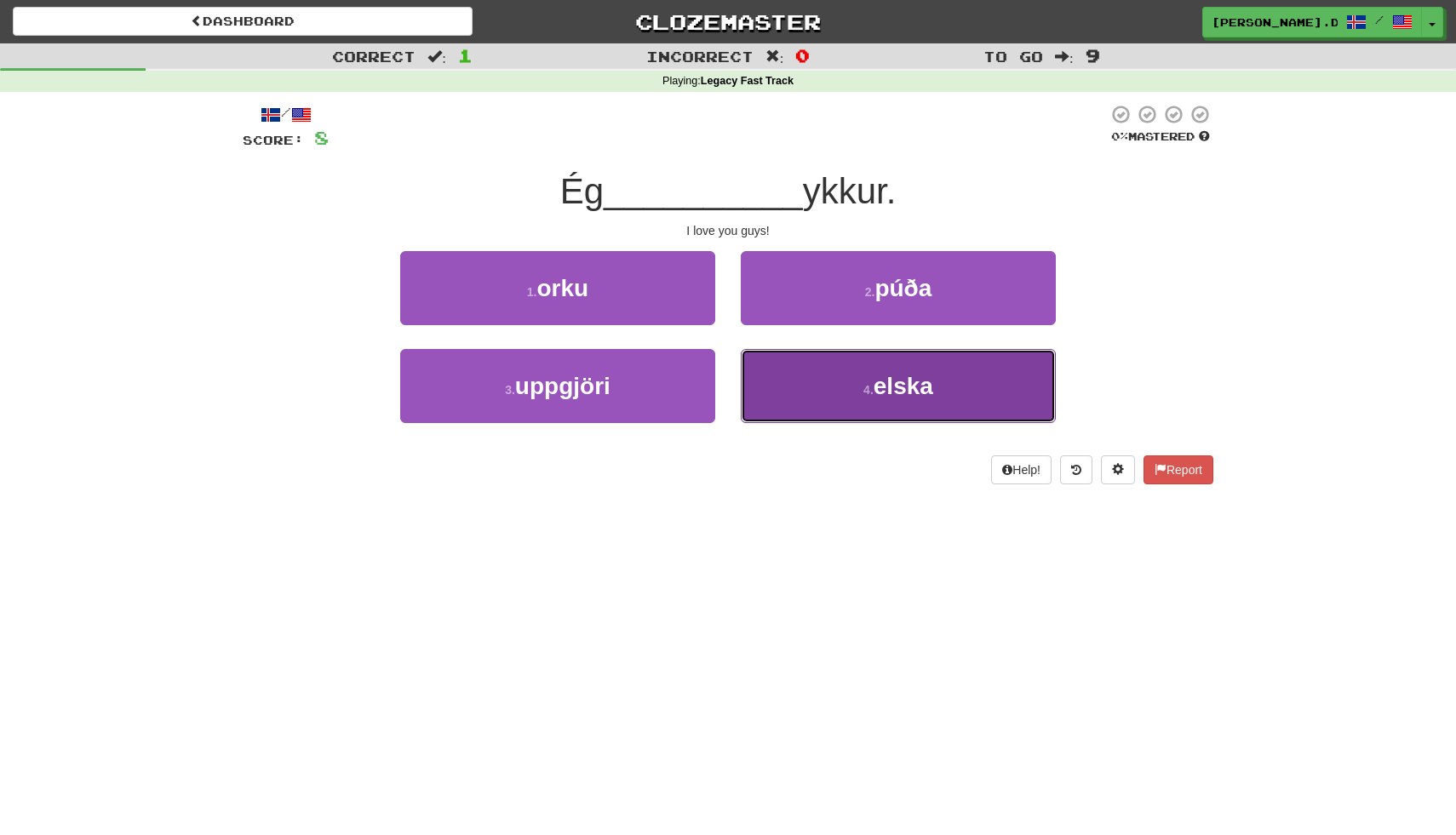
click at [784, 402] on button "4 . elska" at bounding box center [898, 387] width 315 height 74
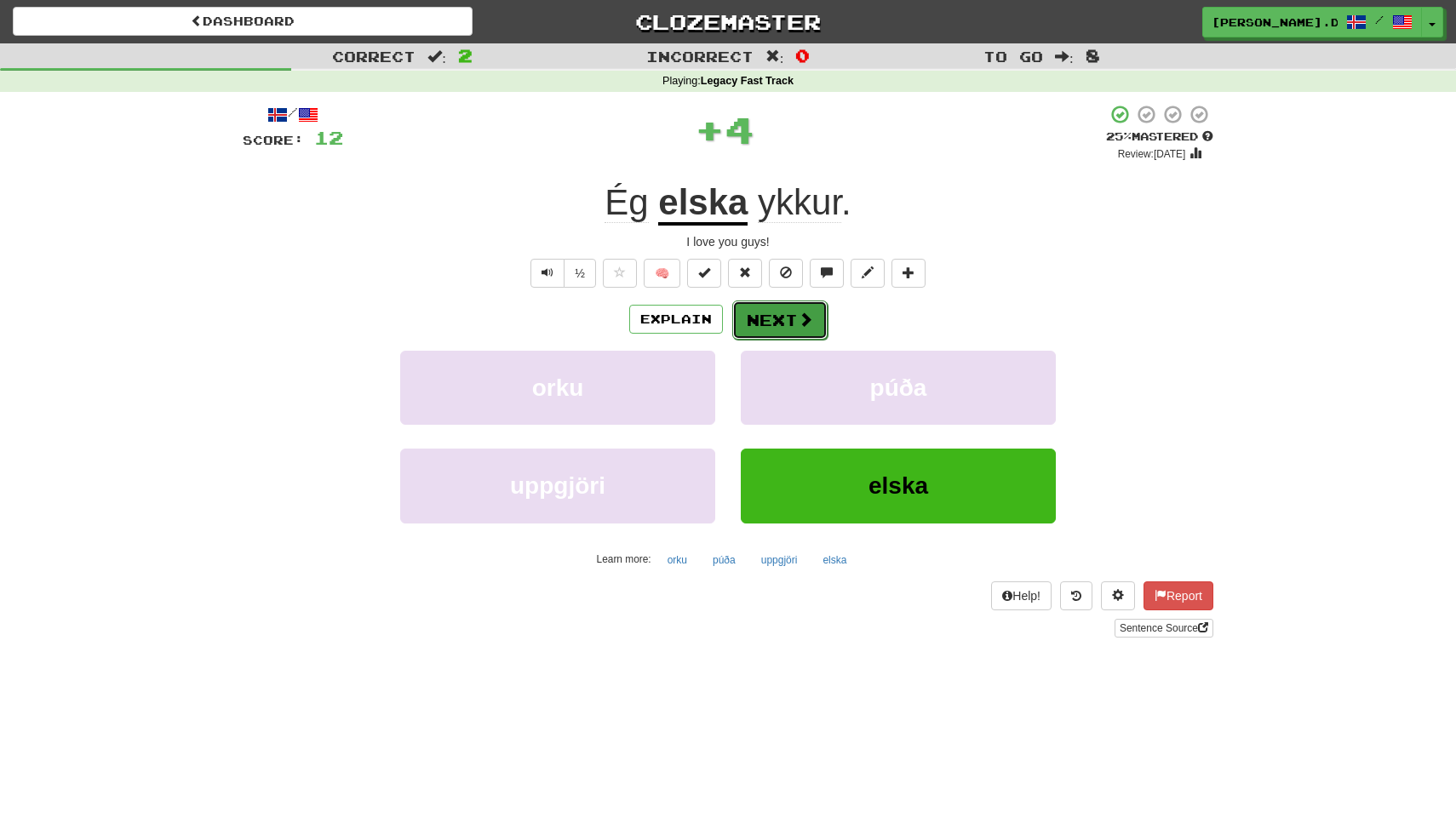
click at [793, 319] on button "Next" at bounding box center [780, 320] width 96 height 39
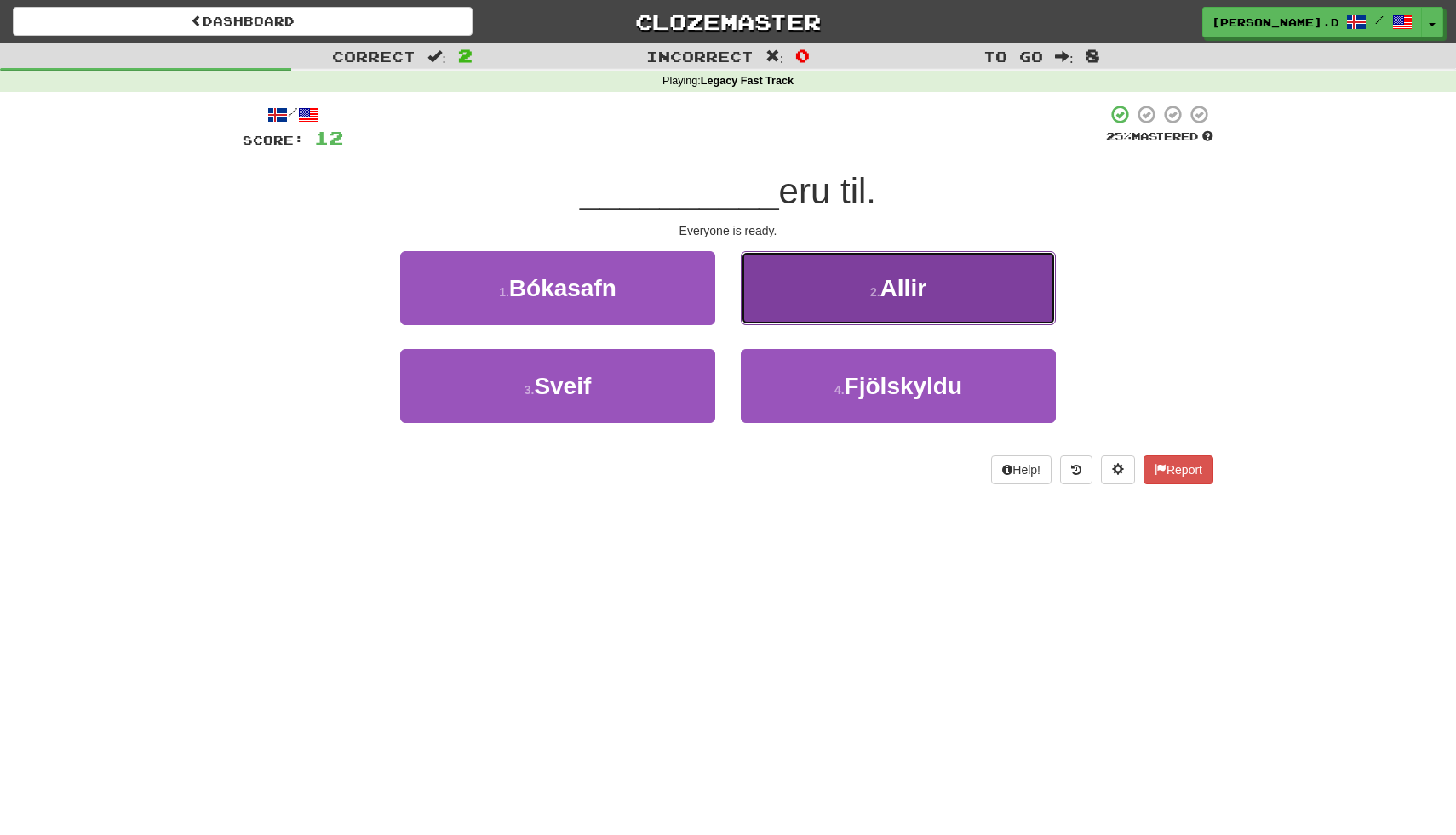
click at [832, 305] on button "2 . Allir" at bounding box center [898, 288] width 315 height 74
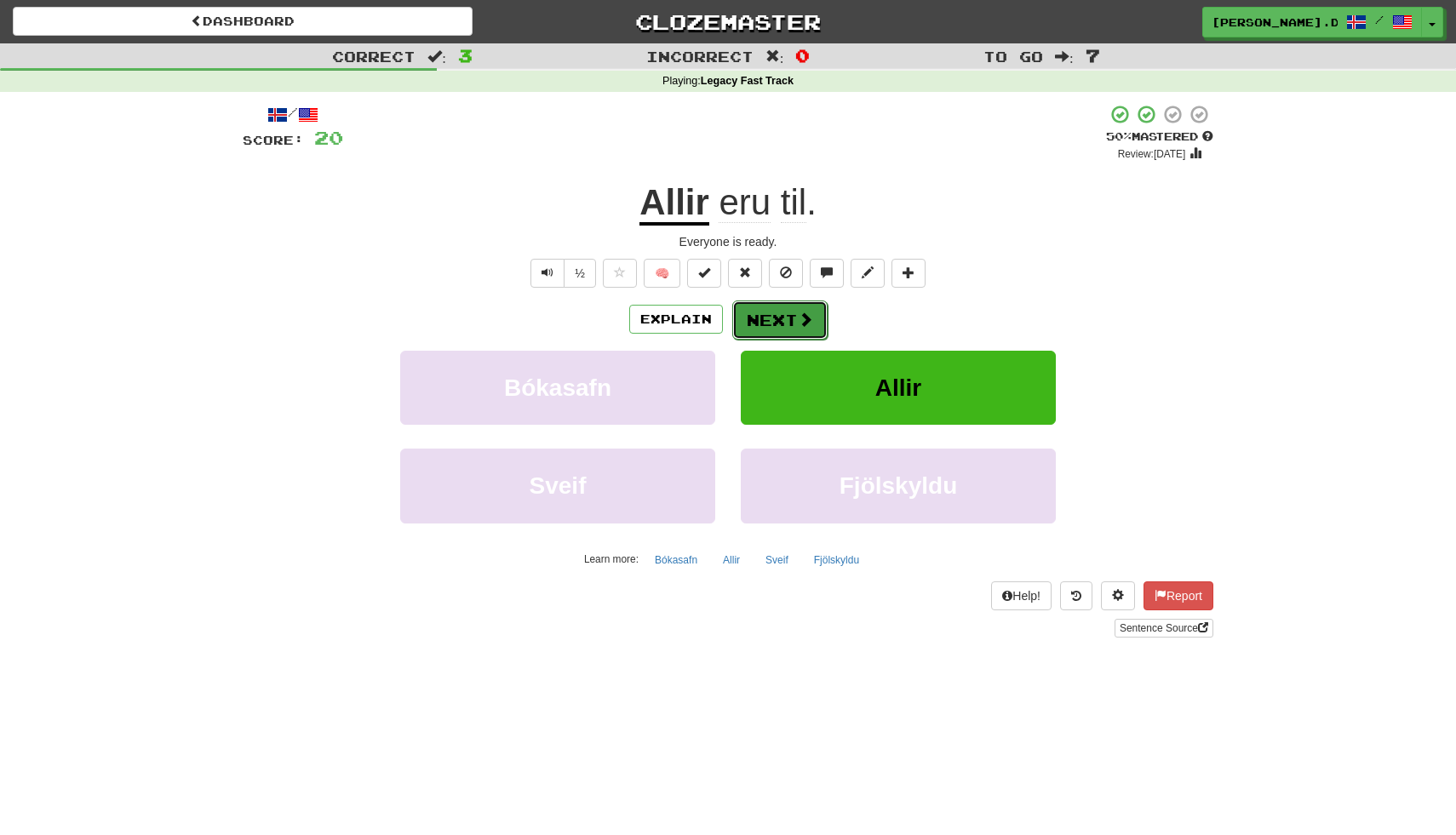
click at [787, 323] on button "Next" at bounding box center [780, 320] width 96 height 39
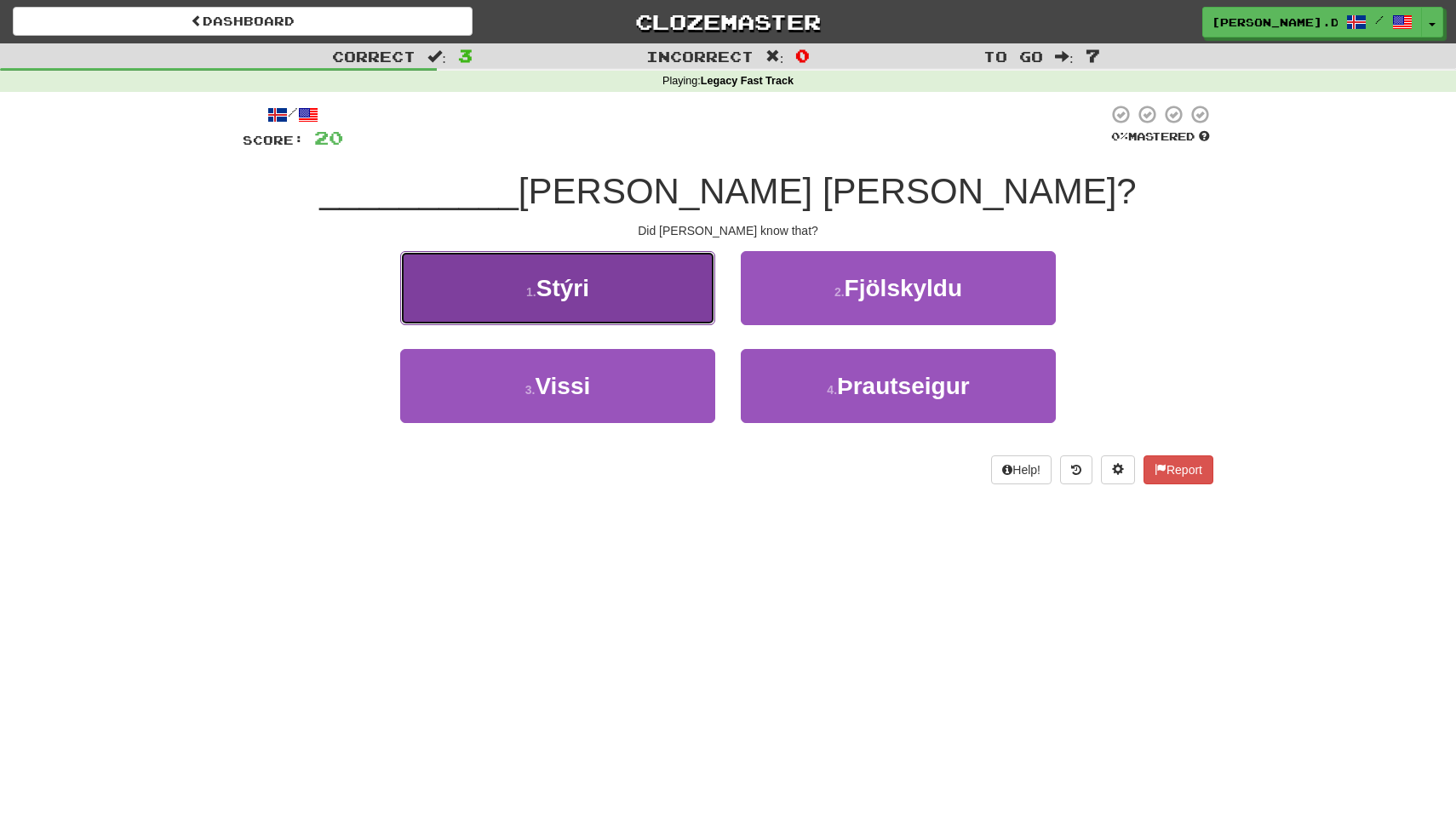
click at [702, 310] on button "1 . Stýri" at bounding box center [557, 288] width 315 height 74
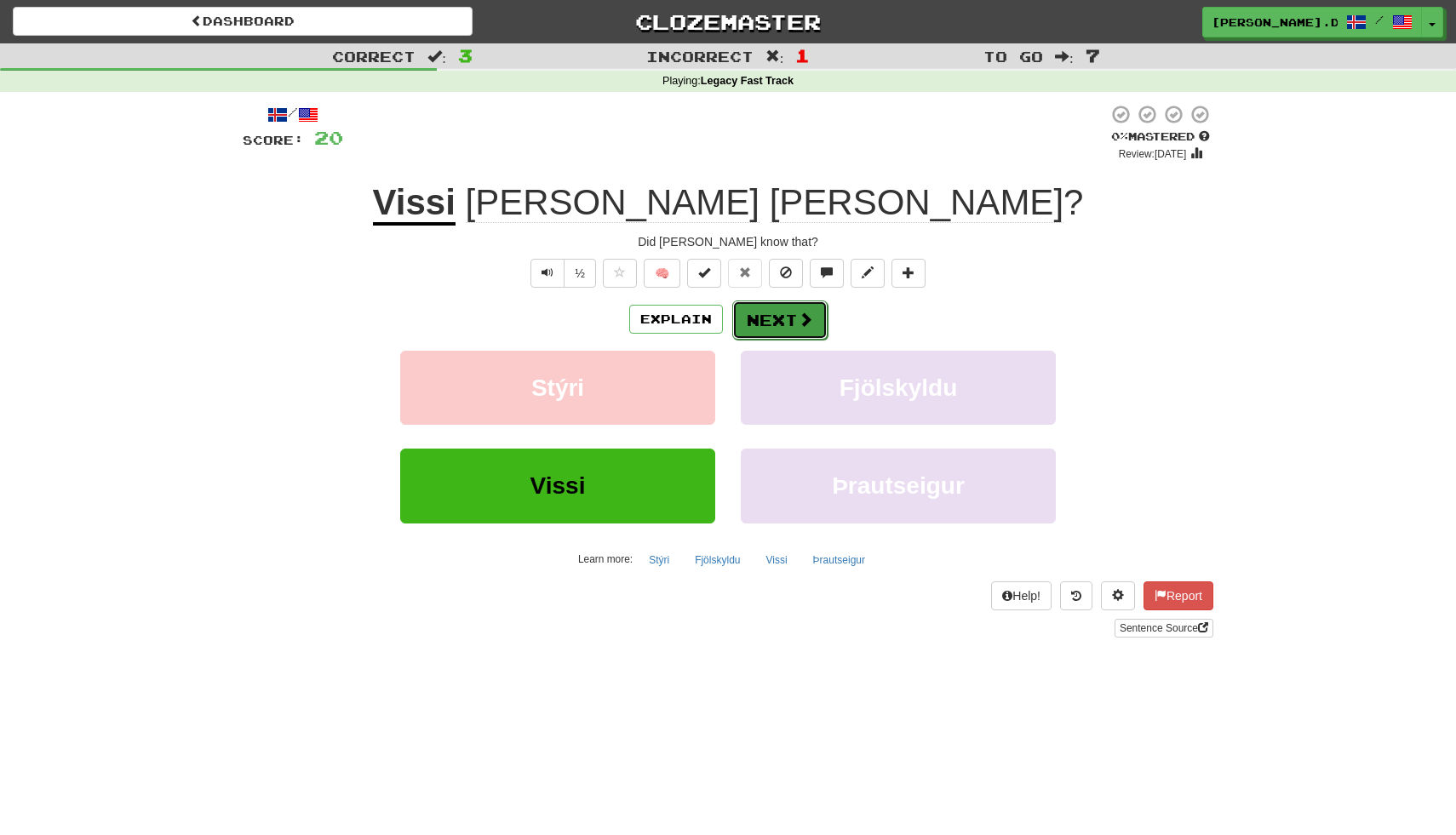
click at [775, 322] on button "Next" at bounding box center [780, 320] width 96 height 39
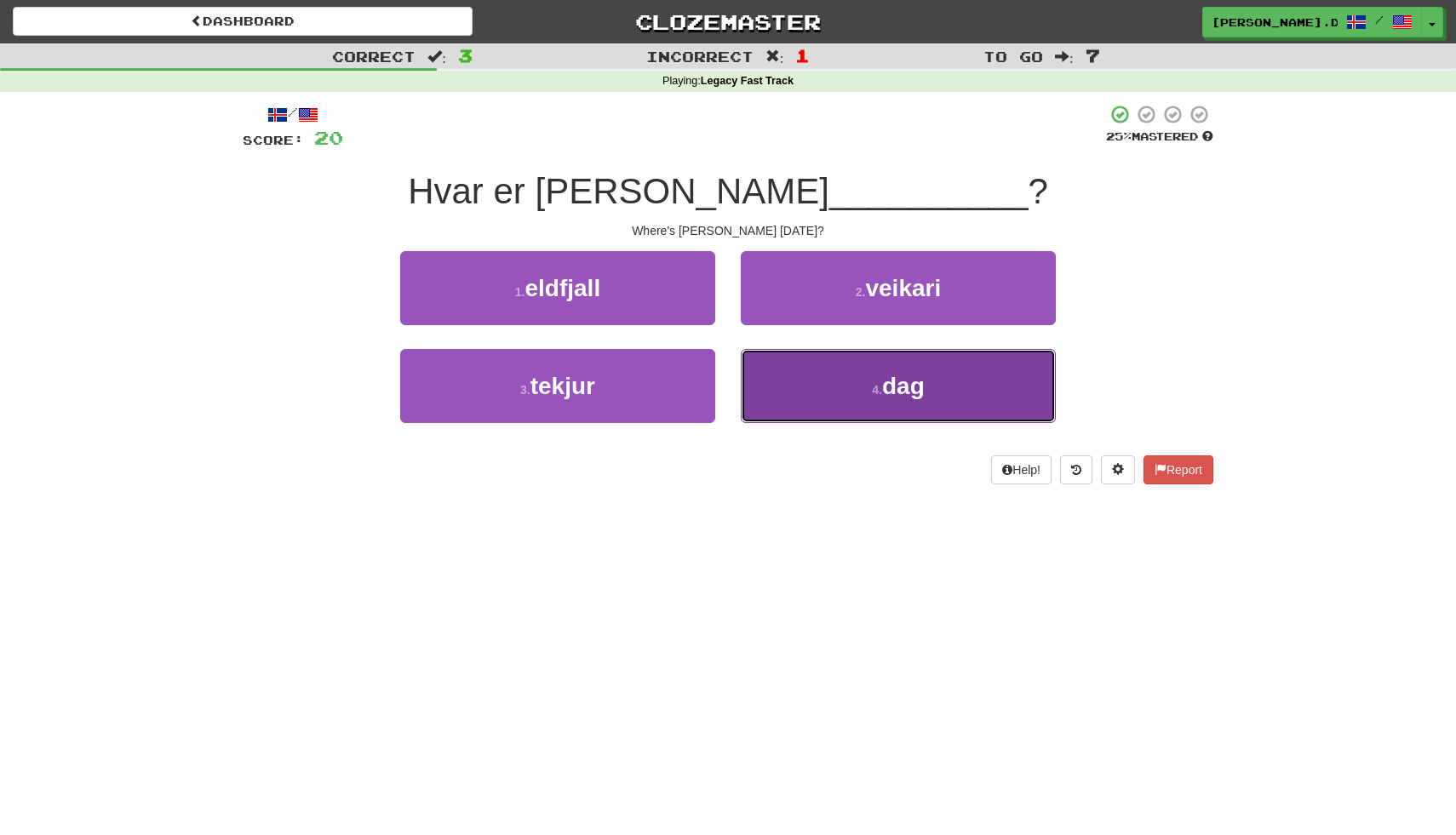
click at [779, 392] on button "4 . dag" at bounding box center [898, 387] width 315 height 74
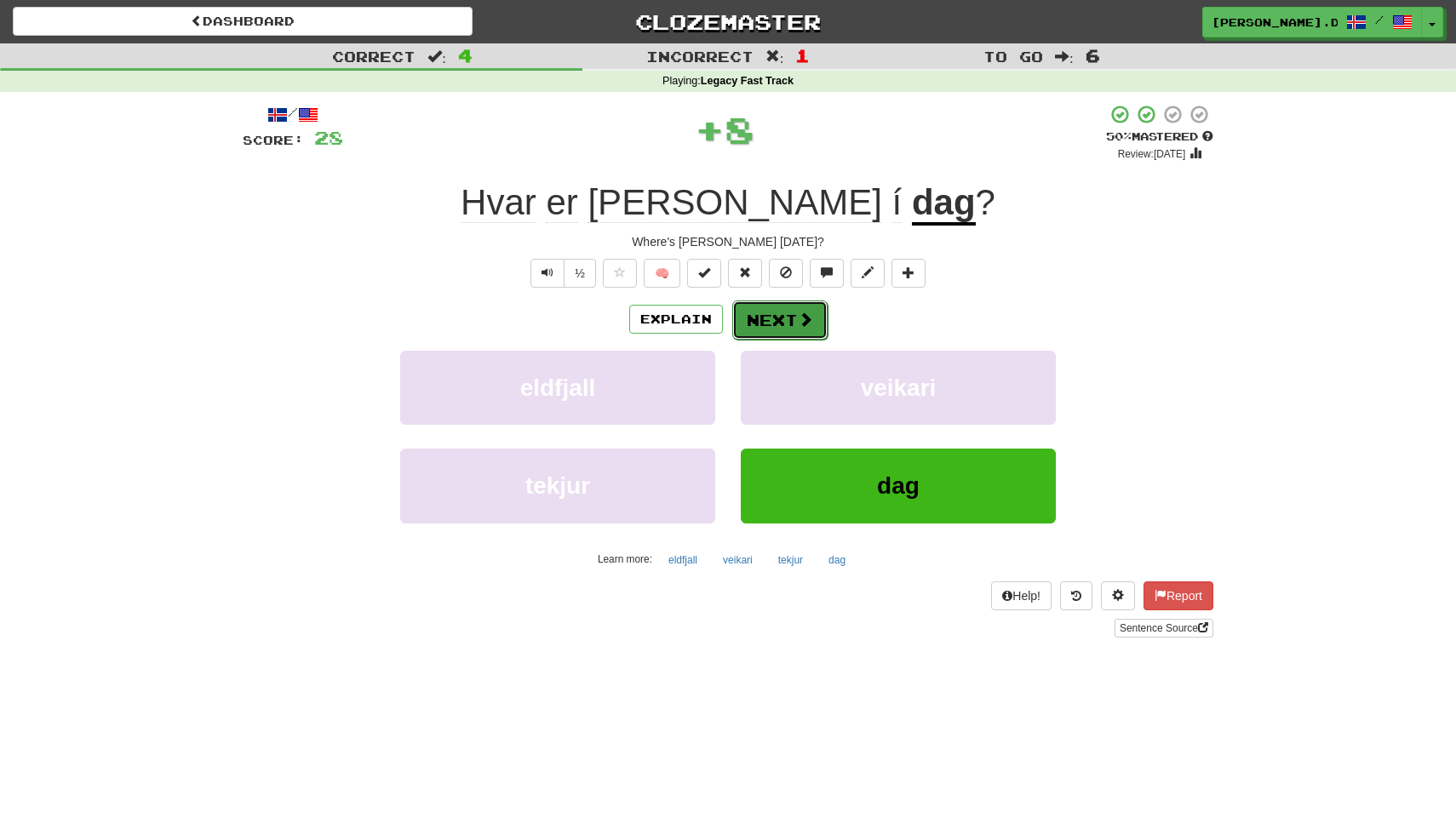
click at [788, 326] on button "Next" at bounding box center [780, 320] width 96 height 39
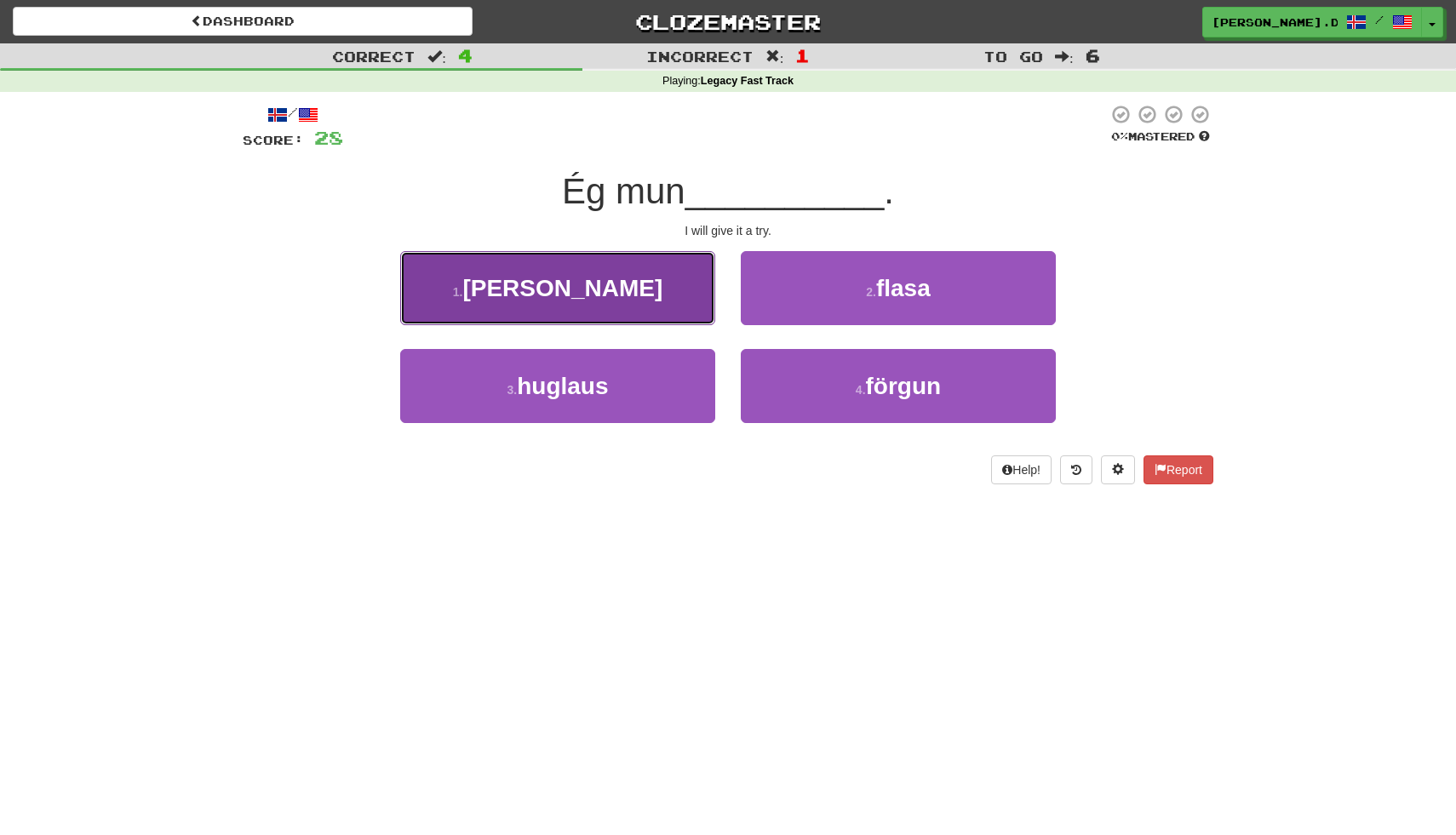
click at [678, 310] on button "1 . reyna" at bounding box center [557, 288] width 315 height 74
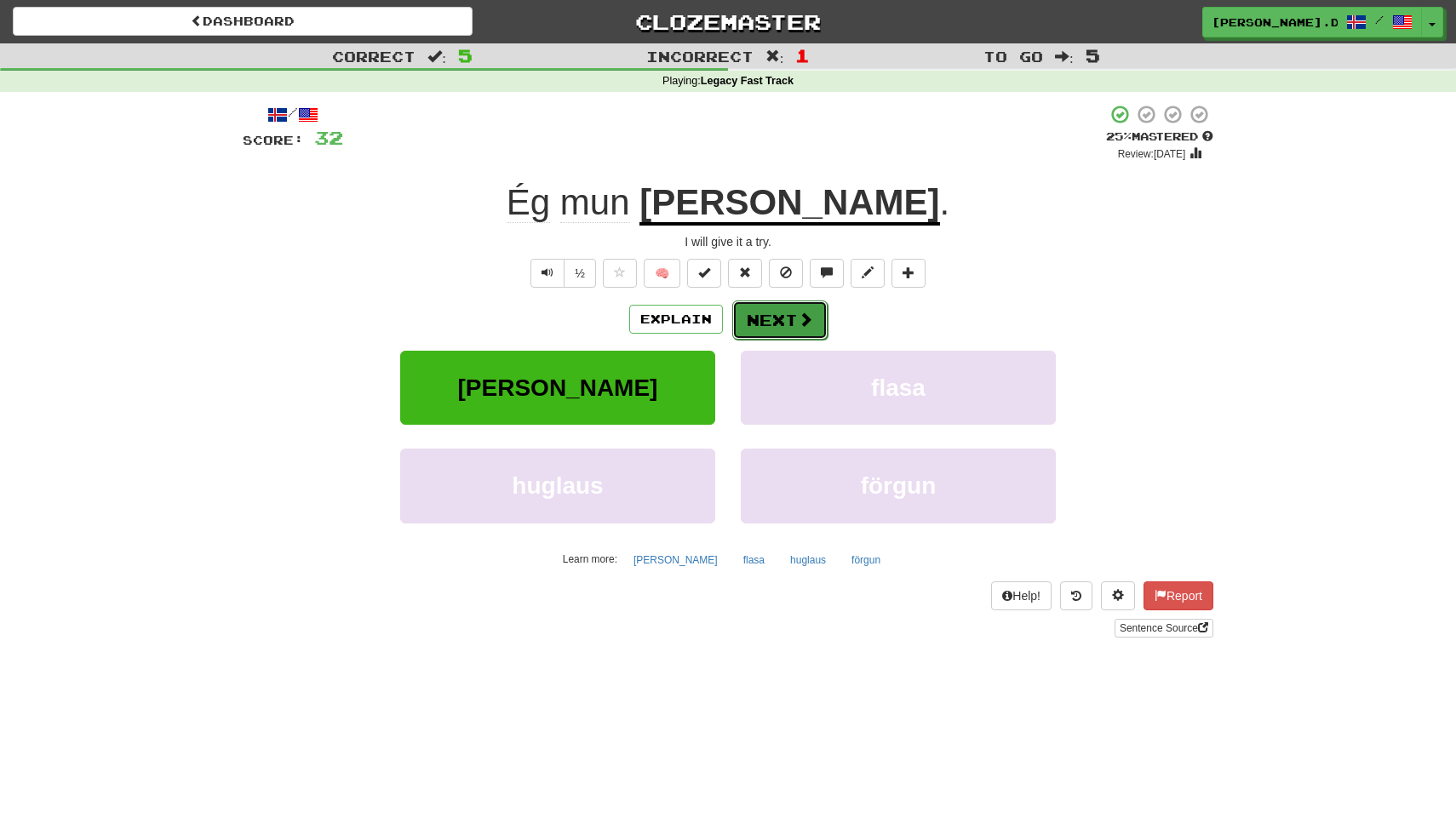
click at [766, 320] on button "Next" at bounding box center [780, 320] width 96 height 39
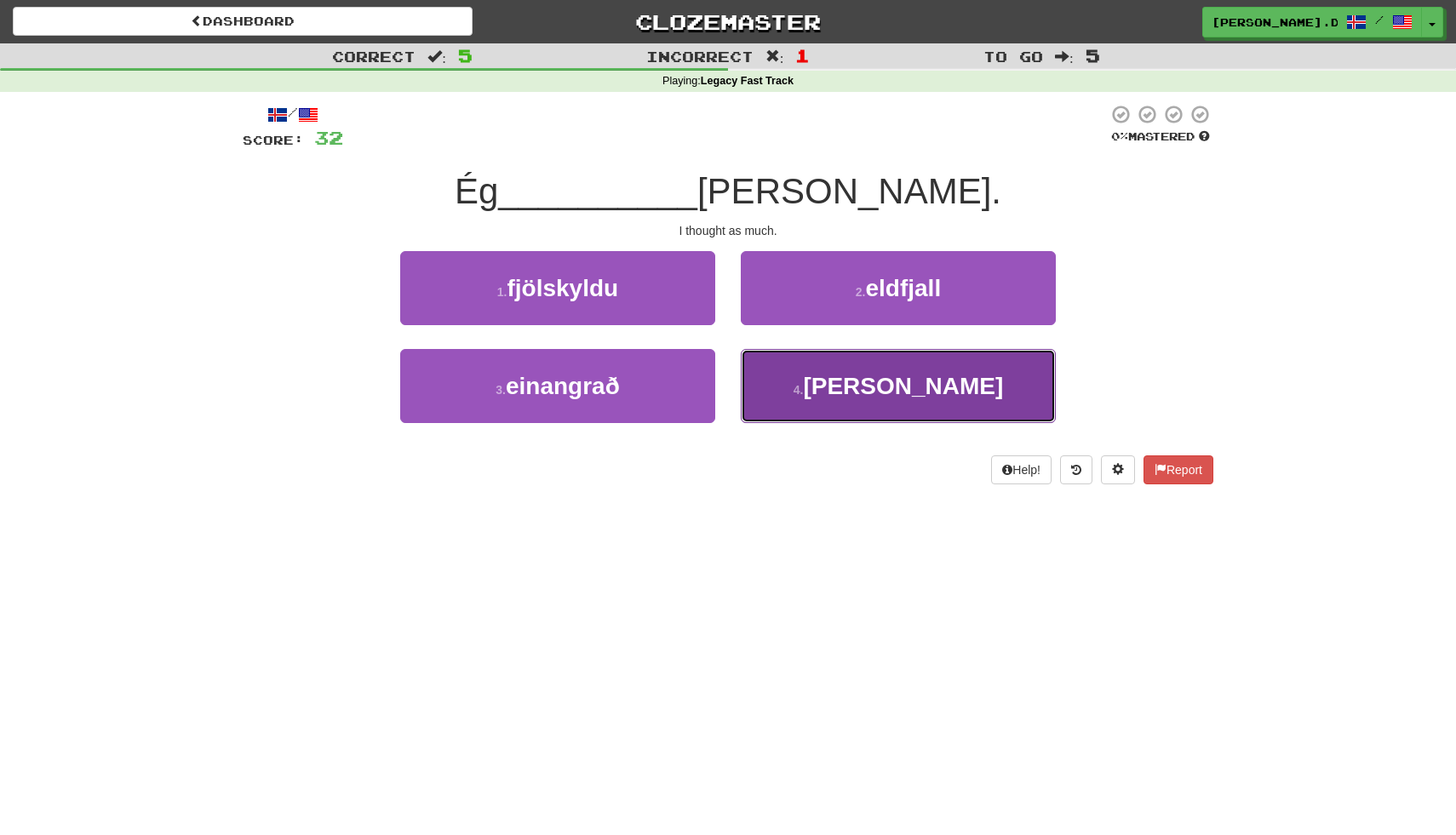
click at [822, 391] on button "4 . hélt" at bounding box center [898, 387] width 315 height 74
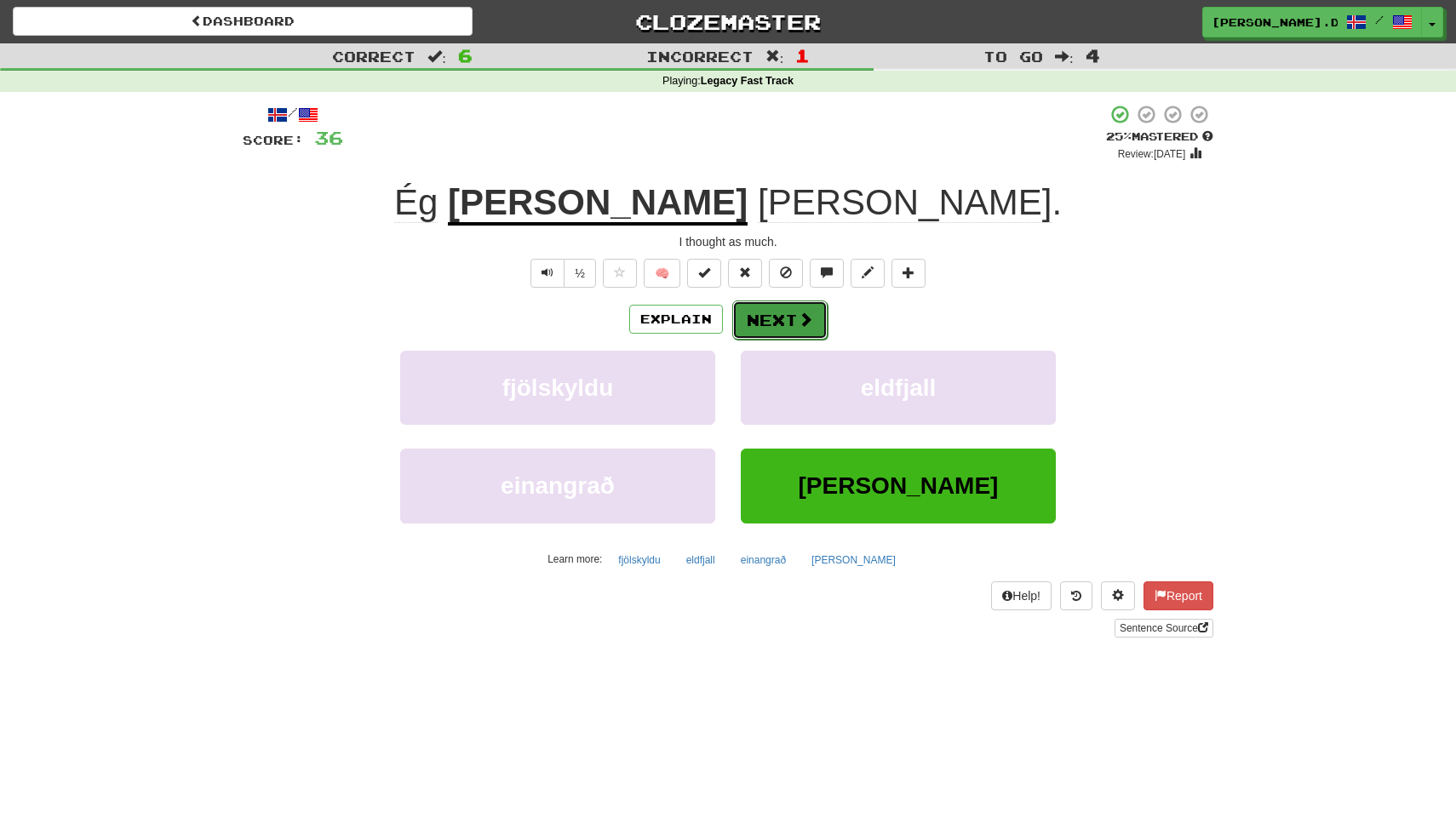
click at [787, 316] on button "Next" at bounding box center [780, 320] width 96 height 39
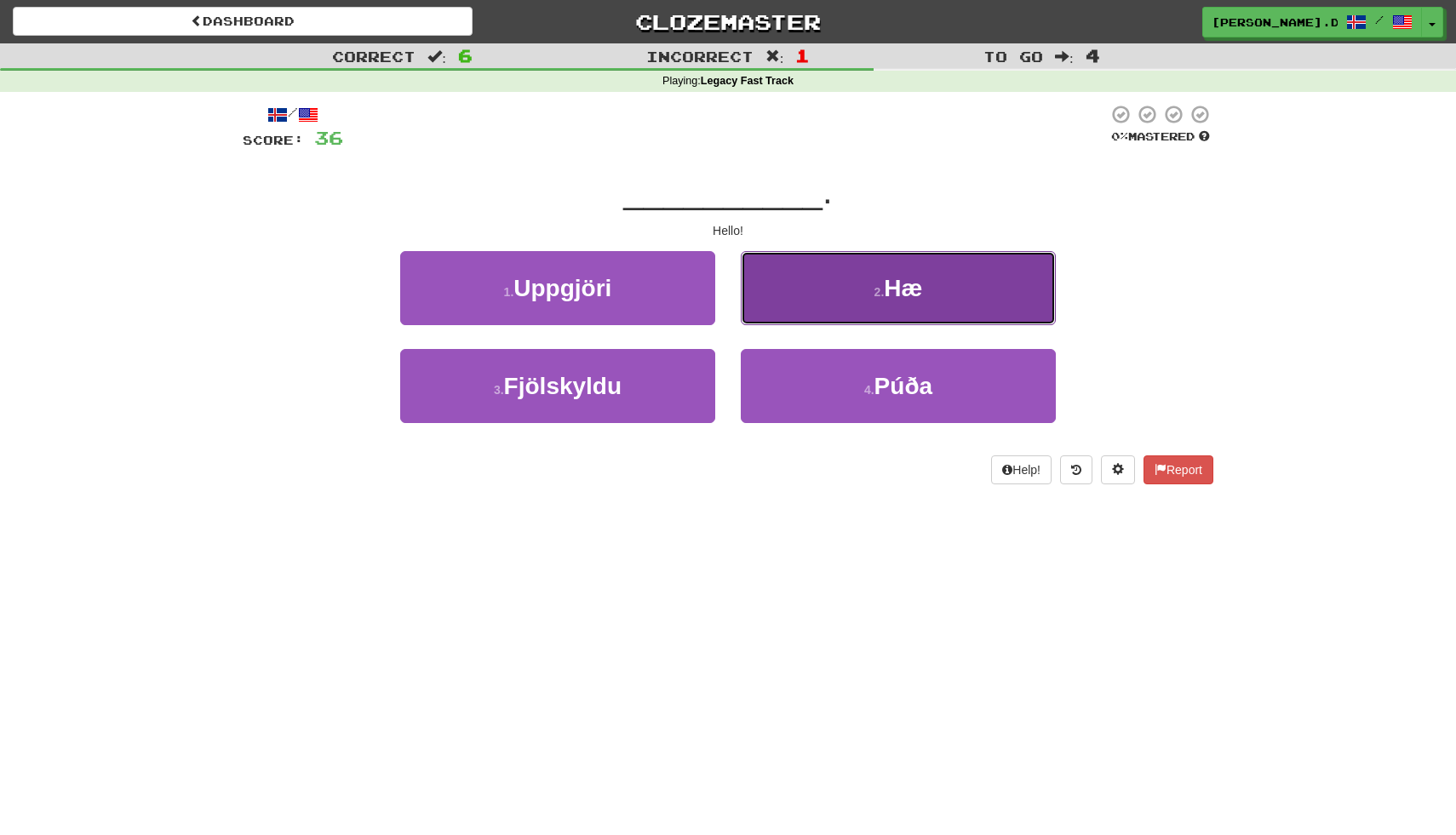
click at [792, 305] on button "2 . Hæ" at bounding box center [898, 288] width 315 height 74
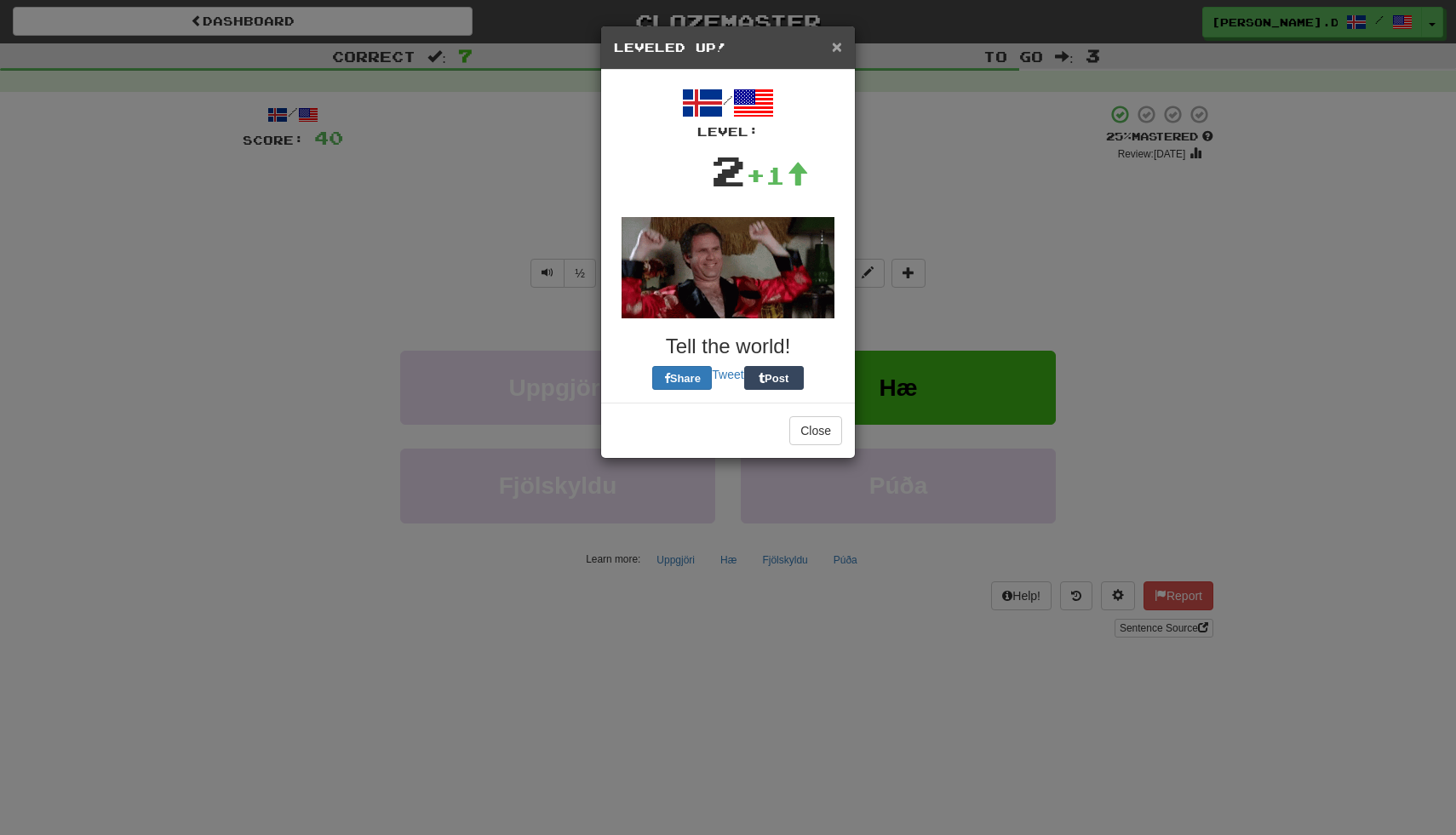
click at [834, 48] on span "×" at bounding box center [837, 46] width 11 height 19
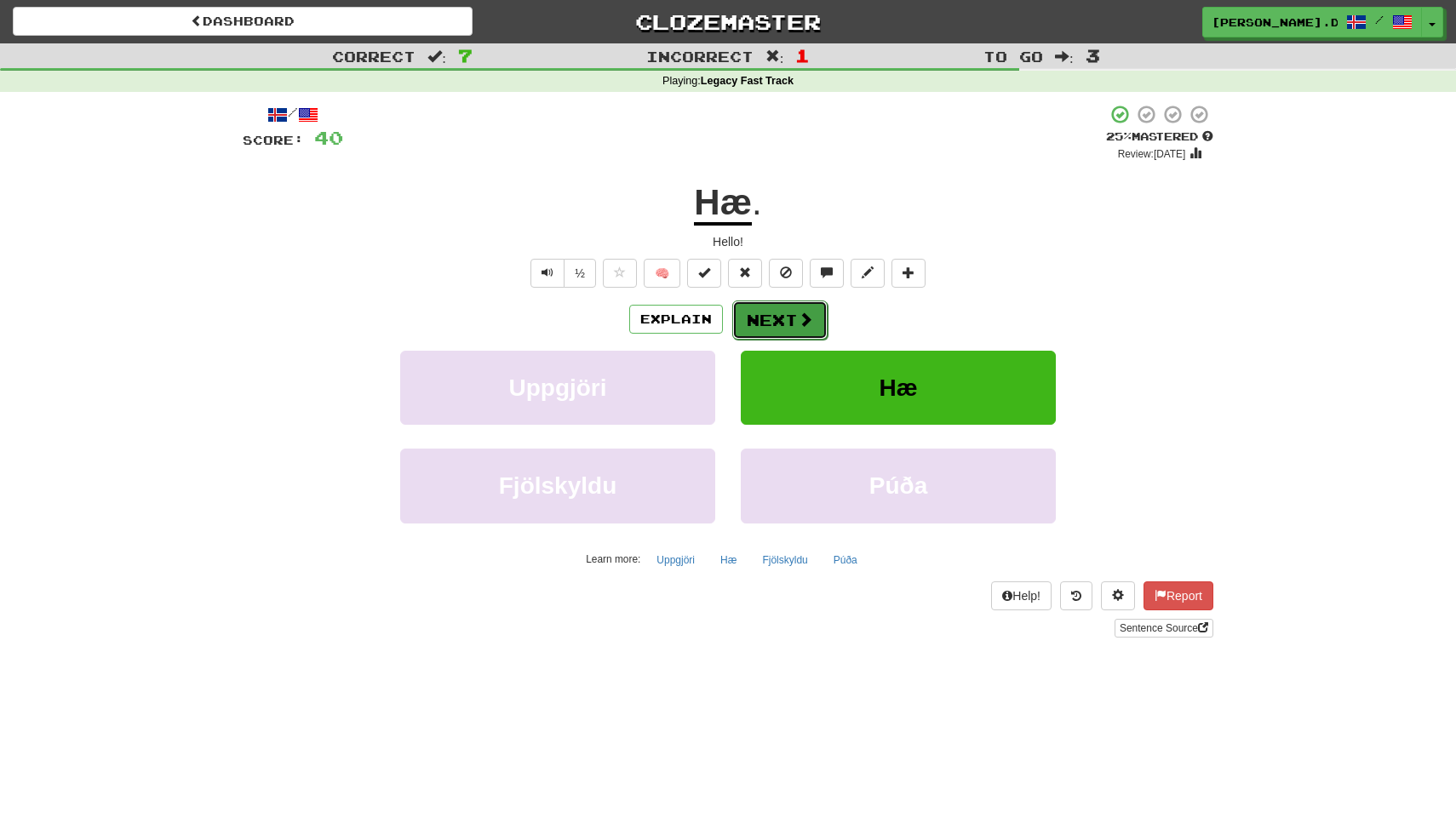
click at [779, 323] on button "Next" at bounding box center [780, 320] width 96 height 39
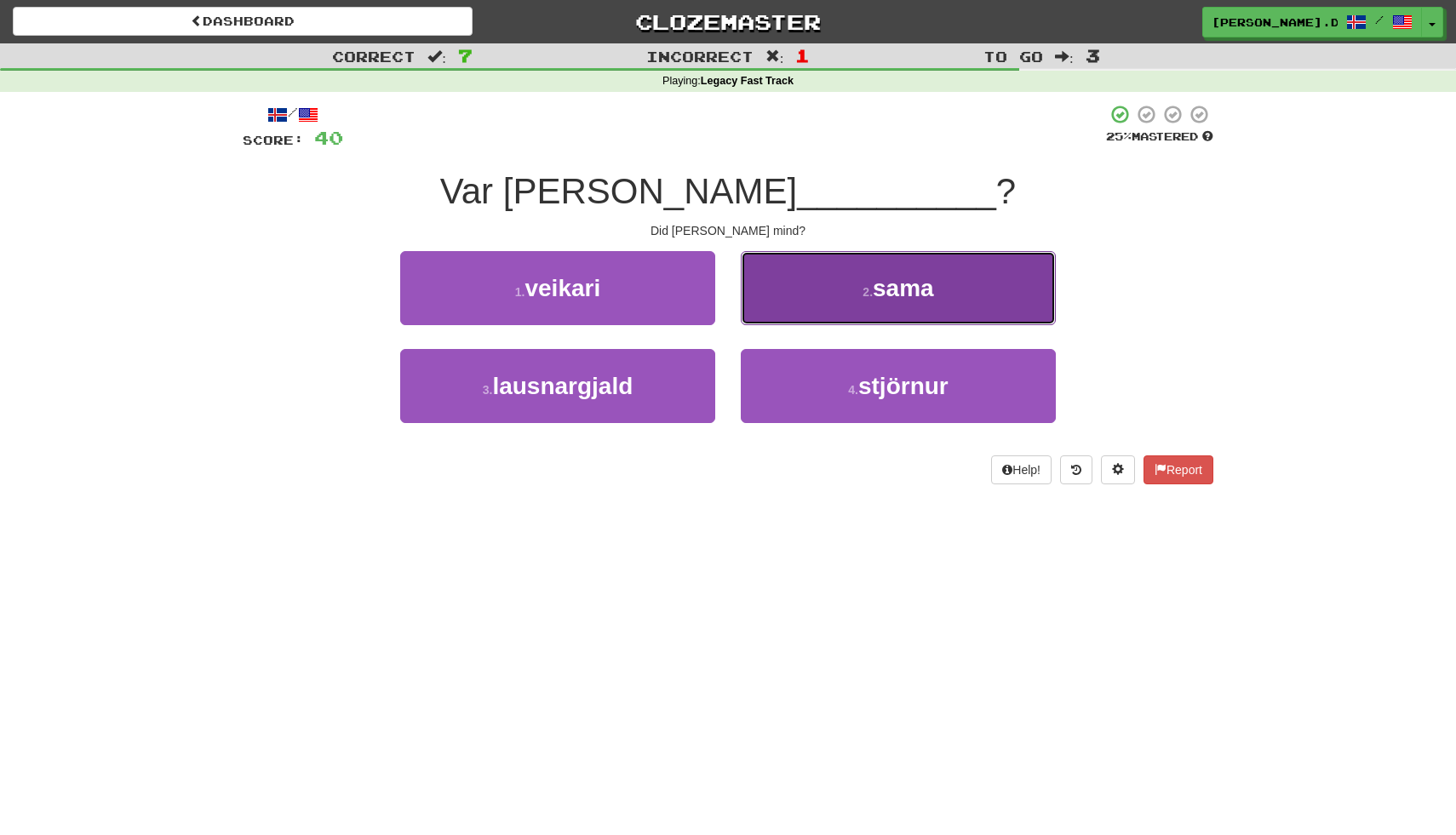
click at [783, 317] on button "2 . sama" at bounding box center [898, 288] width 315 height 74
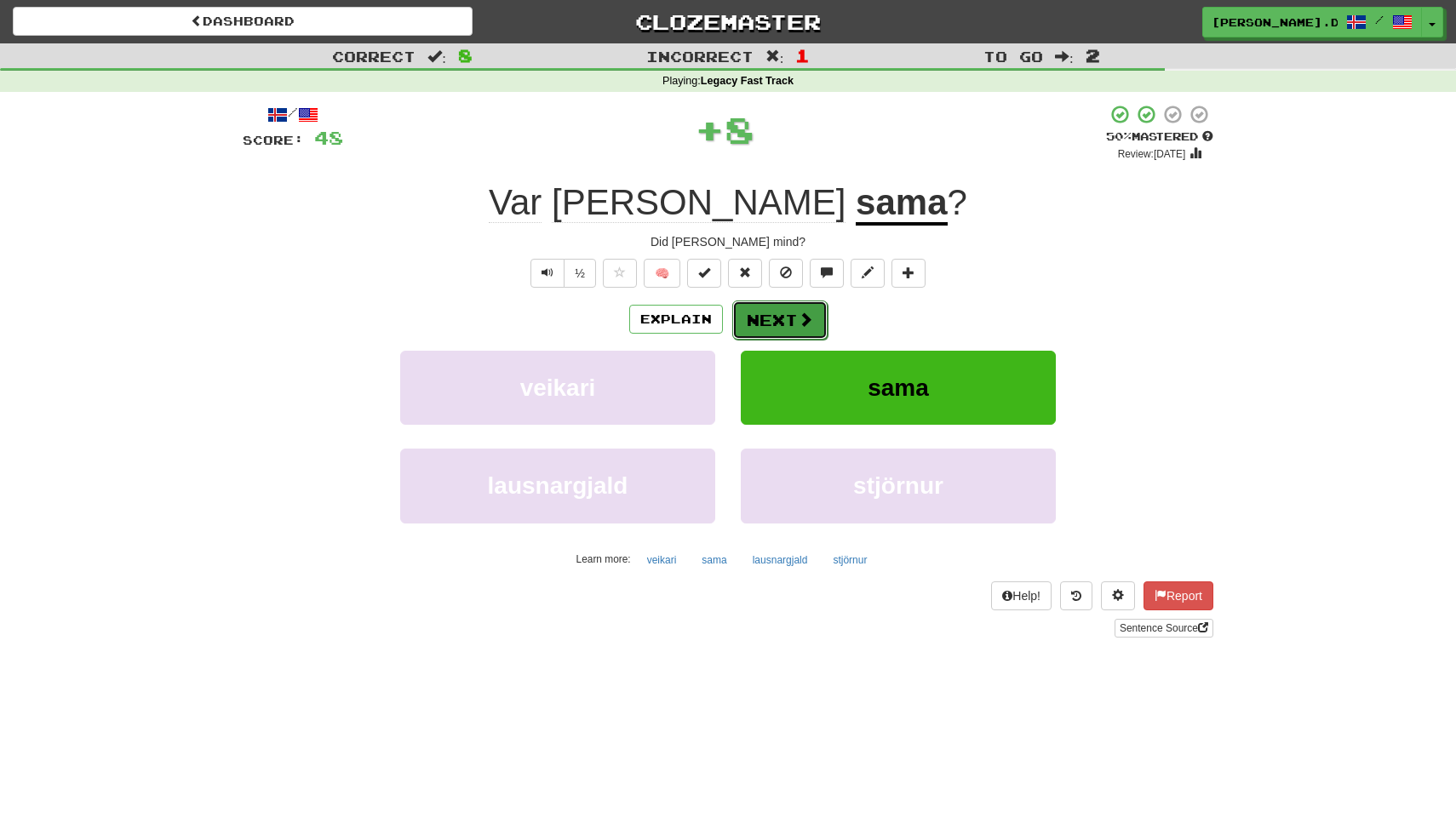
click at [783, 319] on button "Next" at bounding box center [780, 320] width 96 height 39
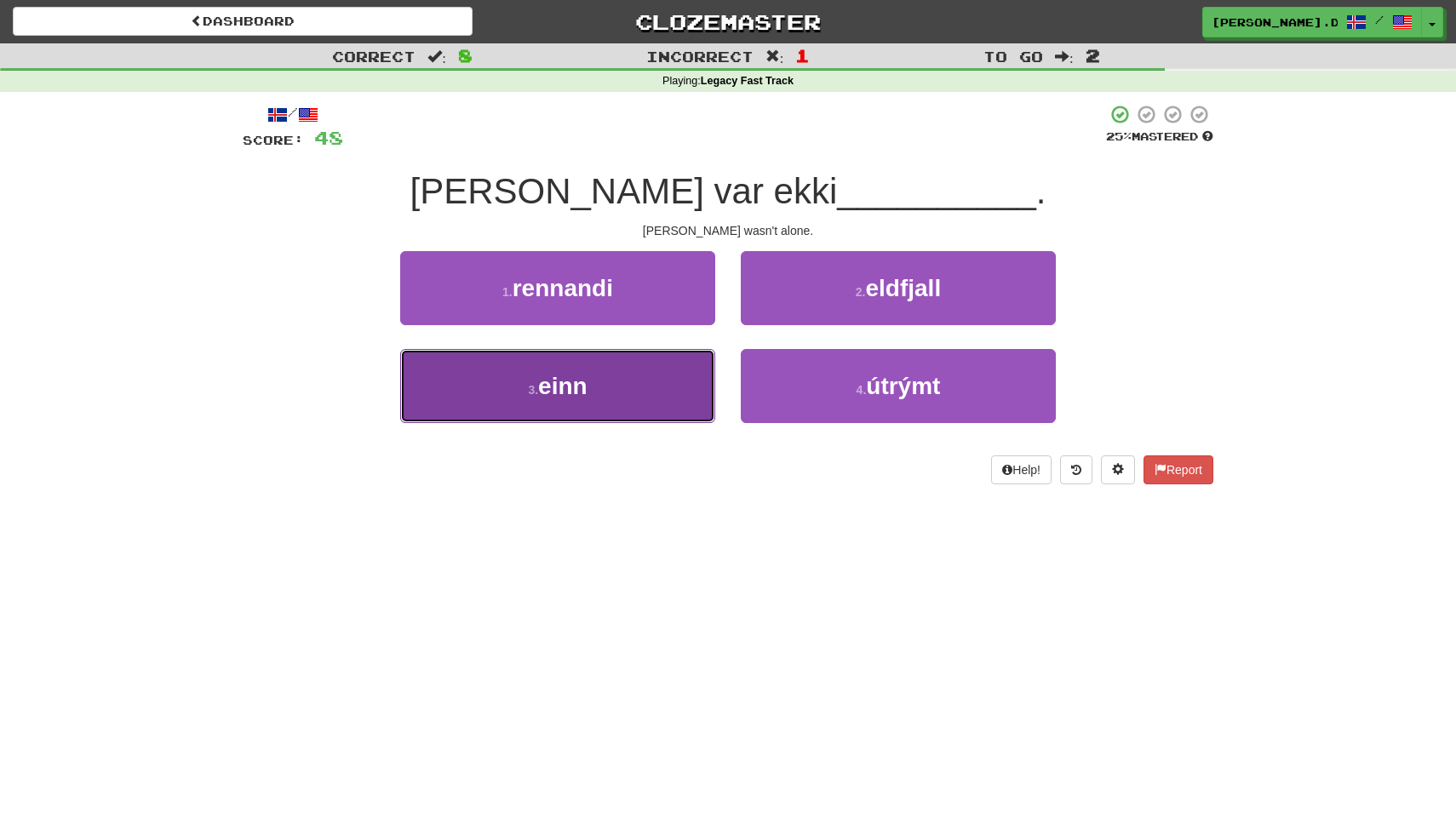
click at [670, 382] on button "3 . einn" at bounding box center [557, 387] width 315 height 74
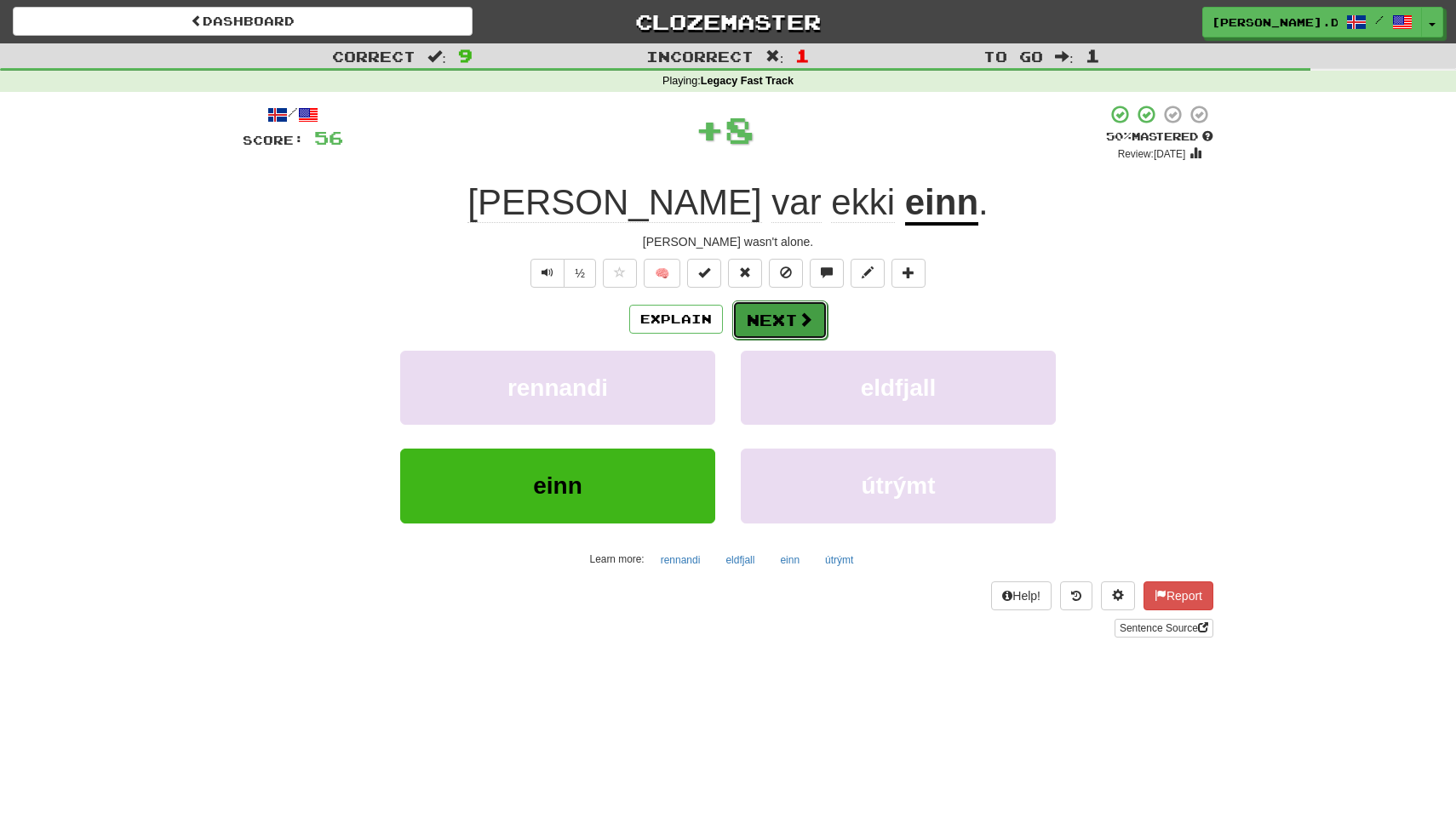
click at [788, 320] on button "Next" at bounding box center [780, 320] width 96 height 39
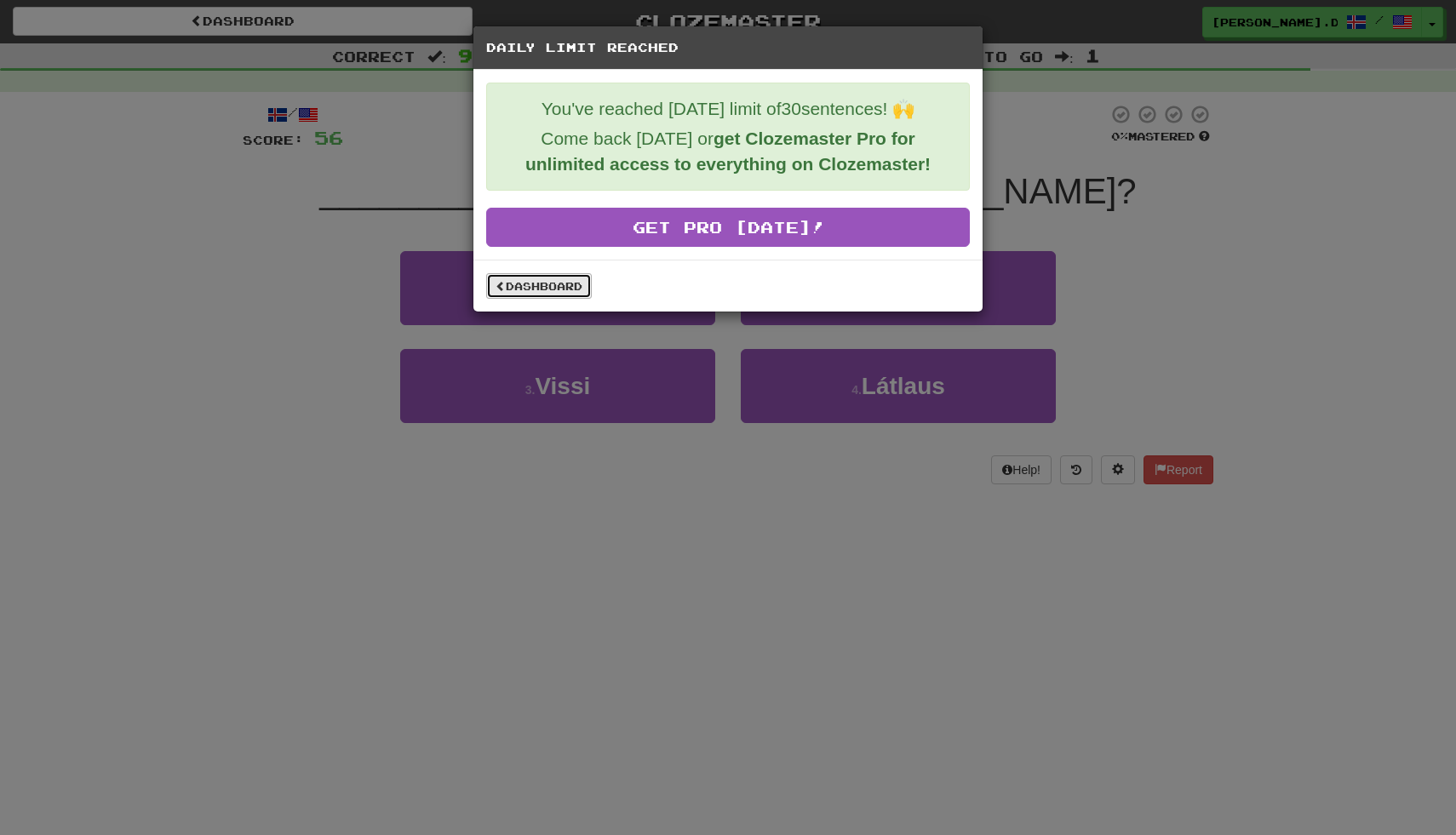
click at [552, 287] on link "Dashboard" at bounding box center [539, 286] width 105 height 26
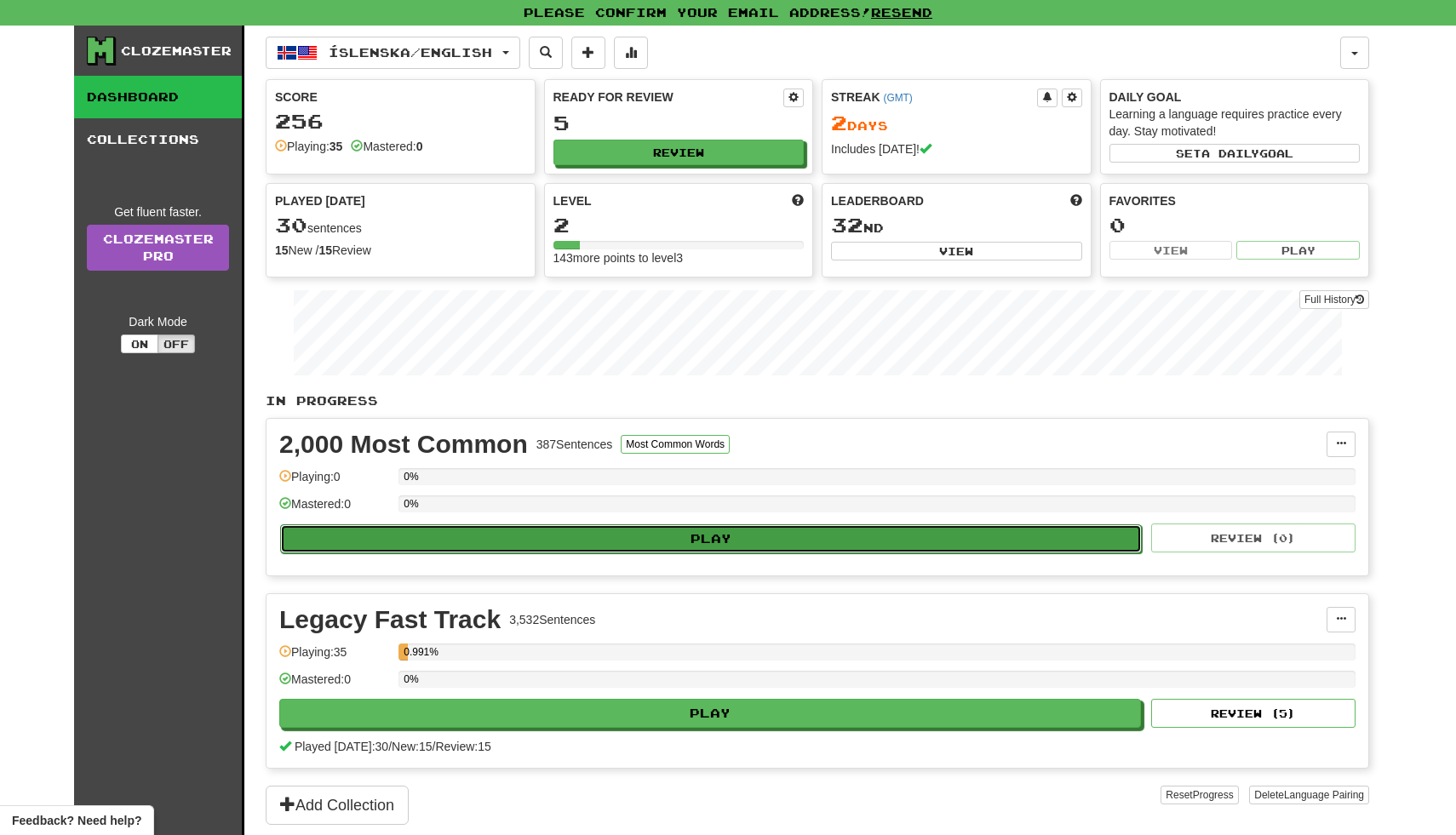
click at [538, 532] on button "Play" at bounding box center [711, 539] width 862 height 29
select select "**"
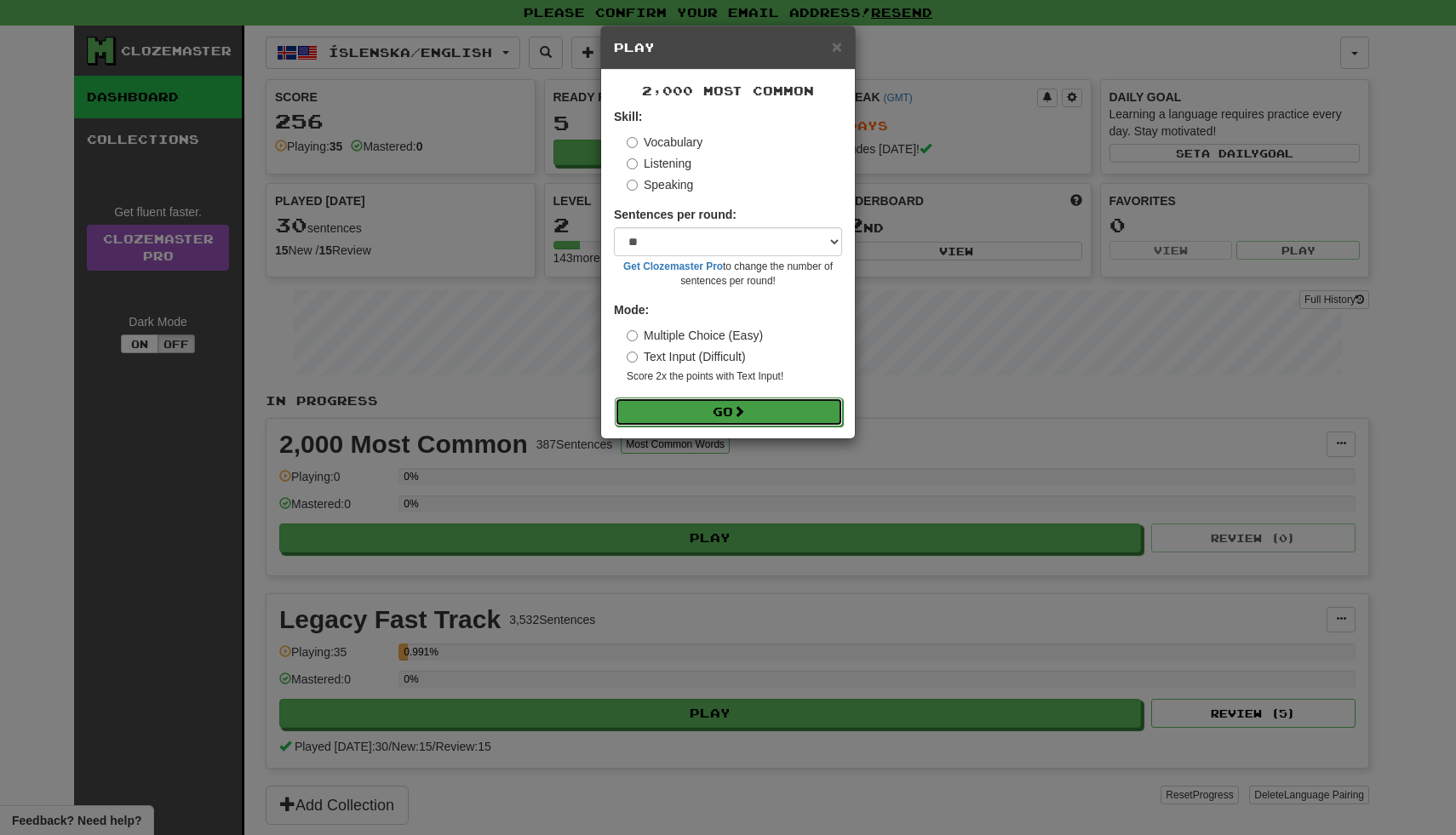
click at [653, 410] on button "Go" at bounding box center [729, 412] width 228 height 29
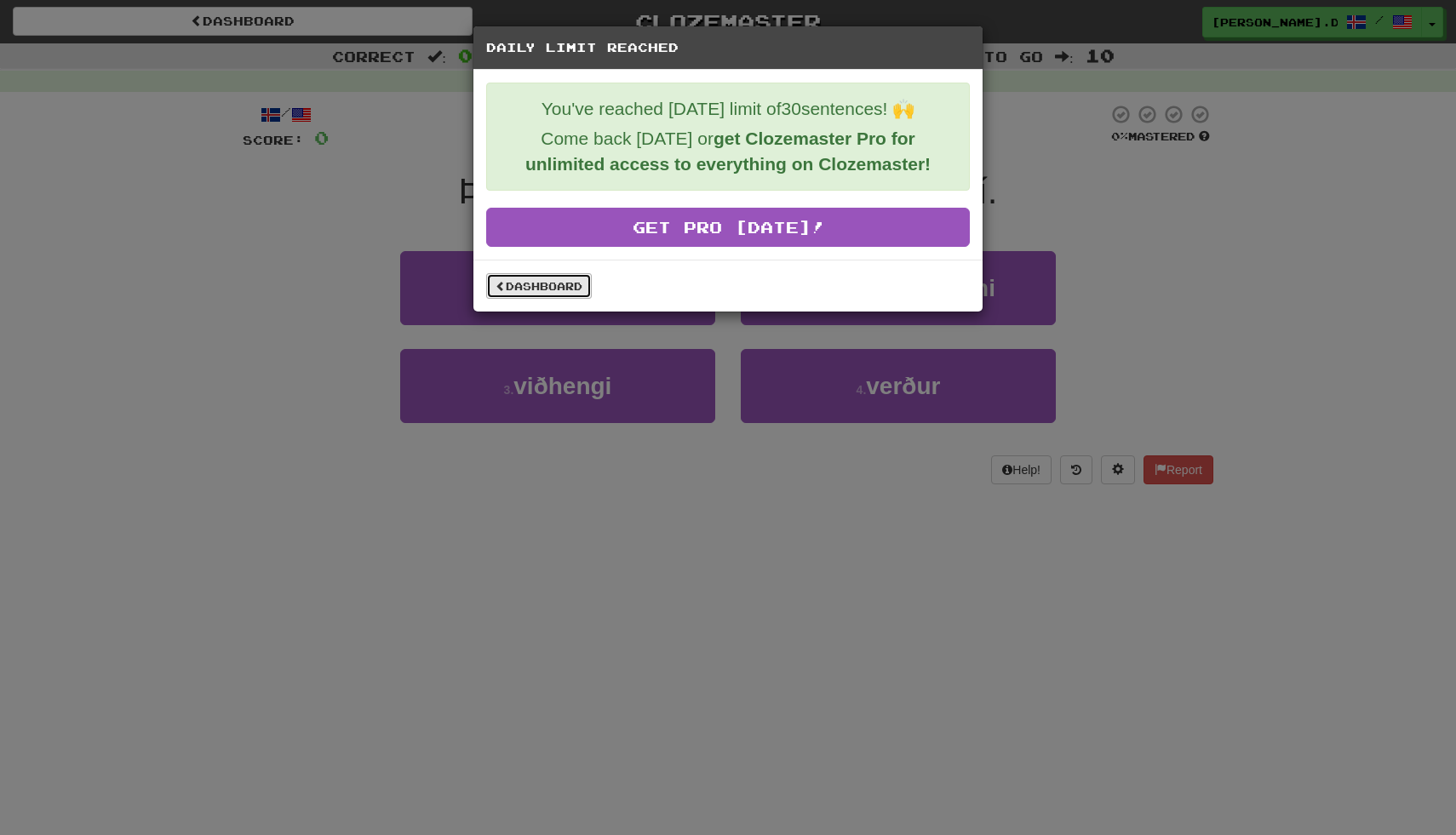
click at [525, 293] on link "Dashboard" at bounding box center [539, 286] width 105 height 26
